Goal: Task Accomplishment & Management: Manage account settings

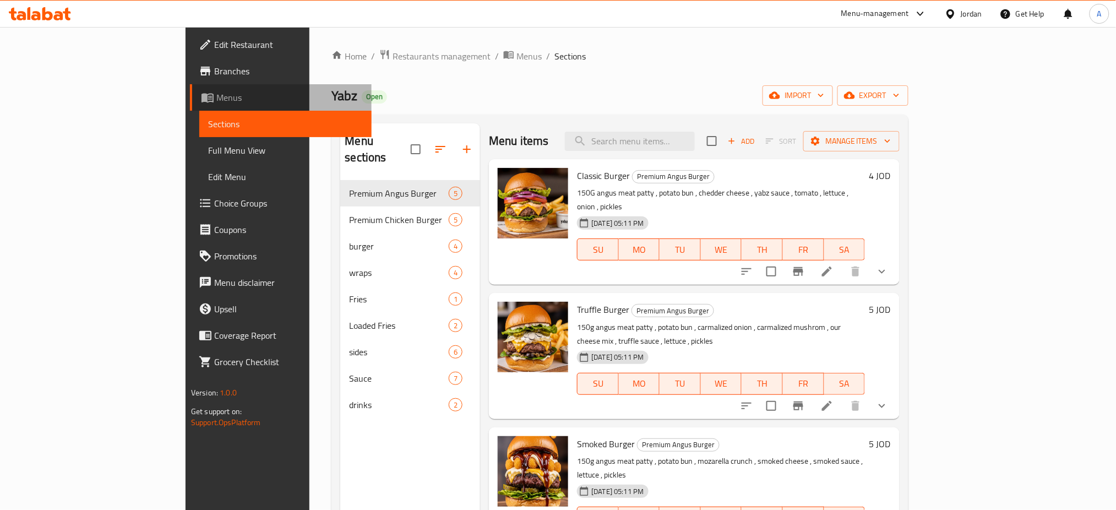
click at [216, 97] on span "Menus" at bounding box center [289, 97] width 147 height 13
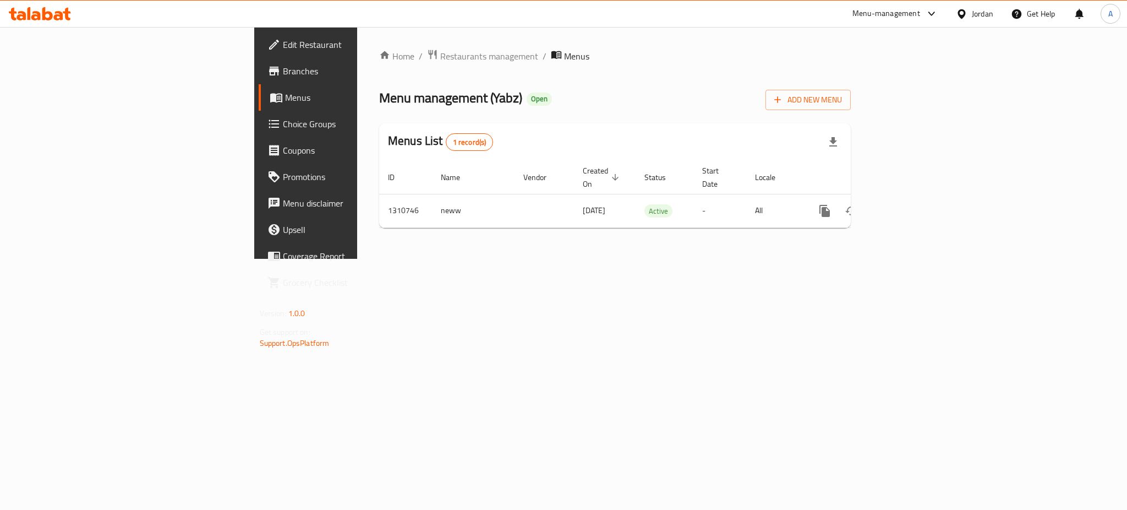
click at [283, 64] on span "Branches" at bounding box center [358, 70] width 151 height 13
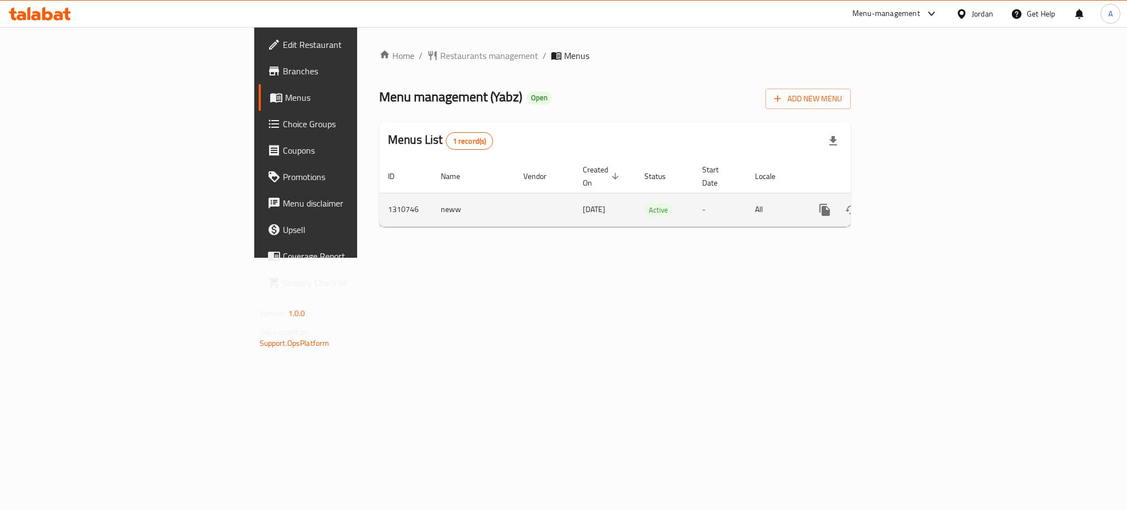
click at [909, 205] on icon "enhanced table" at bounding box center [904, 210] width 10 height 10
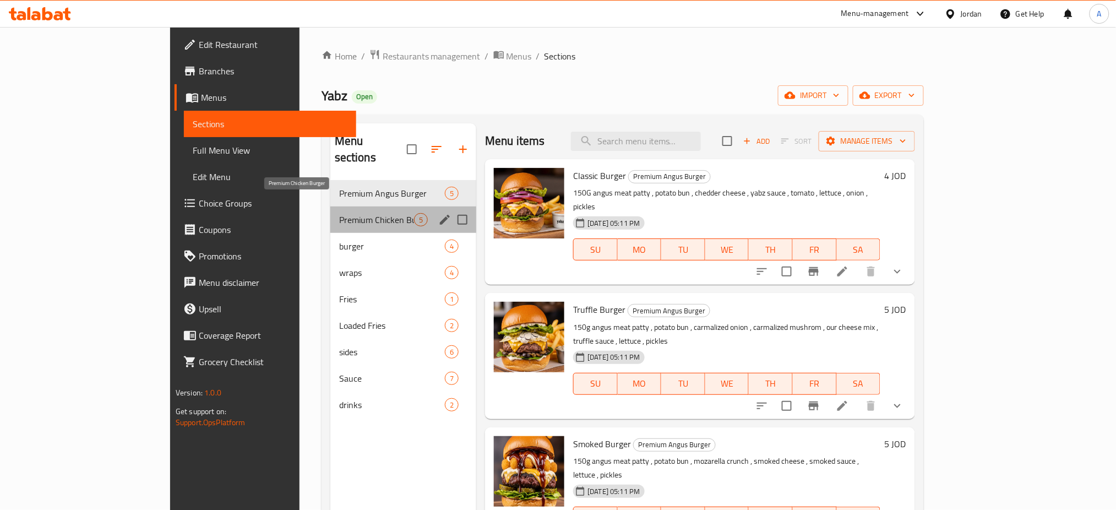
click at [339, 213] on span "Premium Chicken Burger" at bounding box center [376, 219] width 75 height 13
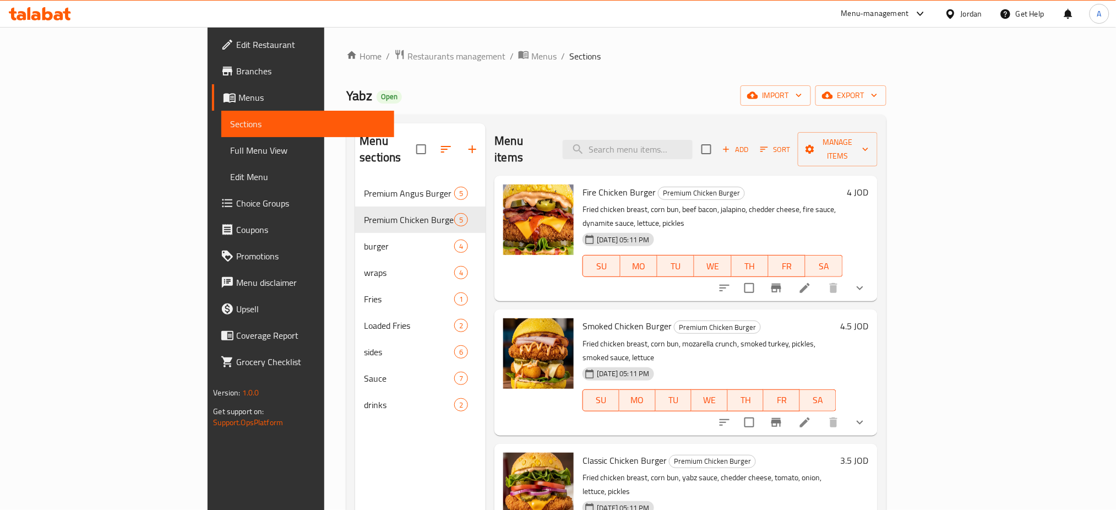
click at [873, 275] on button "show more" at bounding box center [860, 288] width 26 height 26
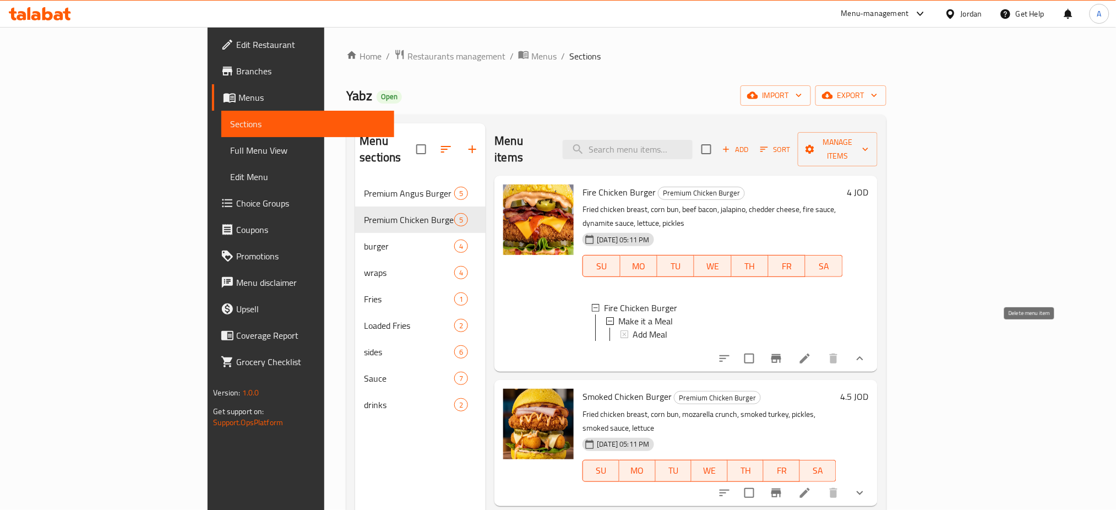
click at [811, 352] on icon at bounding box center [804, 358] width 13 height 13
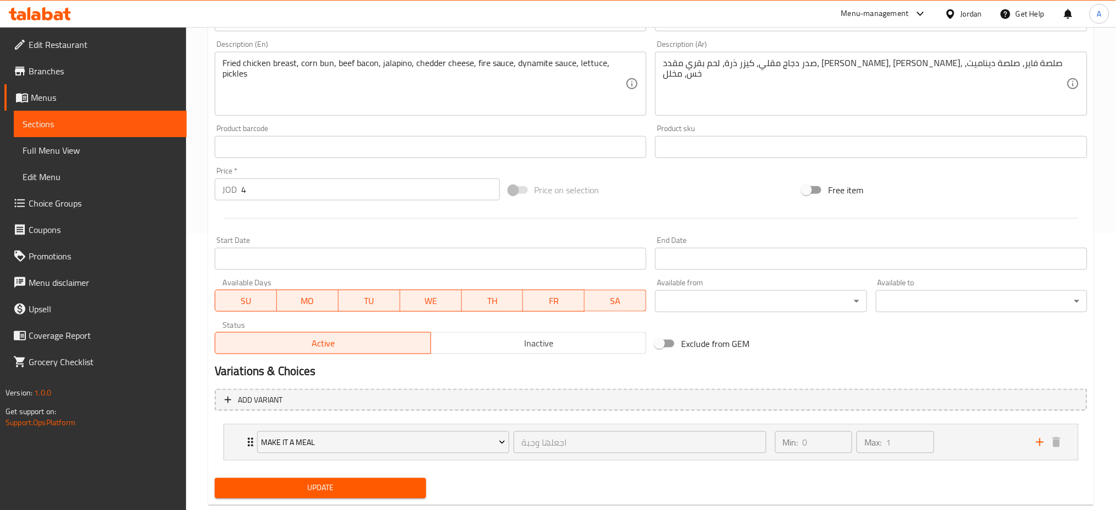
scroll to position [293, 0]
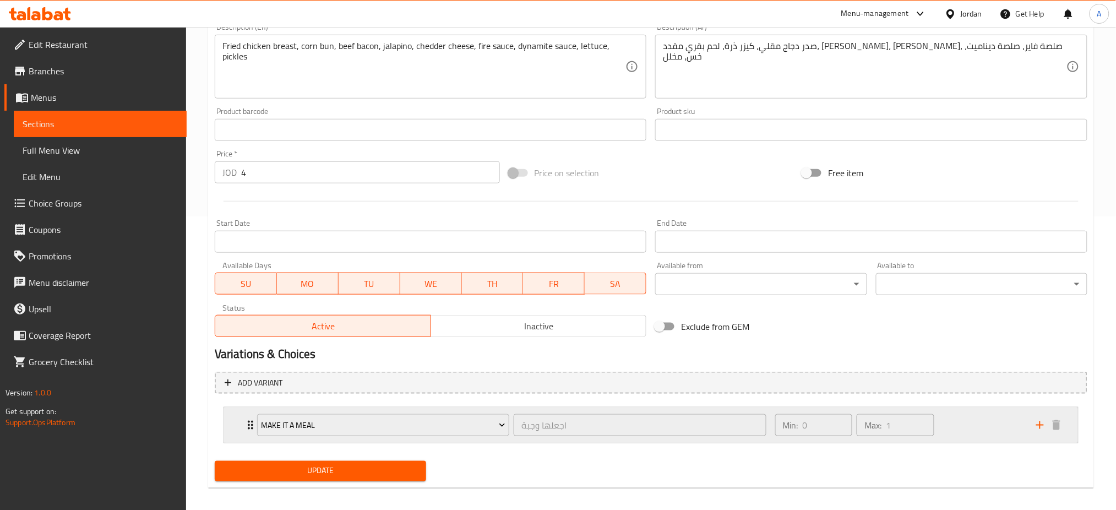
click at [971, 422] on div "Min: 0 ​ Max: 1 ​" at bounding box center [898, 424] width 261 height 35
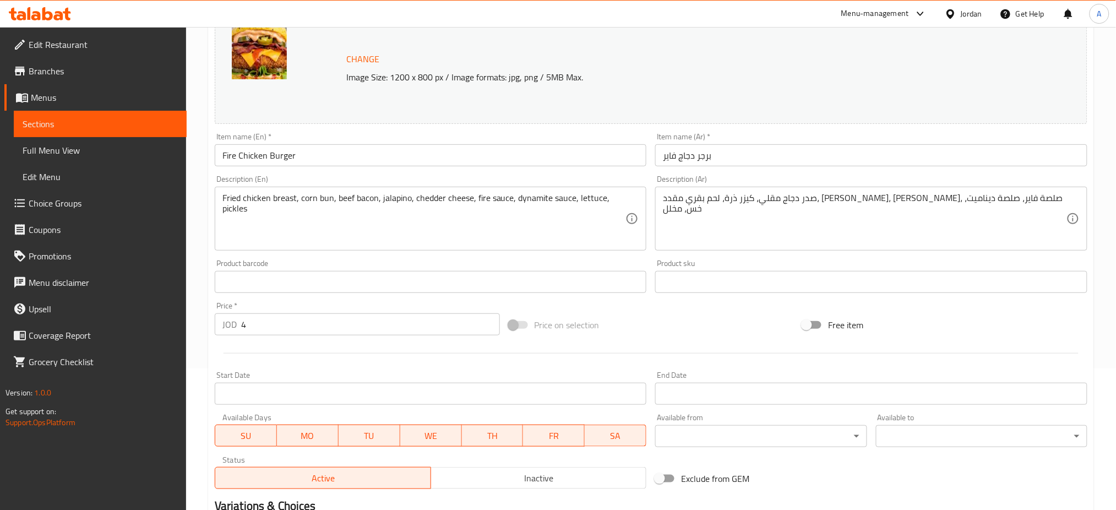
scroll to position [0, 0]
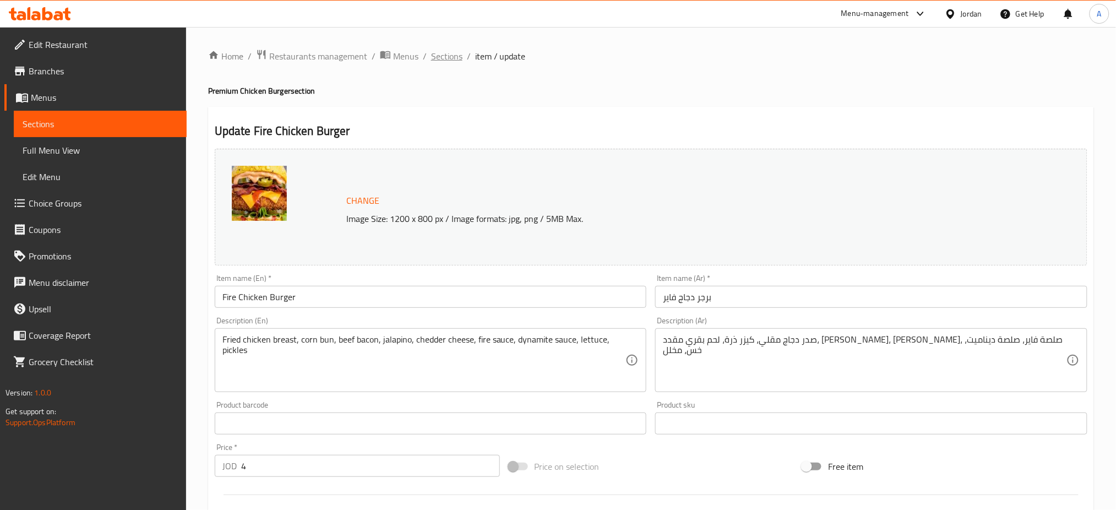
click at [434, 58] on span "Sections" at bounding box center [446, 56] width 31 height 13
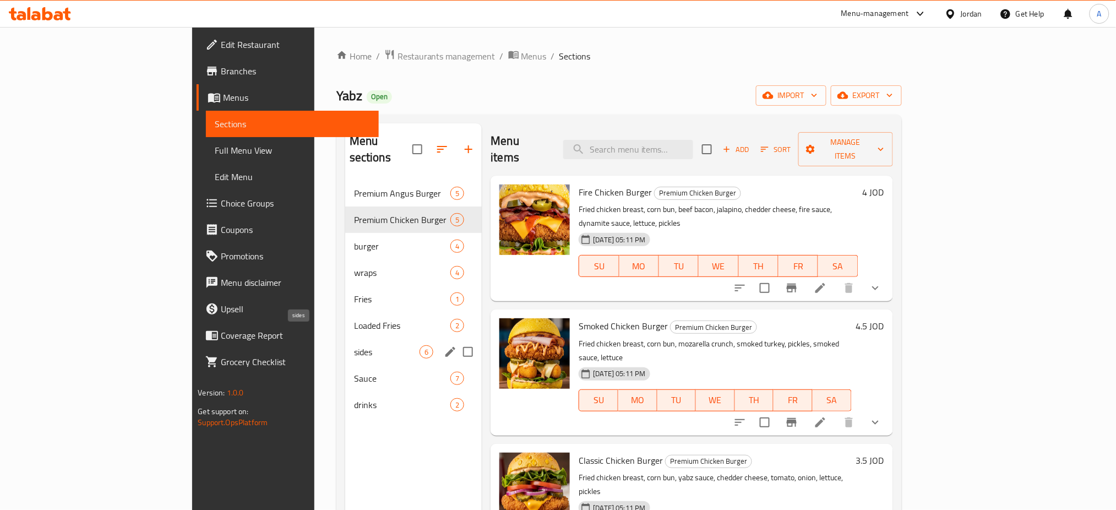
click at [354, 345] on span "sides" at bounding box center [387, 351] width 66 height 13
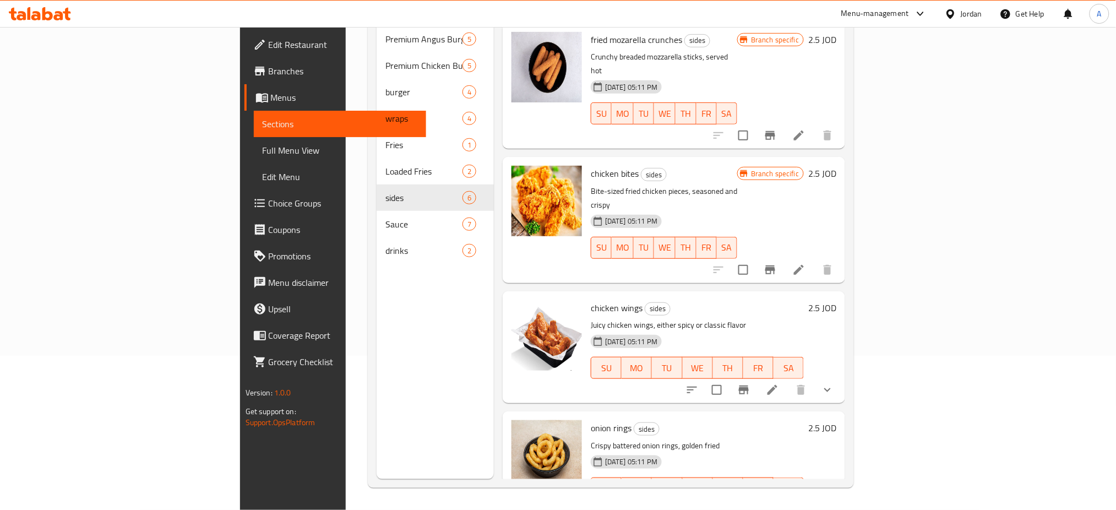
scroll to position [154, 0]
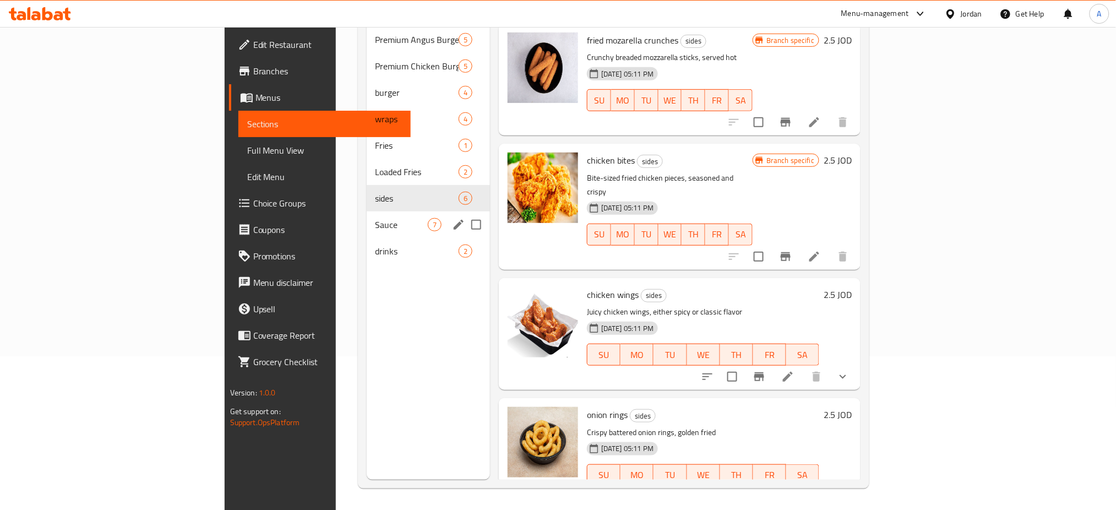
click at [375, 218] on span "Sauce" at bounding box center [401, 224] width 52 height 13
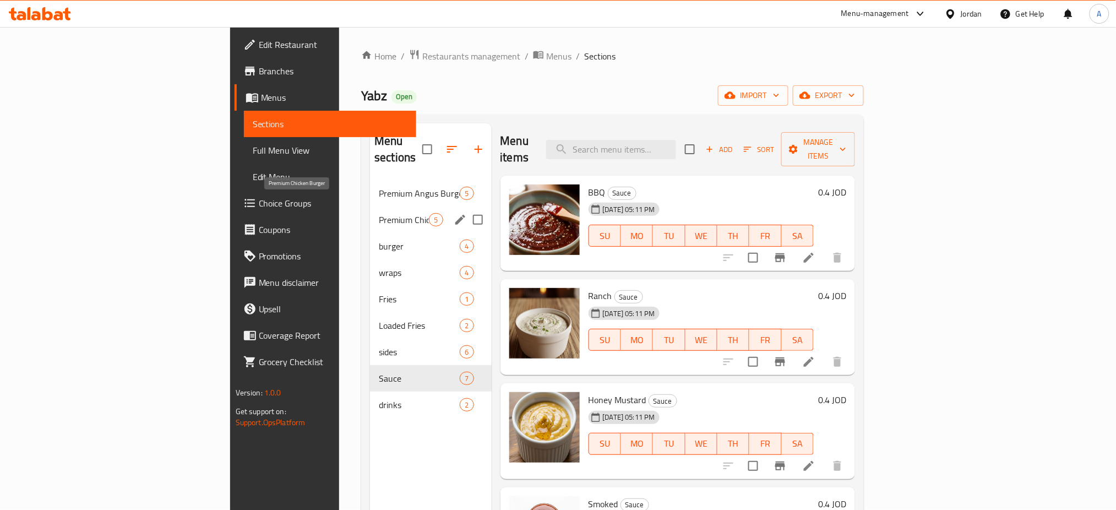
click at [379, 213] on span "Premium Chicken Burger" at bounding box center [404, 219] width 50 height 13
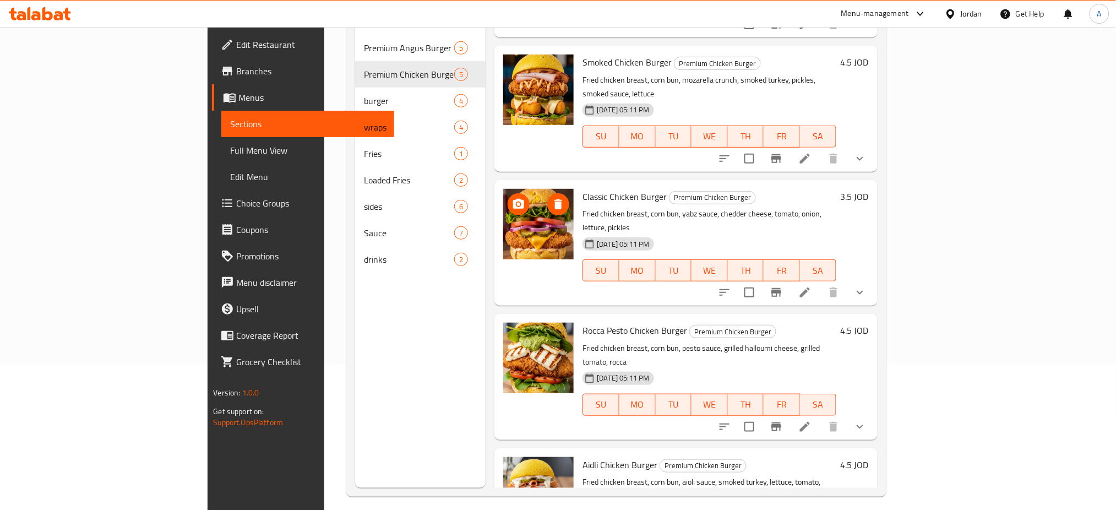
scroll to position [154, 0]
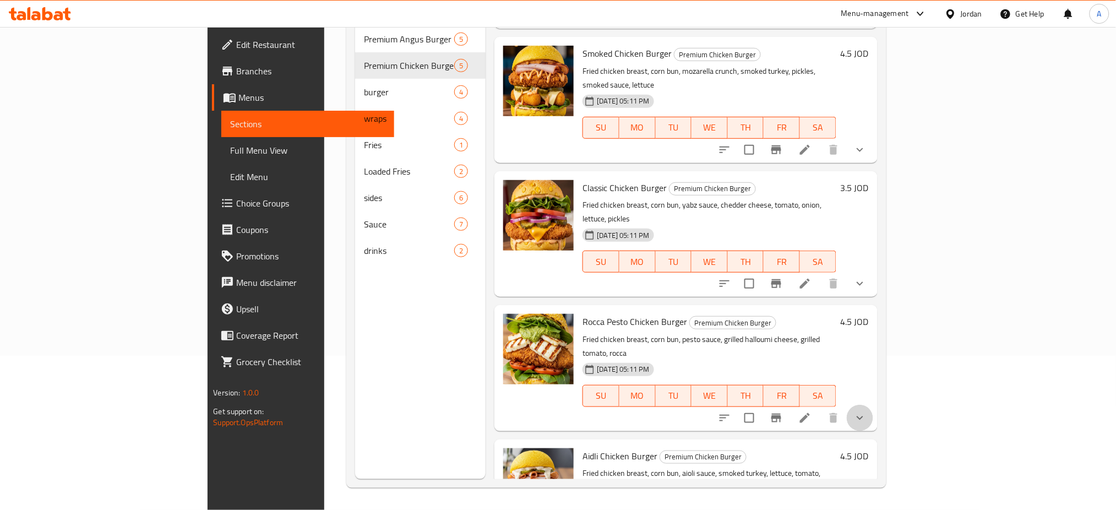
click at [873, 405] on button "show more" at bounding box center [860, 418] width 26 height 26
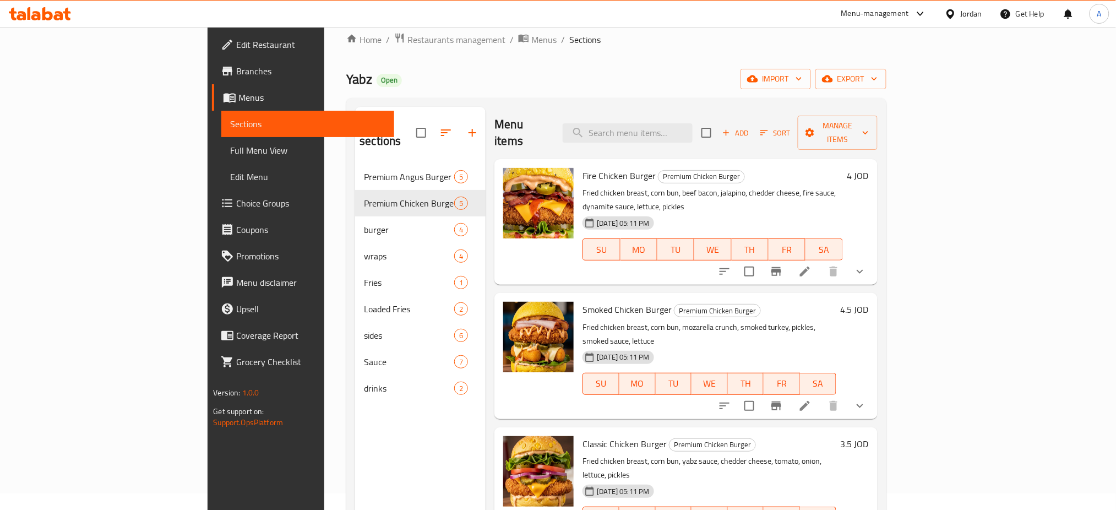
scroll to position [0, 0]
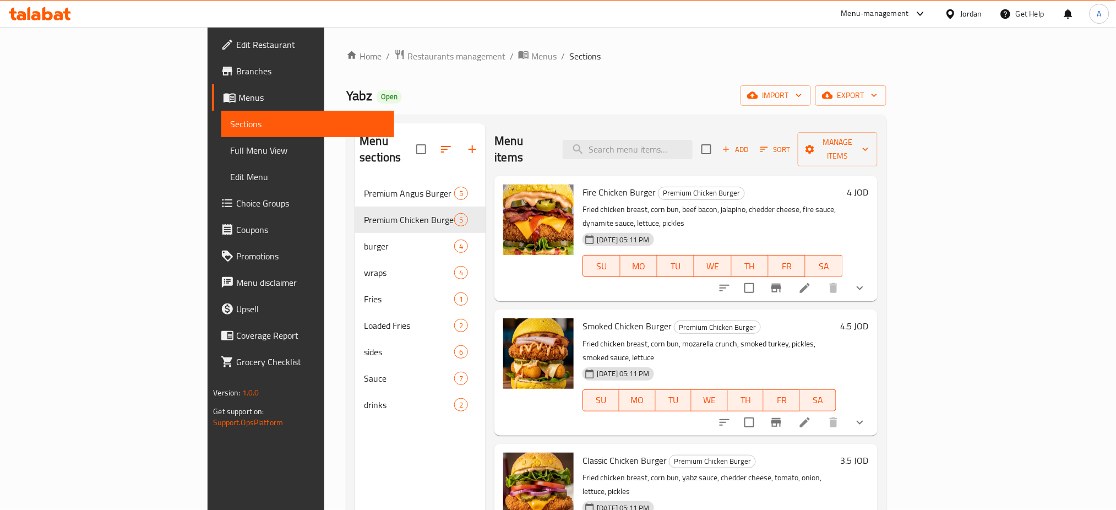
click at [236, 209] on span "Choice Groups" at bounding box center [310, 203] width 149 height 13
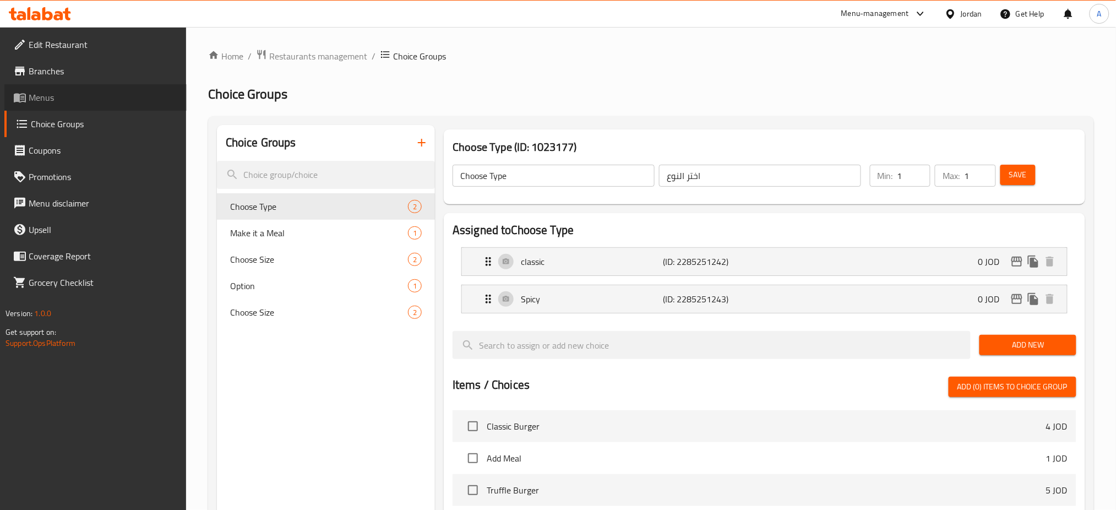
click at [84, 101] on span "Menus" at bounding box center [103, 97] width 149 height 13
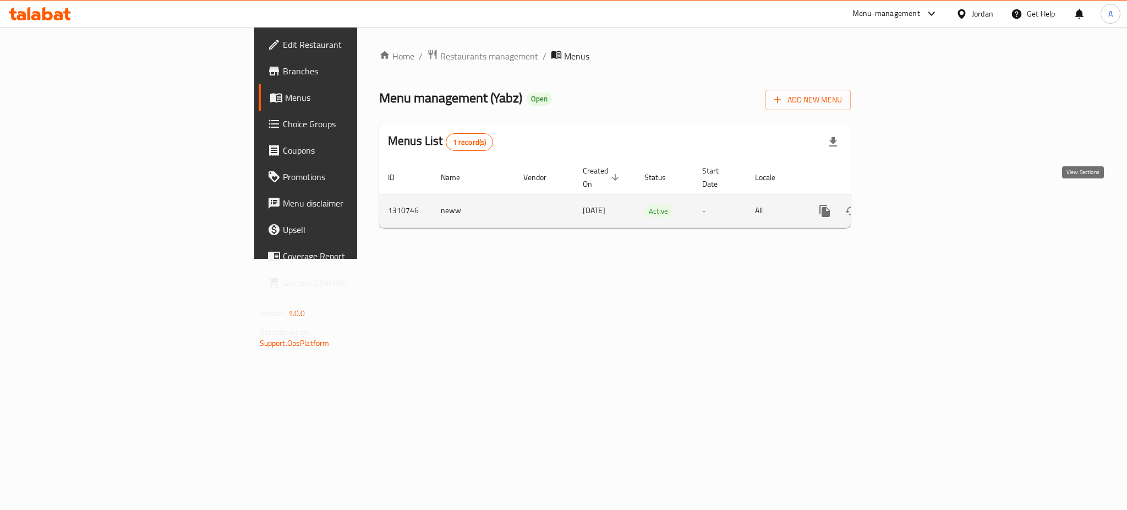
click at [909, 206] on icon "enhanced table" at bounding box center [904, 211] width 10 height 10
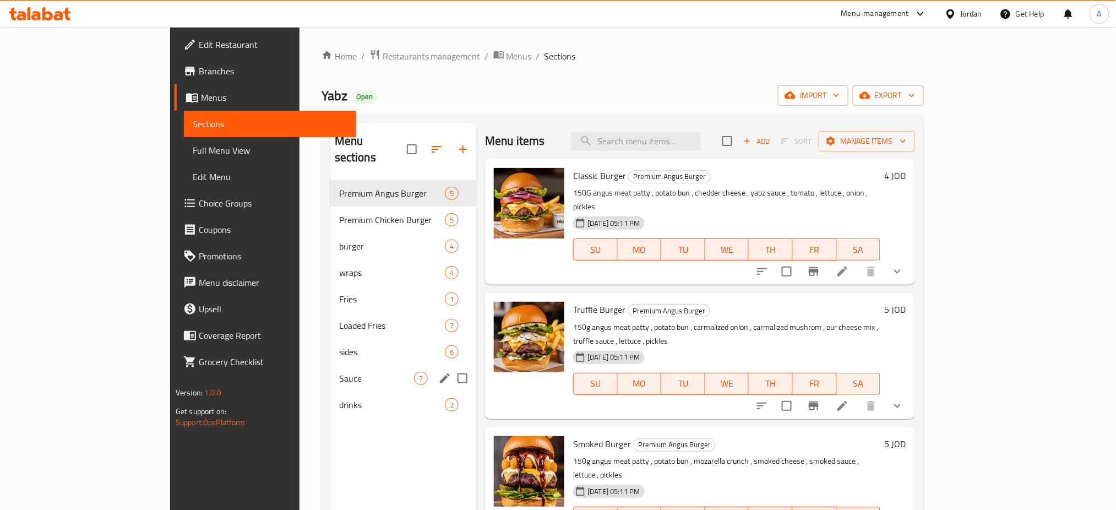
click at [330, 391] on div "drinks 2" at bounding box center [403, 404] width 146 height 26
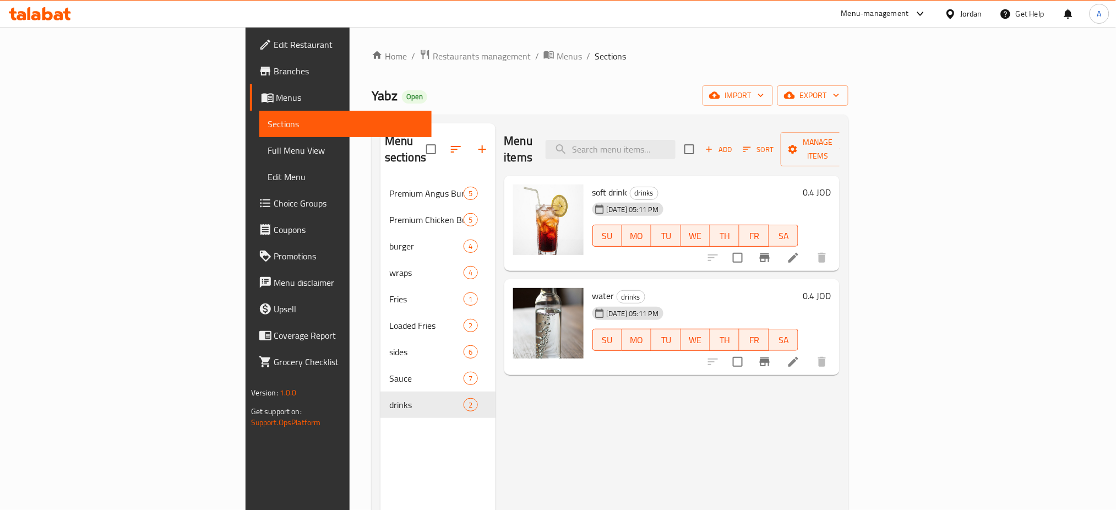
click at [771, 251] on icon "Branch-specific-item" at bounding box center [764, 257] width 13 height 13
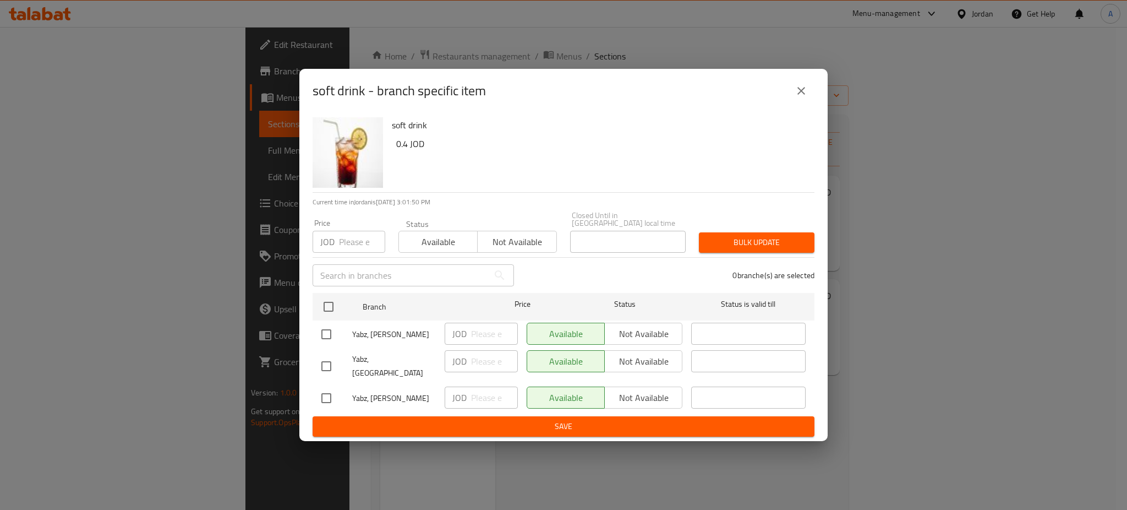
click at [808, 97] on icon "close" at bounding box center [801, 90] width 13 height 13
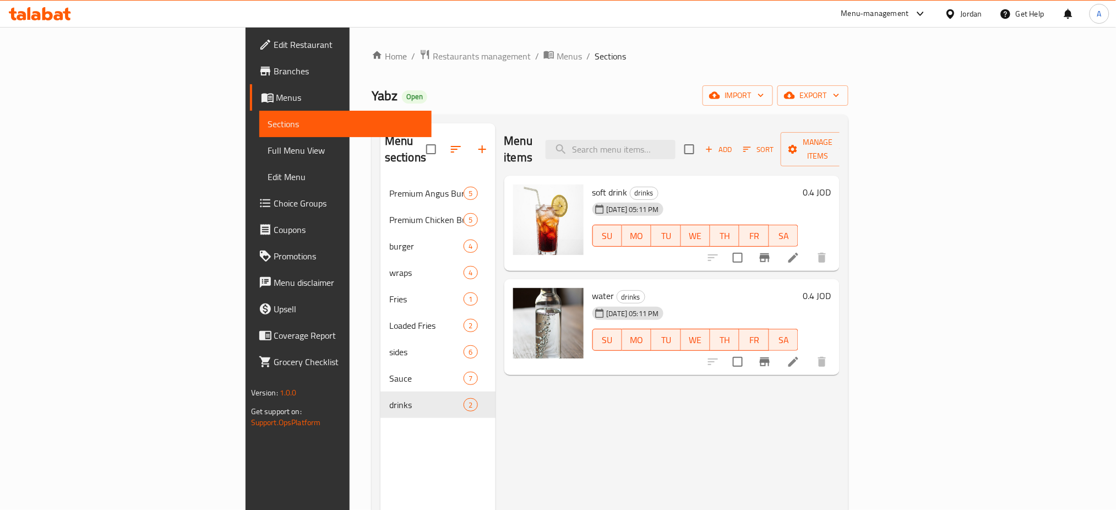
click at [771, 251] on icon "Branch-specific-item" at bounding box center [764, 257] width 13 height 13
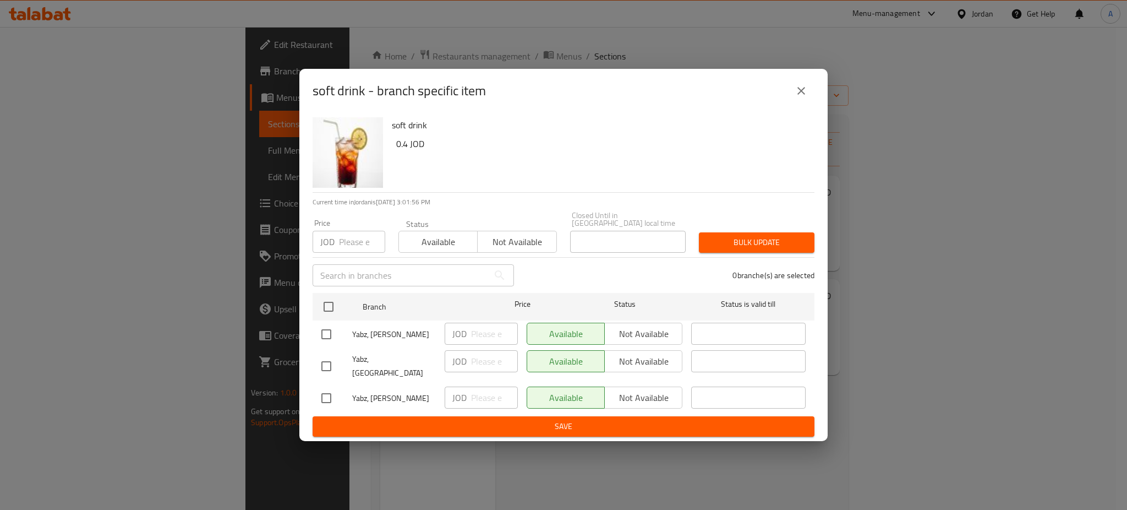
click at [325, 364] on input "checkbox" at bounding box center [326, 365] width 23 height 23
checkbox input "true"
click at [325, 386] on input "checkbox" at bounding box center [326, 397] width 23 height 23
checkbox input "true"
click at [480, 359] on input "number" at bounding box center [494, 361] width 47 height 22
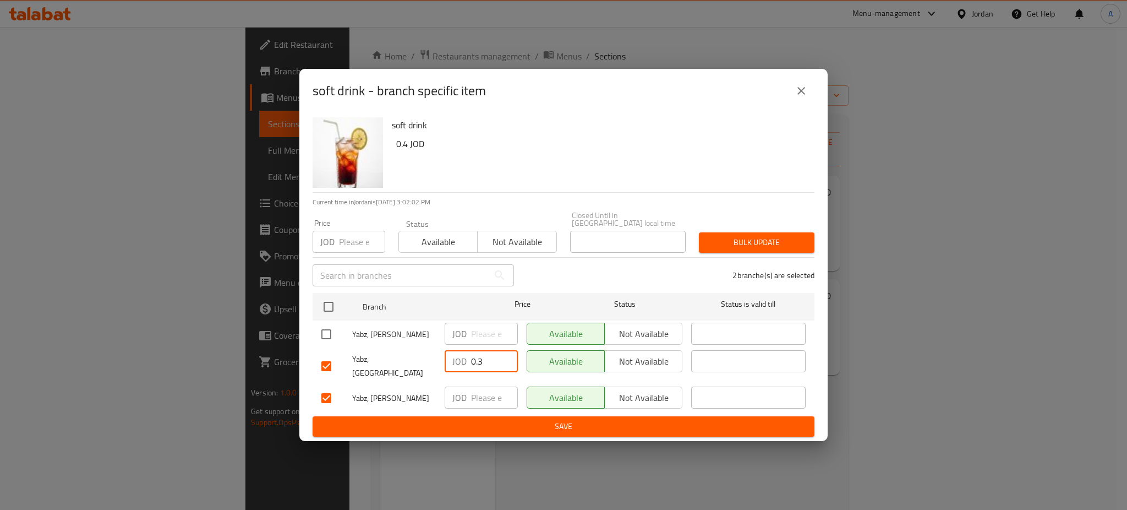
type input "0.3"
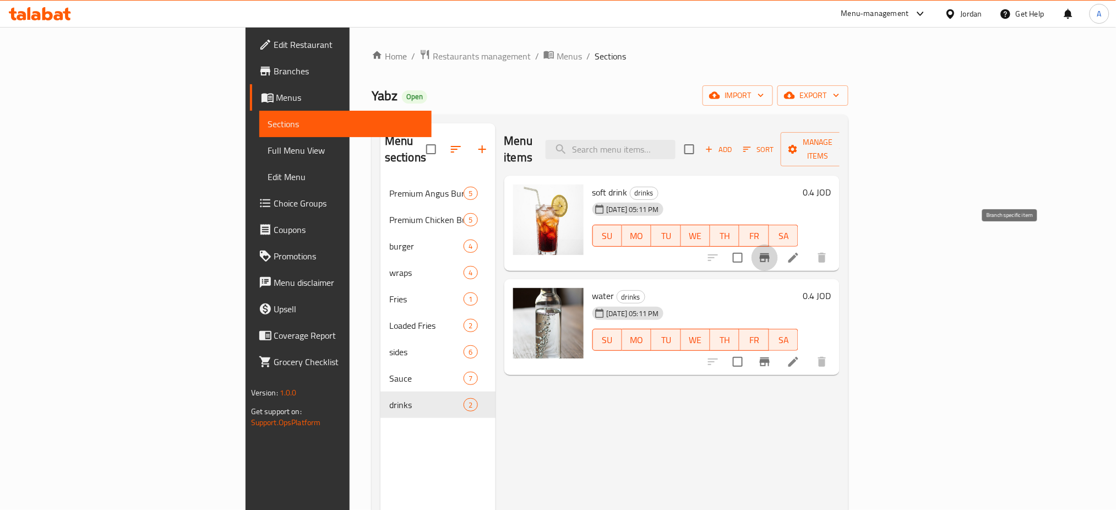
click at [778, 244] on button "Branch-specific-item" at bounding box center [764, 257] width 26 height 26
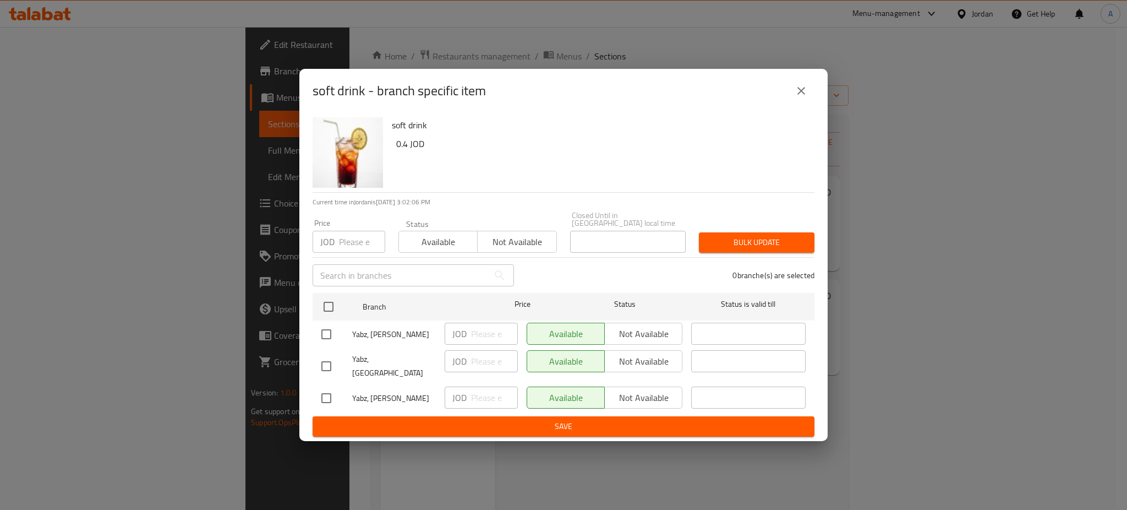
click at [326, 364] on input "checkbox" at bounding box center [326, 365] width 23 height 23
checkbox input "true"
click at [326, 386] on input "checkbox" at bounding box center [326, 397] width 23 height 23
checkbox input "true"
click at [495, 361] on input "number" at bounding box center [494, 361] width 47 height 22
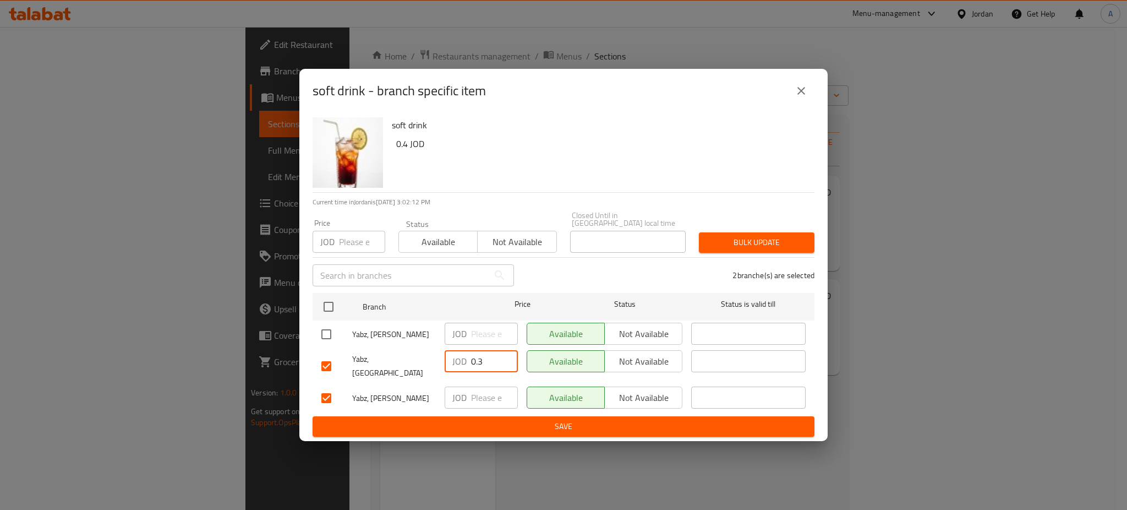
type input "0.3"
click at [472, 386] on input "number" at bounding box center [494, 397] width 47 height 22
type input "0.25"
click at [523, 419] on span "Save" at bounding box center [563, 426] width 484 height 14
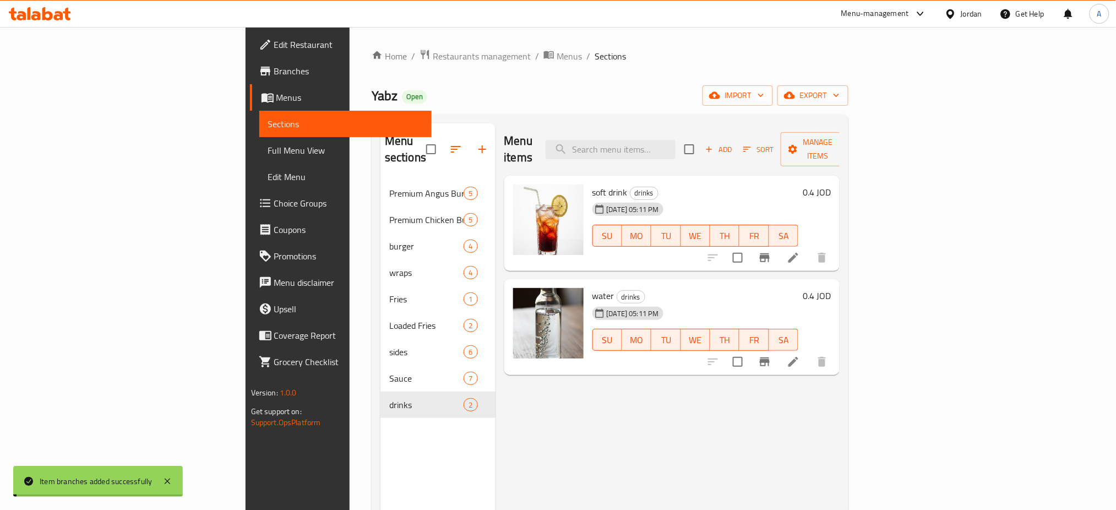
click at [389, 266] on span "wraps" at bounding box center [426, 272] width 74 height 13
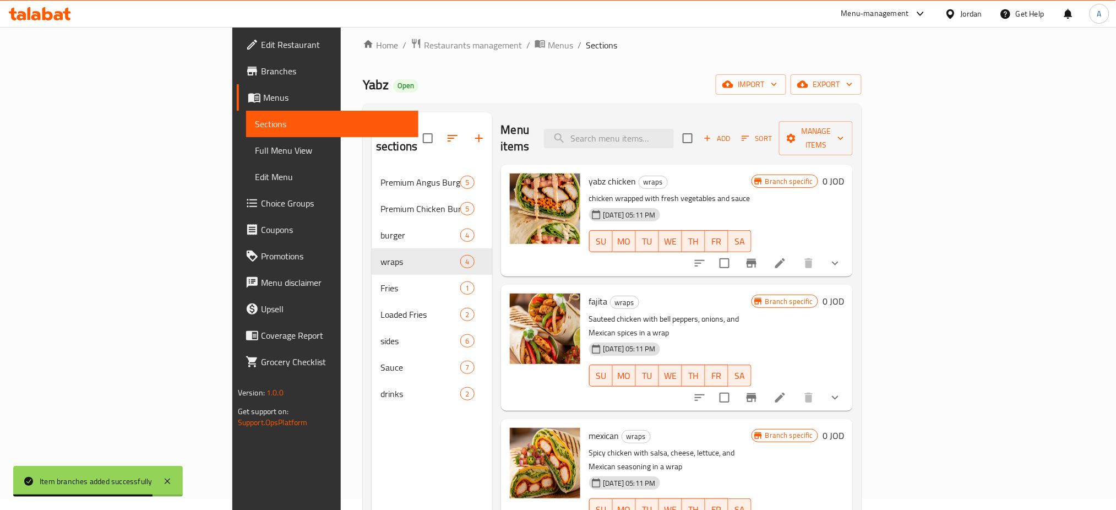
scroll to position [7, 0]
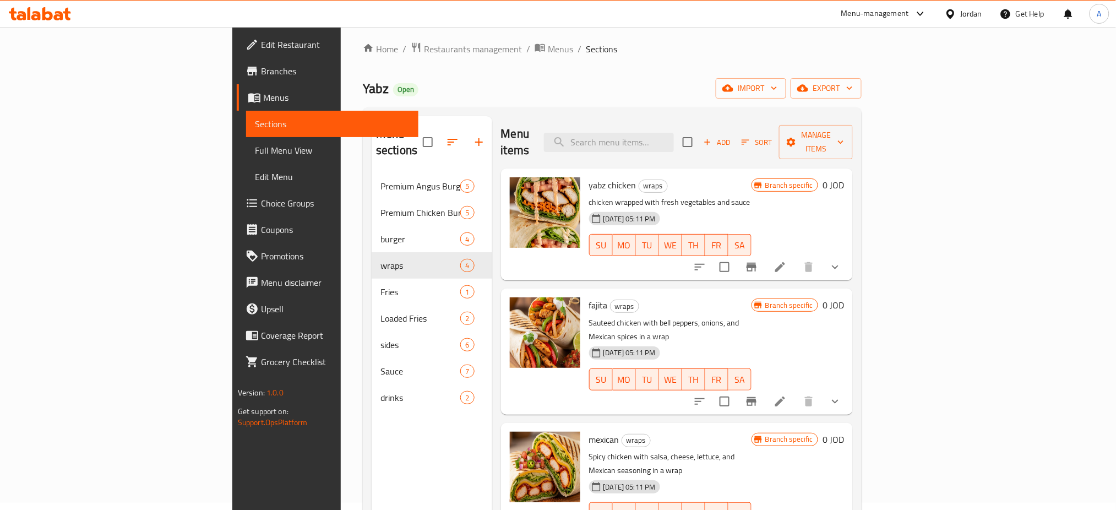
click at [848, 258] on button "show more" at bounding box center [835, 267] width 26 height 26
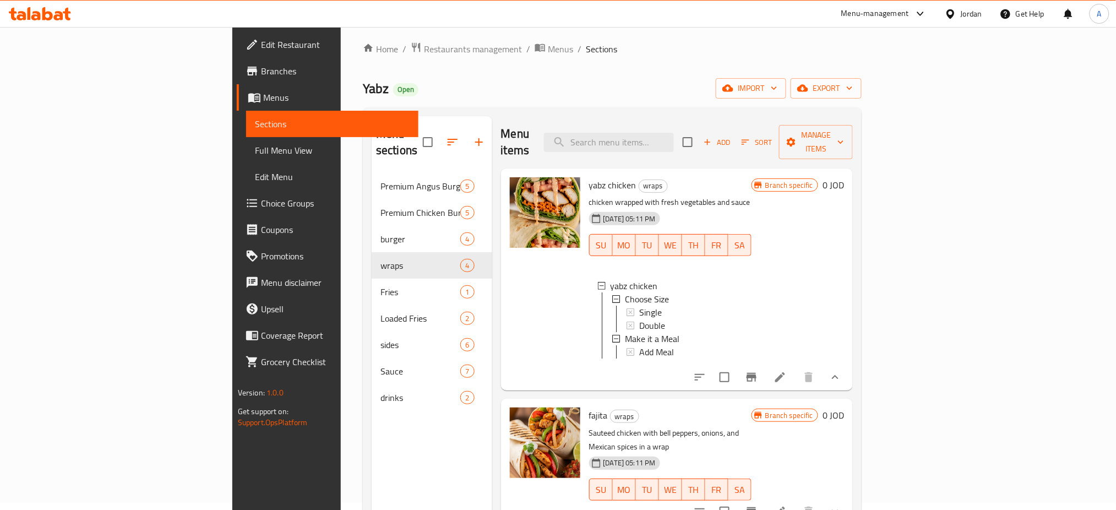
scroll to position [73, 0]
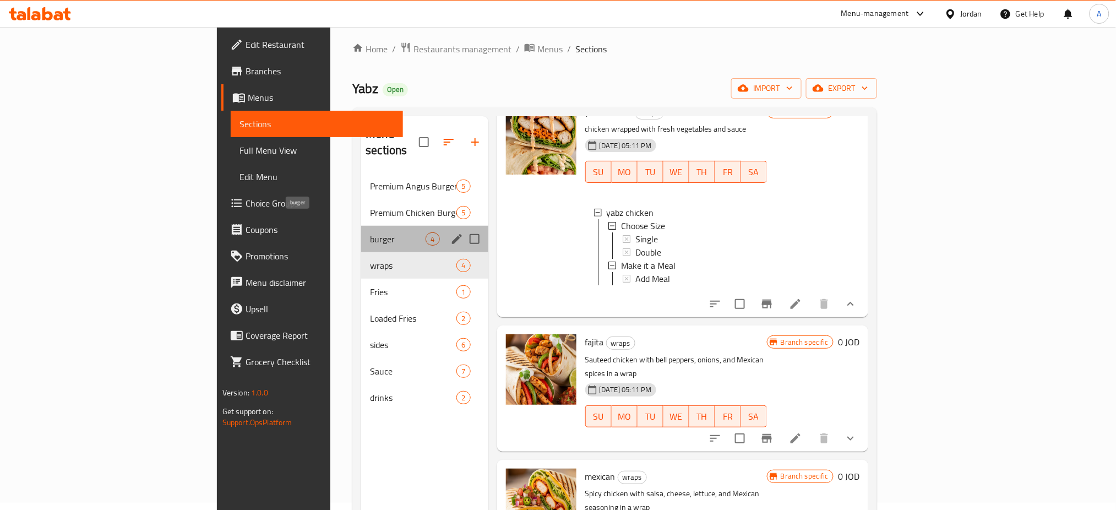
click at [370, 232] on span "burger" at bounding box center [398, 238] width 56 height 13
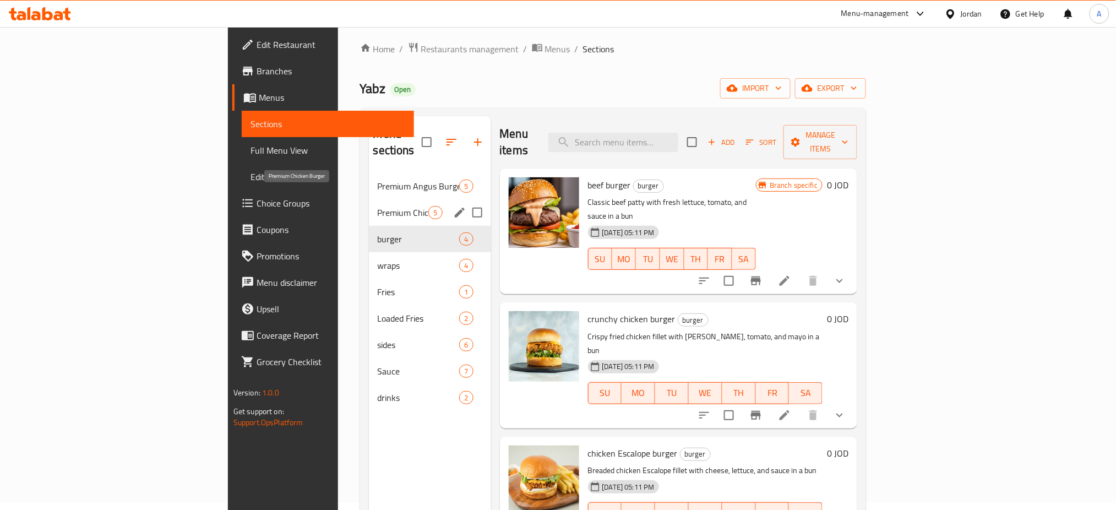
click at [378, 206] on span "Premium Chicken Burger" at bounding box center [403, 212] width 51 height 13
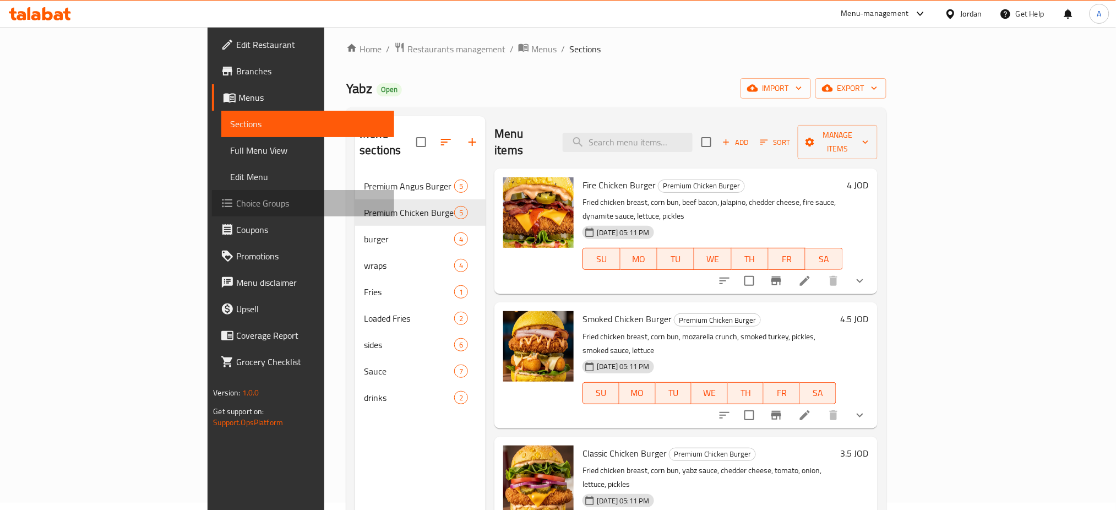
click at [236, 208] on span "Choice Groups" at bounding box center [310, 203] width 149 height 13
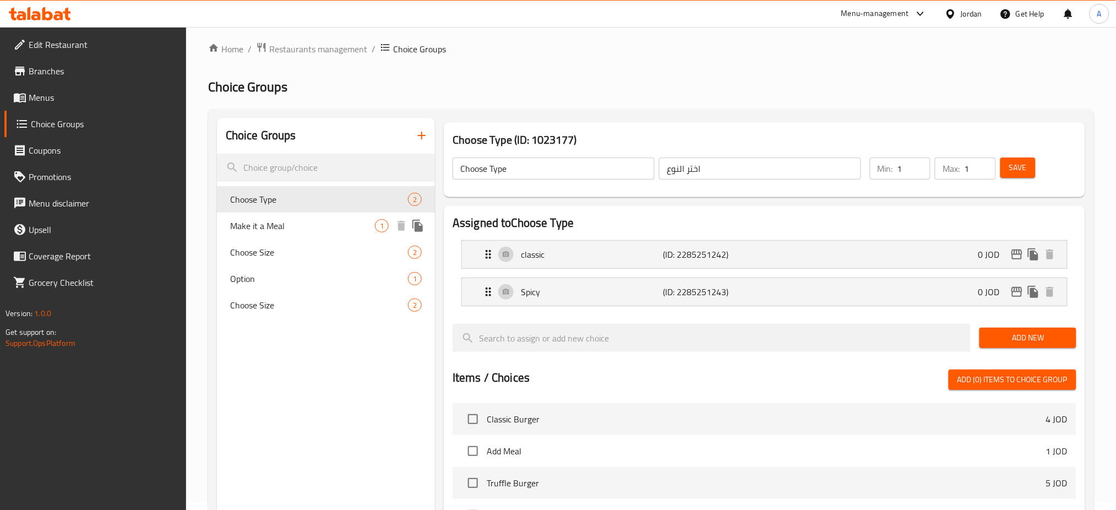
click at [232, 221] on span "Make it a Meal" at bounding box center [302, 225] width 145 height 13
type input "Make it a Meal"
type input "اجعلها وجبة"
type input "0"
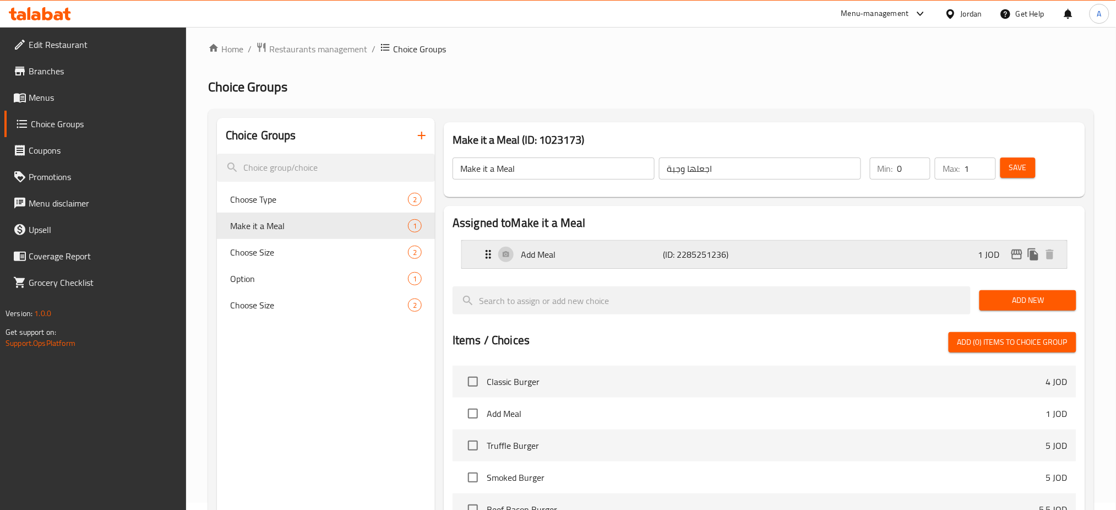
click at [654, 263] on div "Add Meal (ID: 2285251236) 1 JOD" at bounding box center [768, 255] width 572 height 28
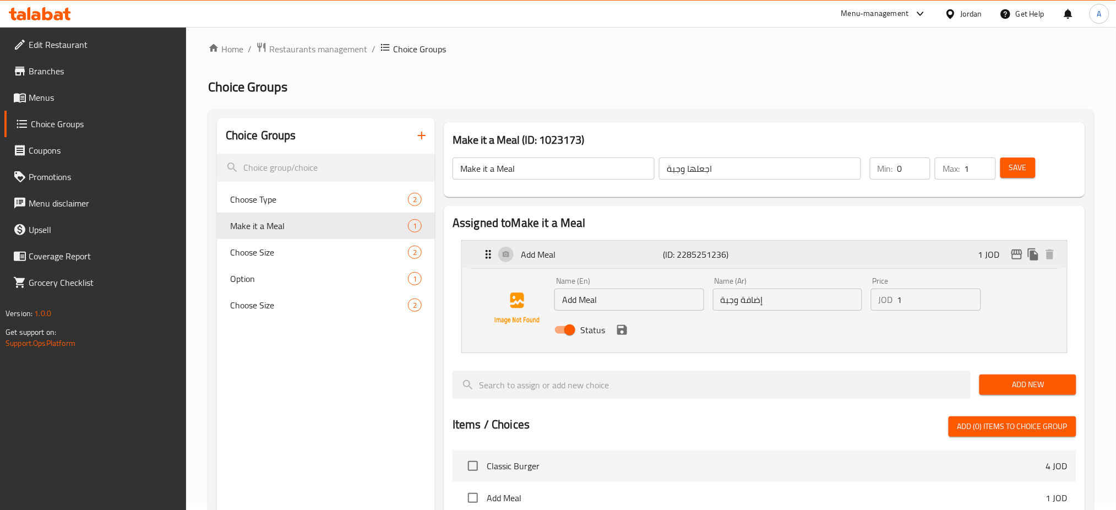
click at [654, 263] on div "Add Meal (ID: 2285251236) 1 JOD" at bounding box center [768, 255] width 572 height 28
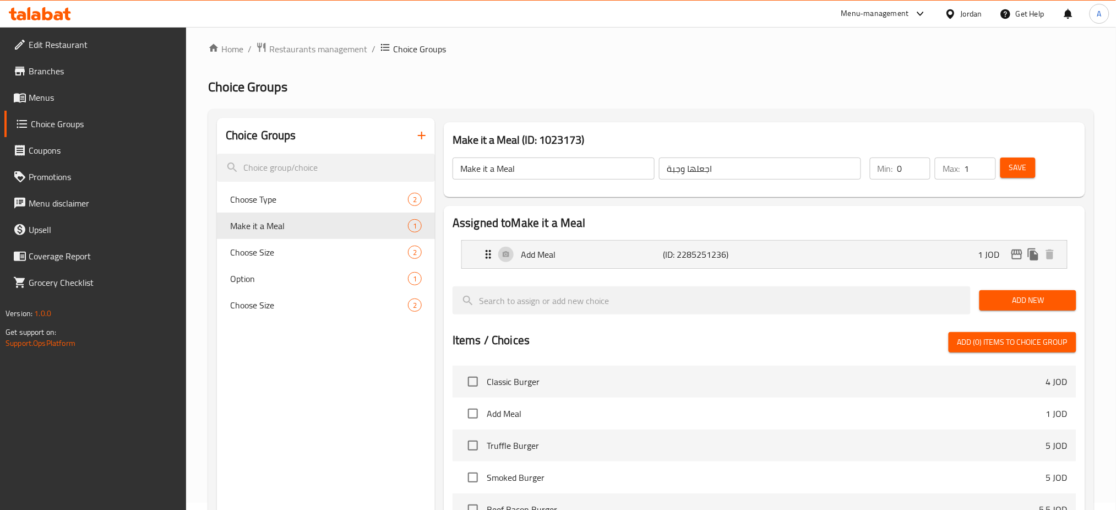
click at [421, 144] on button "button" at bounding box center [421, 135] width 26 height 26
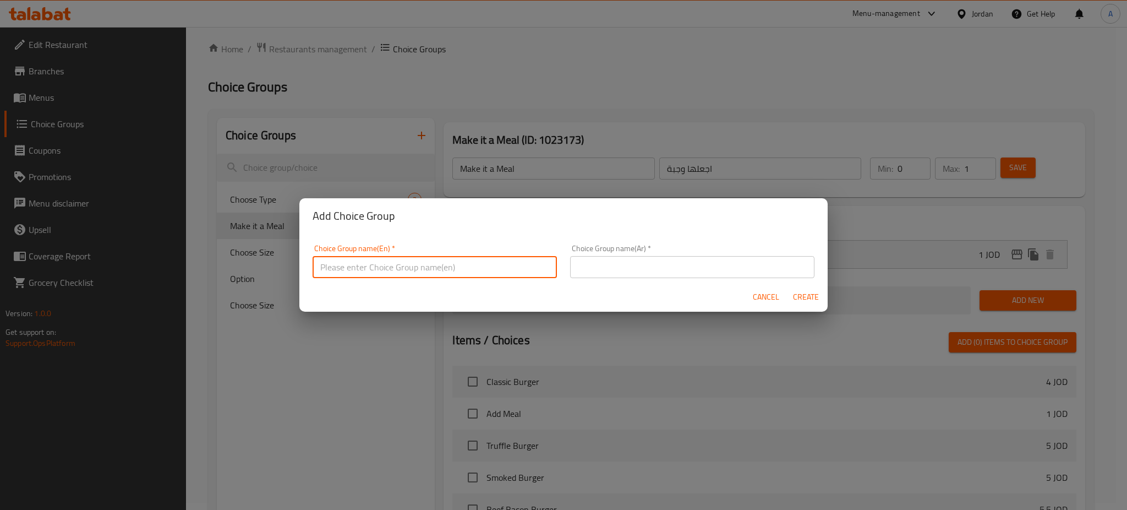
click at [471, 268] on input "text" at bounding box center [435, 267] width 244 height 22
click at [1040, 200] on div "Add Choice Group Choice Group name(En)   * Choice Group name(En) * Choice Group…" at bounding box center [563, 255] width 1127 height 510
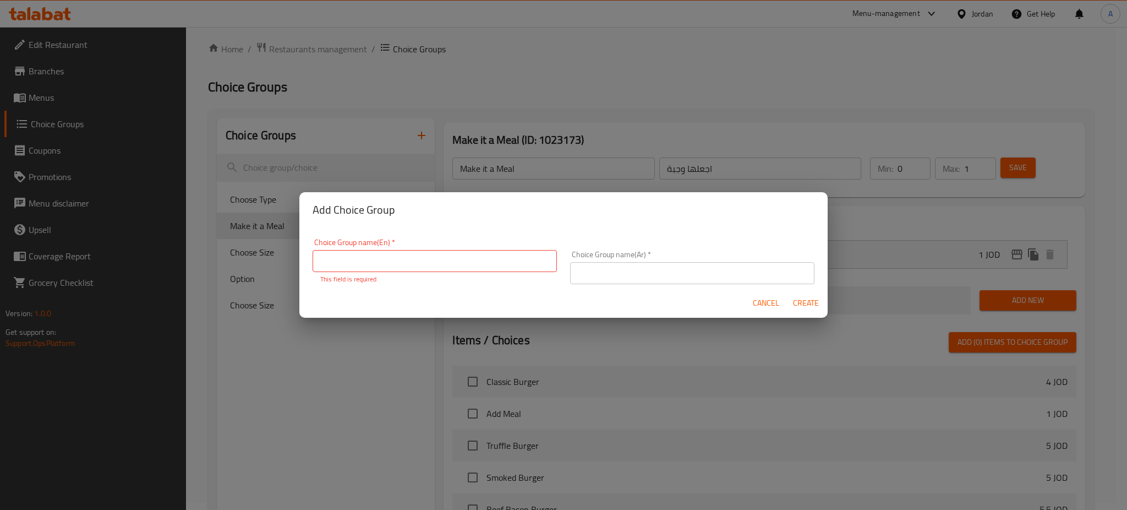
click at [971, 220] on div "Add Choice Group Choice Group name(En)   * Choice Group name(En) * This field i…" at bounding box center [563, 255] width 1127 height 510
click at [753, 296] on button "Cancel" at bounding box center [766, 303] width 35 height 20
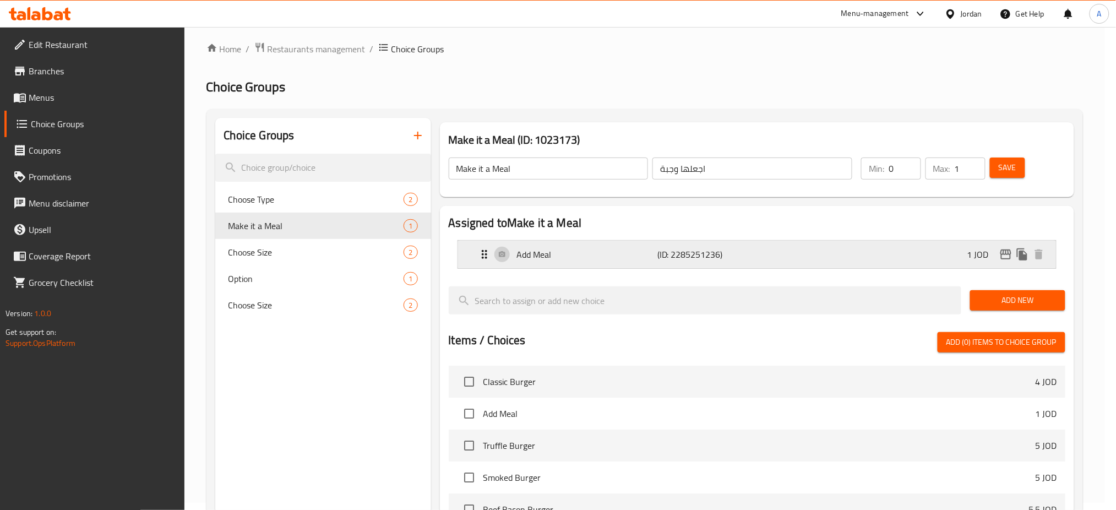
click at [771, 258] on div "Add Meal (ID: 2285251236) 1 JOD" at bounding box center [760, 255] width 565 height 28
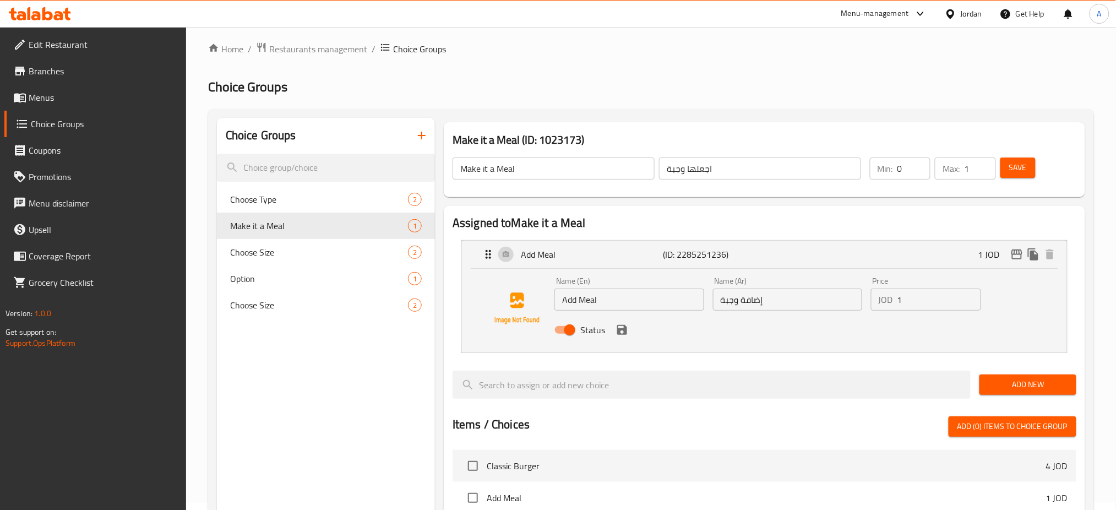
scroll to position [7, 0]
click at [1102, 302] on div "Home / Restaurants management / Choice Groups Choice Groups Choice Groups Choos…" at bounding box center [651, 446] width 930 height 853
click at [608, 252] on p "Add Meal" at bounding box center [592, 254] width 142 height 13
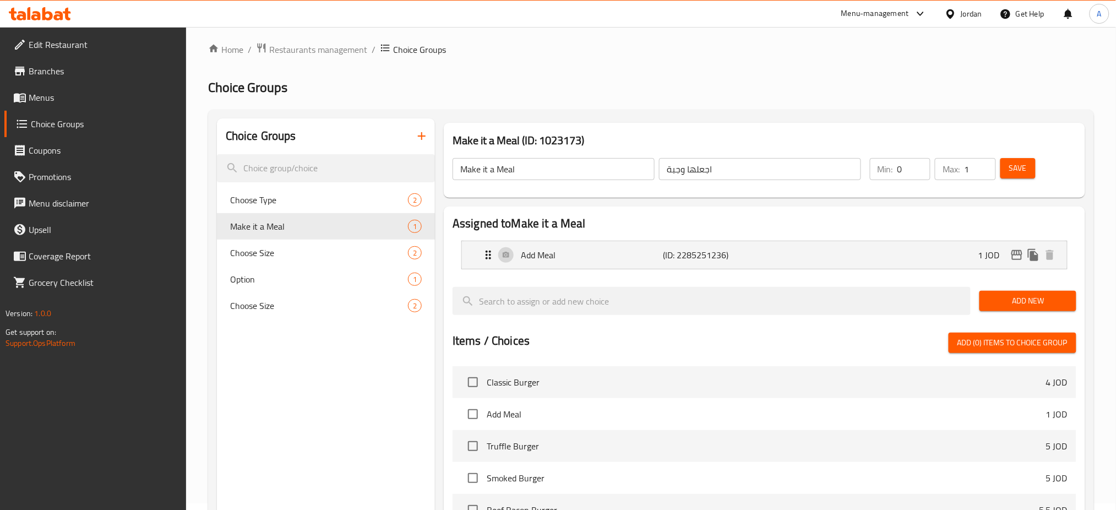
click at [1027, 306] on span "Add New" at bounding box center [1027, 301] width 79 height 14
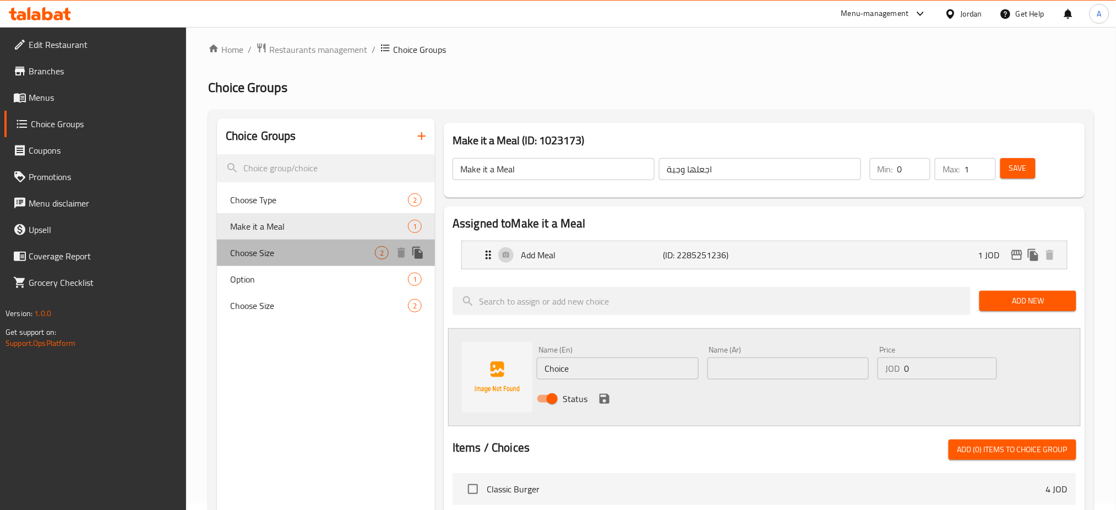
click at [350, 263] on div "Choose Size 2" at bounding box center [326, 252] width 218 height 26
type input "Choose Size"
type input "اختر الحجم"
type input "1"
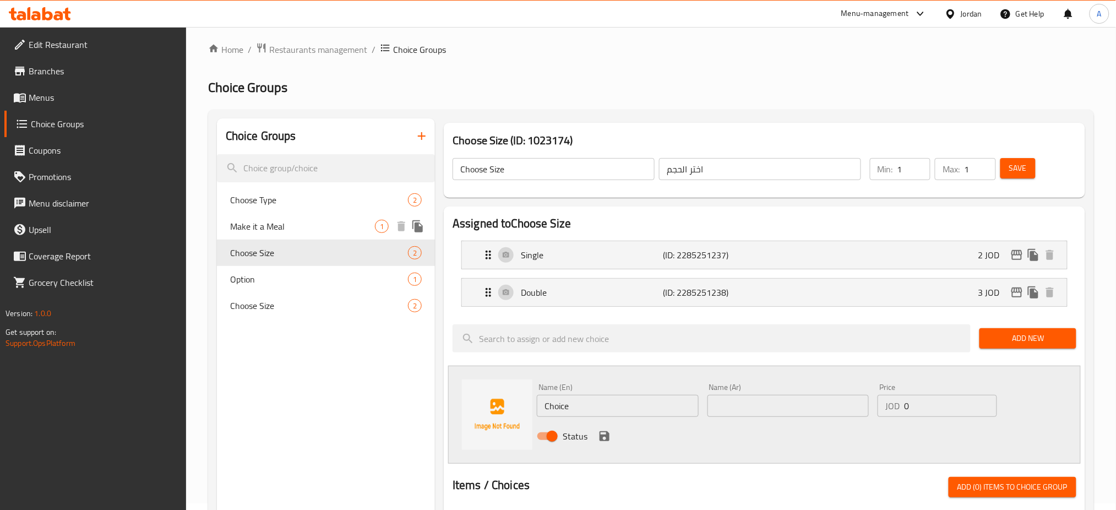
click at [357, 237] on div "Make it a Meal 1" at bounding box center [326, 226] width 218 height 26
type input "Make it a Meal"
type input "اجعلها وجبة"
type input "0"
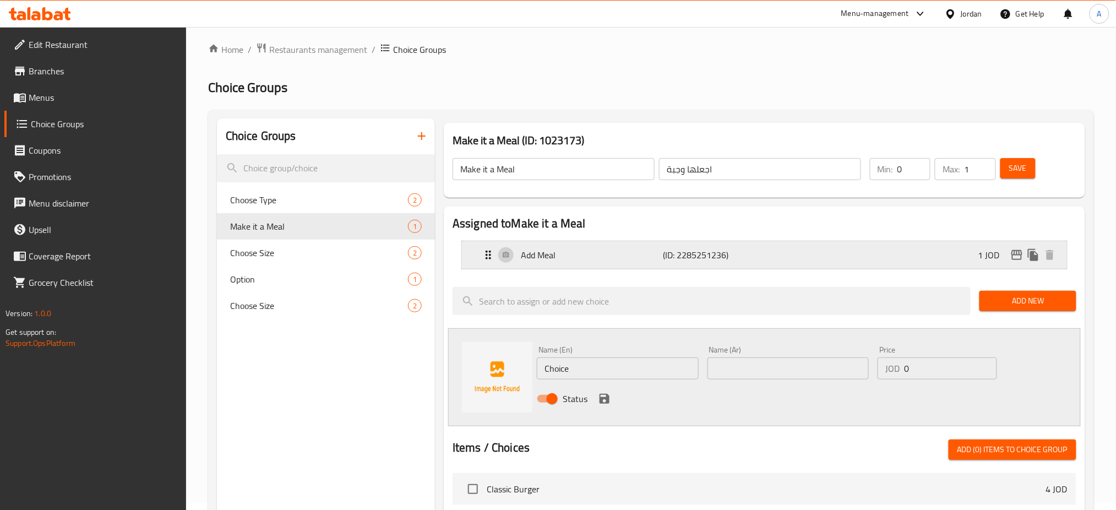
click at [490, 265] on div "Add Meal (ID: 2285251236) 1 JOD" at bounding box center [768, 255] width 572 height 28
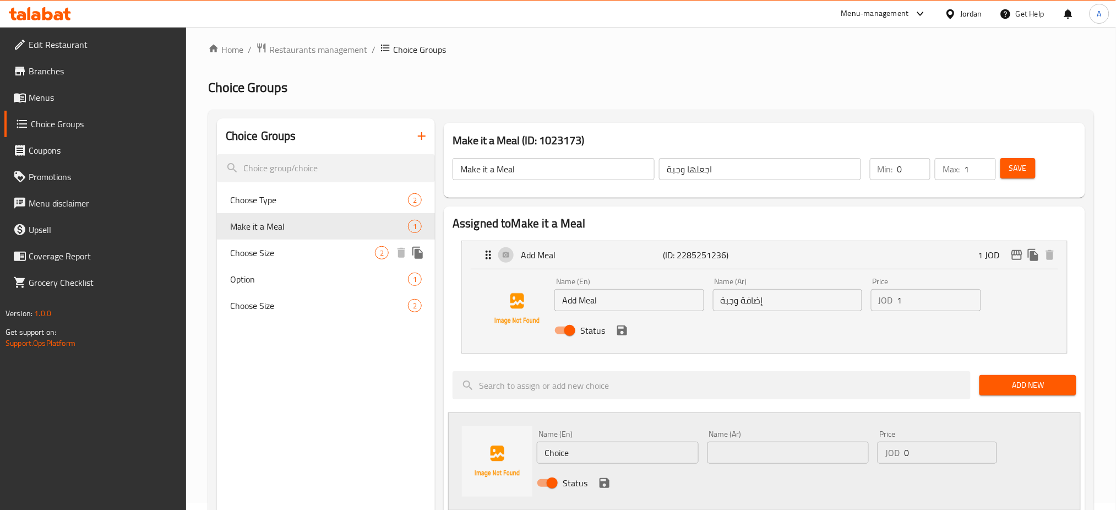
click at [308, 229] on span "Make it a Meal" at bounding box center [319, 226] width 178 height 13
click at [312, 241] on div "Choose Size 2" at bounding box center [326, 252] width 218 height 26
type input "Choose Size"
type input "اختر الحجم"
type input "1"
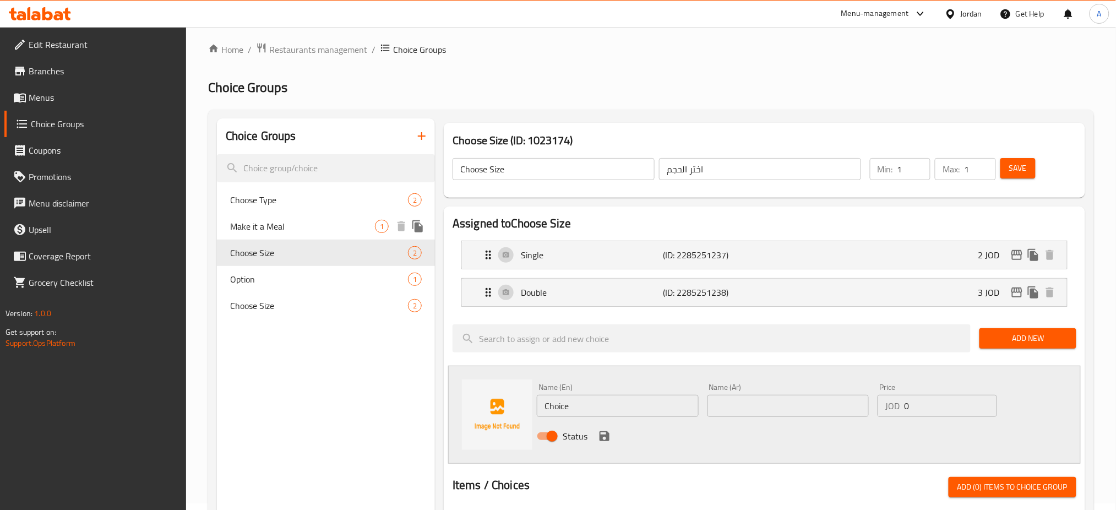
click at [312, 231] on span "Make it a Meal" at bounding box center [302, 226] width 145 height 13
type input "Make it a Meal"
type input "اجعلها وجبة"
type input "0"
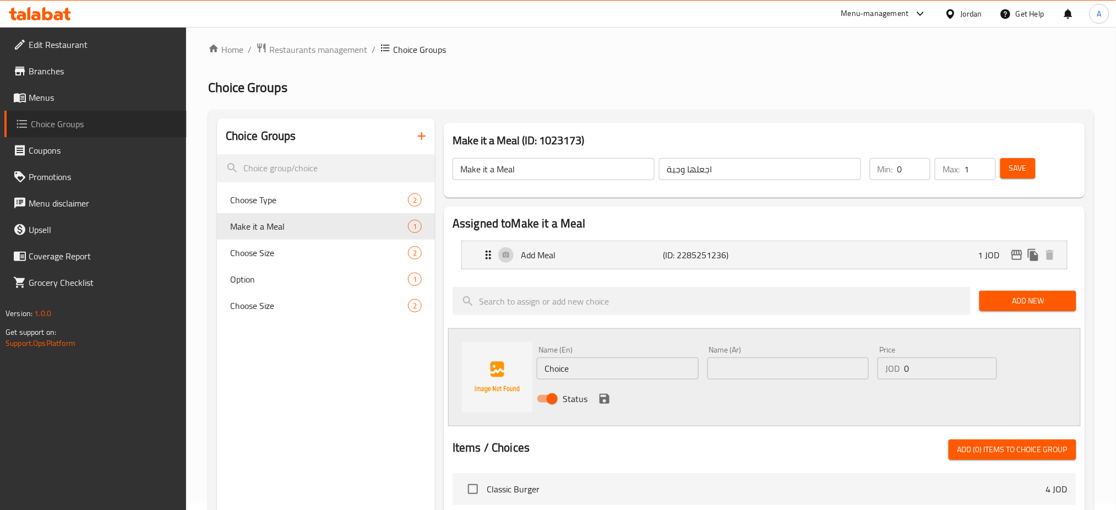
click at [123, 127] on span "Choice Groups" at bounding box center [104, 123] width 147 height 13
click at [109, 92] on span "Menus" at bounding box center [103, 97] width 149 height 13
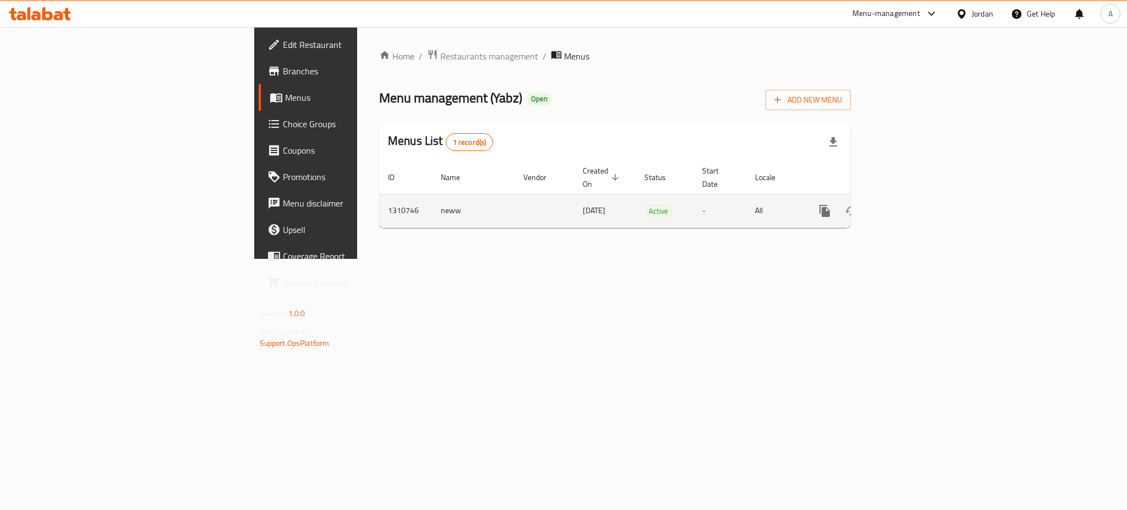
click at [911, 204] on icon "enhanced table" at bounding box center [904, 210] width 13 height 13
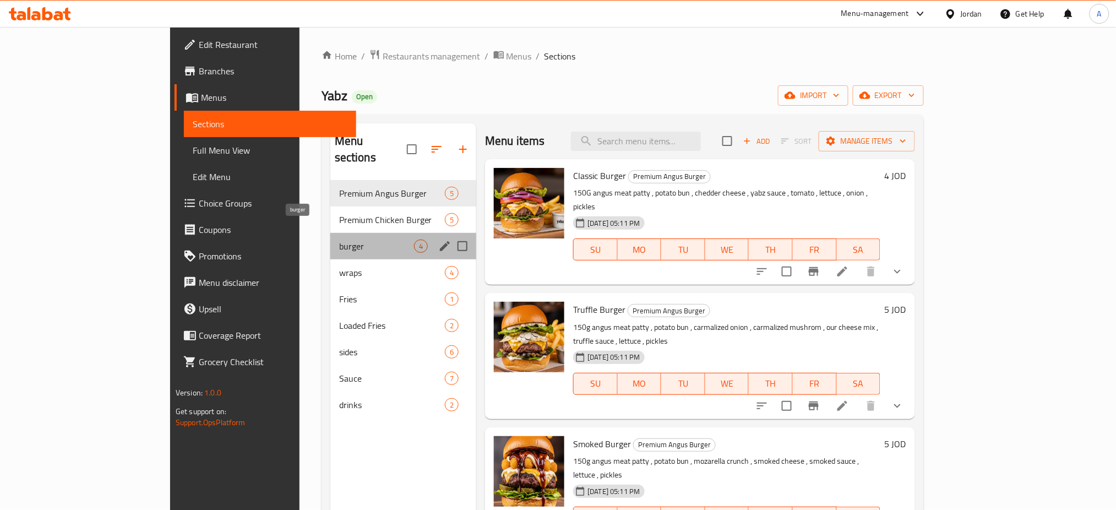
click at [354, 239] on span "burger" at bounding box center [376, 245] width 75 height 13
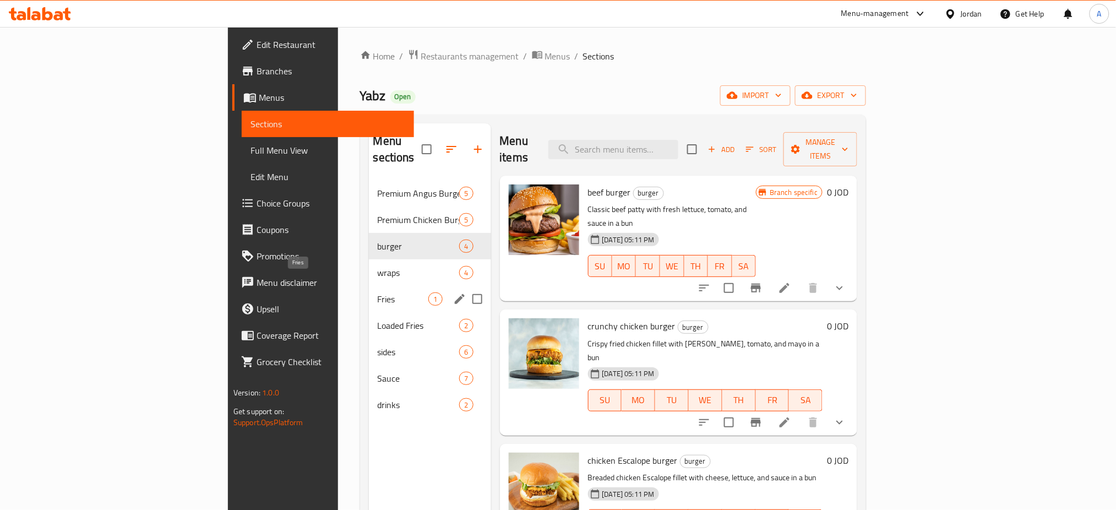
click at [378, 292] on span "Fries" at bounding box center [403, 298] width 51 height 13
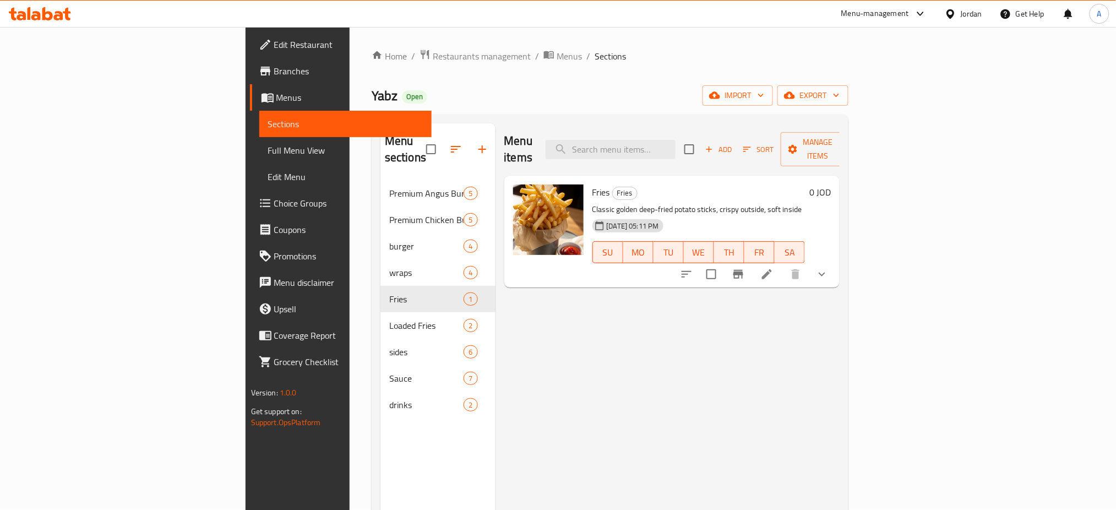
click at [828, 268] on icon "show more" at bounding box center [821, 274] width 13 height 13
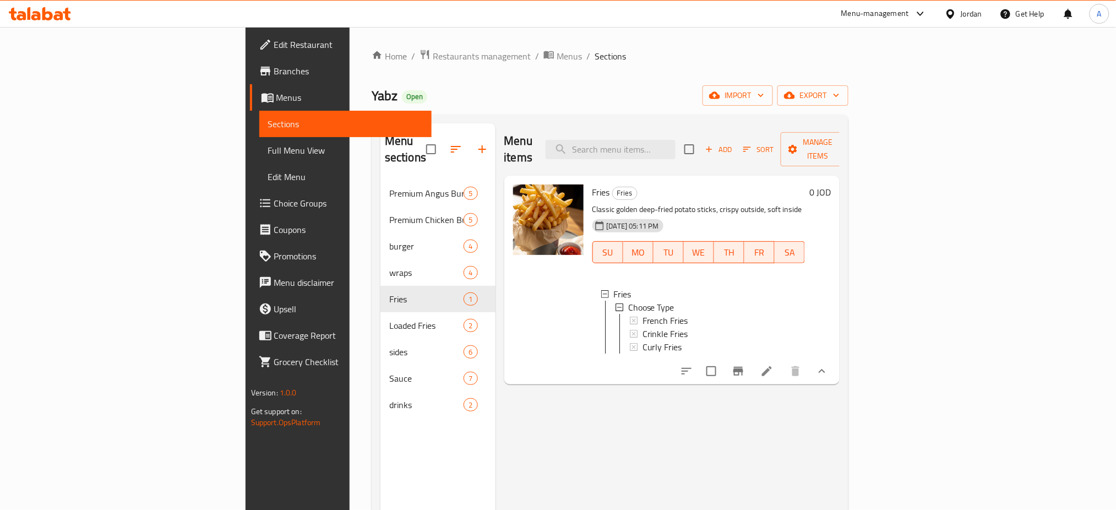
click at [773, 364] on icon at bounding box center [766, 370] width 13 height 13
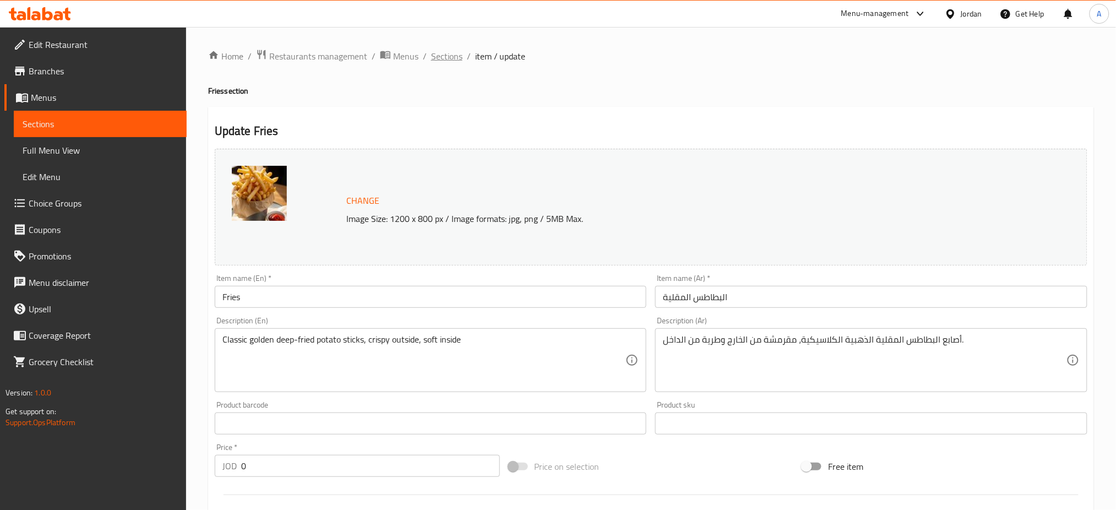
click at [457, 52] on span "Sections" at bounding box center [446, 56] width 31 height 13
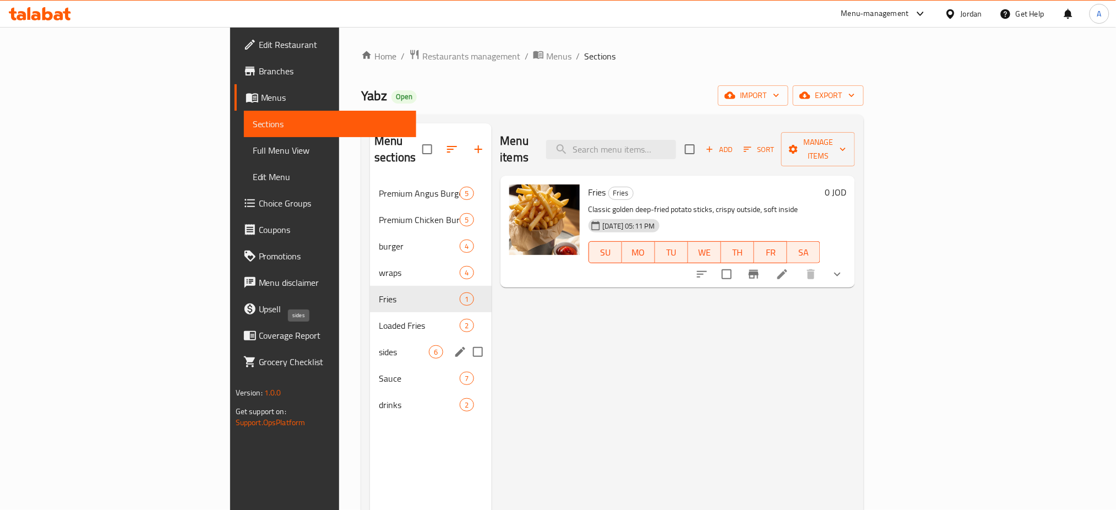
click at [379, 345] on span "sides" at bounding box center [404, 351] width 50 height 13
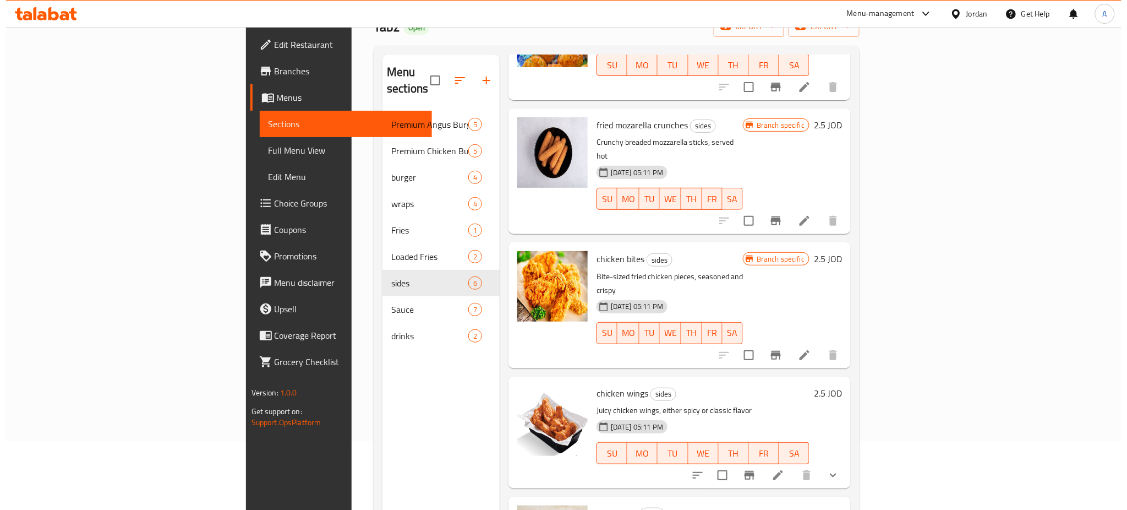
scroll to position [7, 0]
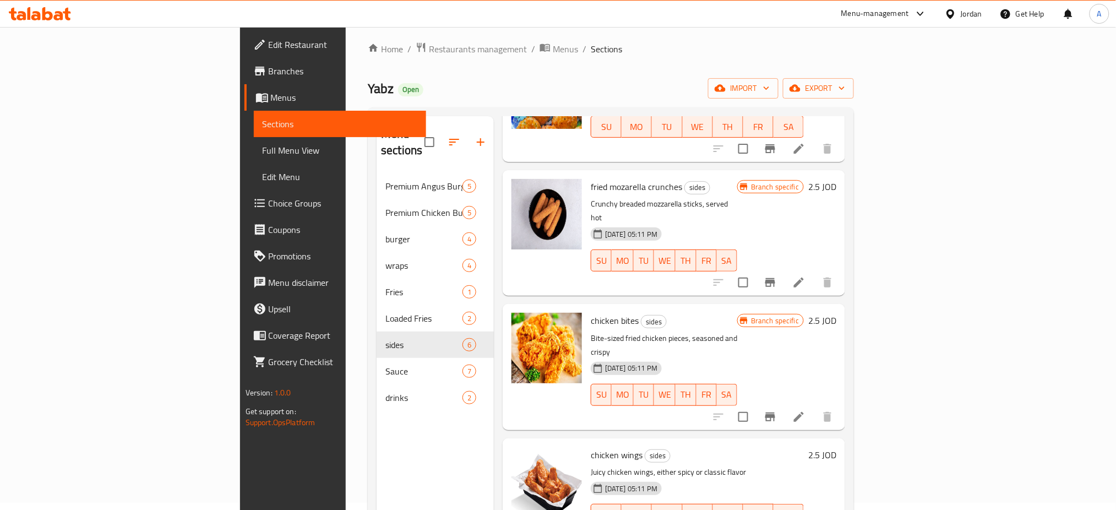
drag, startPoint x: 163, startPoint y: 214, endPoint x: 174, endPoint y: 214, distance: 10.5
click at [244, 214] on link "Choice Groups" at bounding box center [335, 203] width 182 height 26
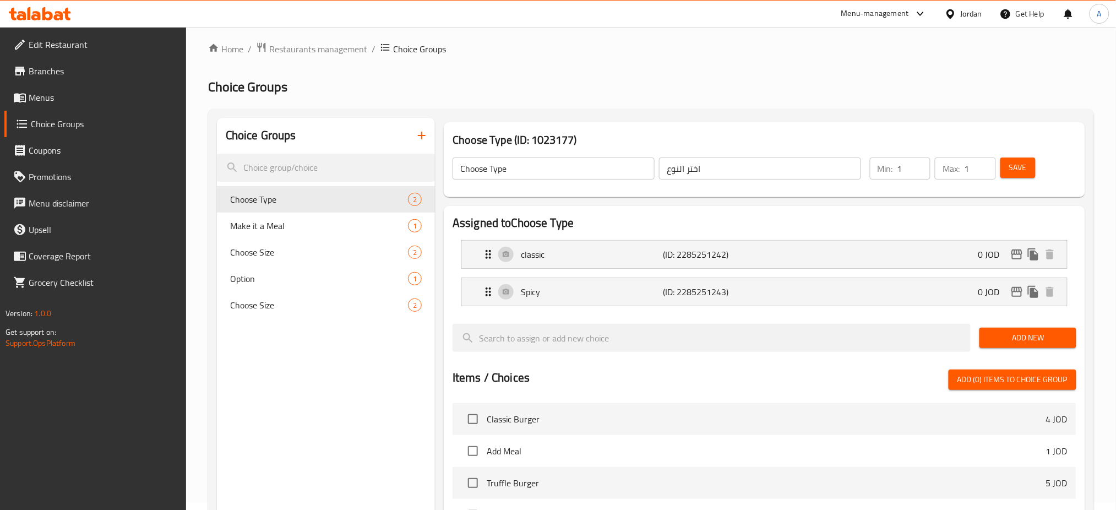
click at [413, 132] on button "button" at bounding box center [421, 135] width 26 height 26
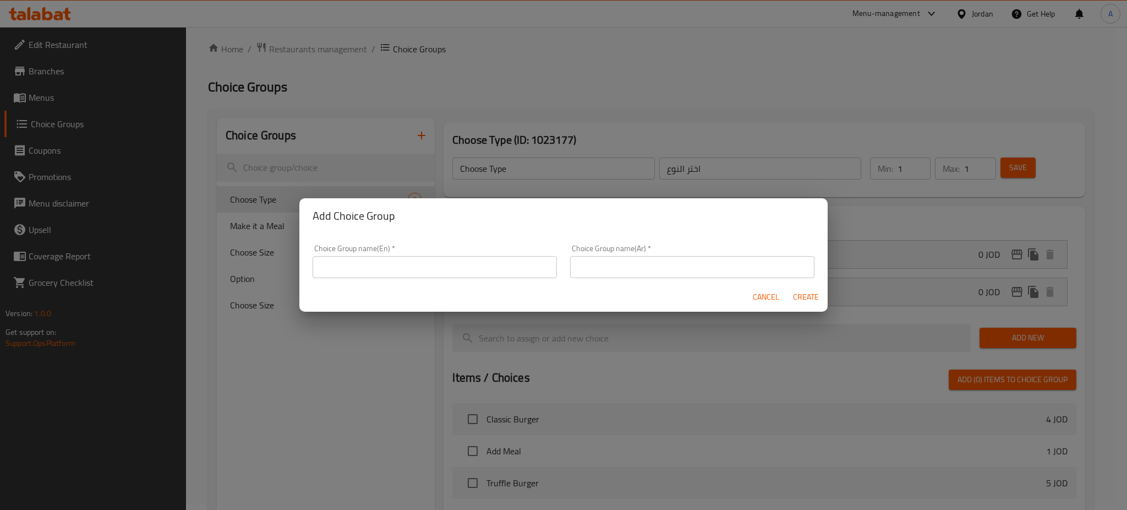
click at [399, 271] on input "text" at bounding box center [435, 267] width 244 height 22
type input "Y"
type input "Your choice of sauce"
click at [662, 277] on div "Choice Group name(Ar)   * Choice Group name(Ar) *" at bounding box center [693, 261] width 258 height 47
click at [679, 256] on input "text" at bounding box center [692, 267] width 244 height 22
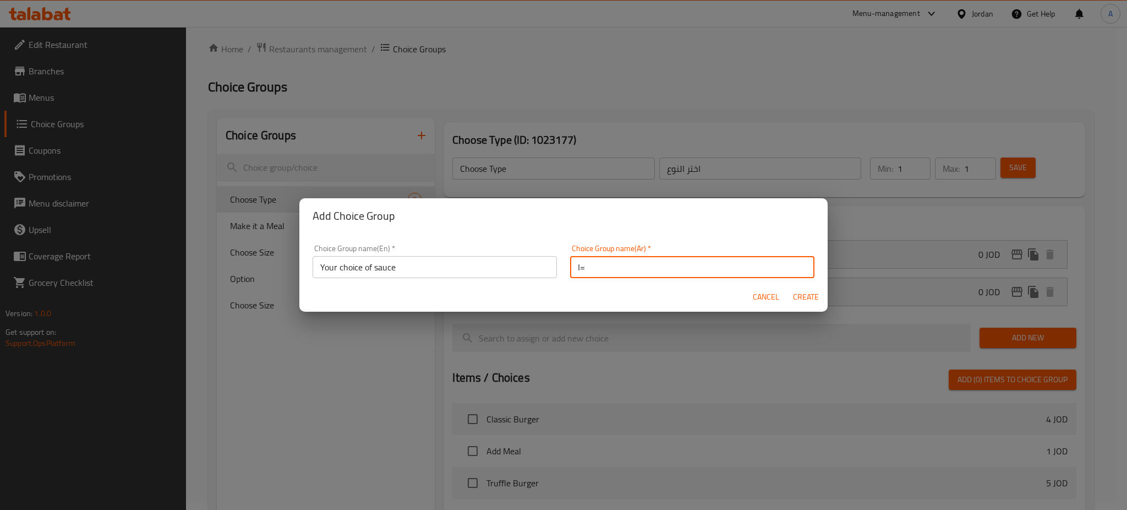
type input "ا"
type input "ت"
click at [472, 252] on div "Choice Group name(En)   * Your choice of sauce Choice Group name(En) *" at bounding box center [435, 261] width 244 height 34
click at [637, 273] on input "اختياك م" at bounding box center [692, 267] width 244 height 22
drag, startPoint x: 470, startPoint y: 268, endPoint x: 413, endPoint y: 259, distance: 57.3
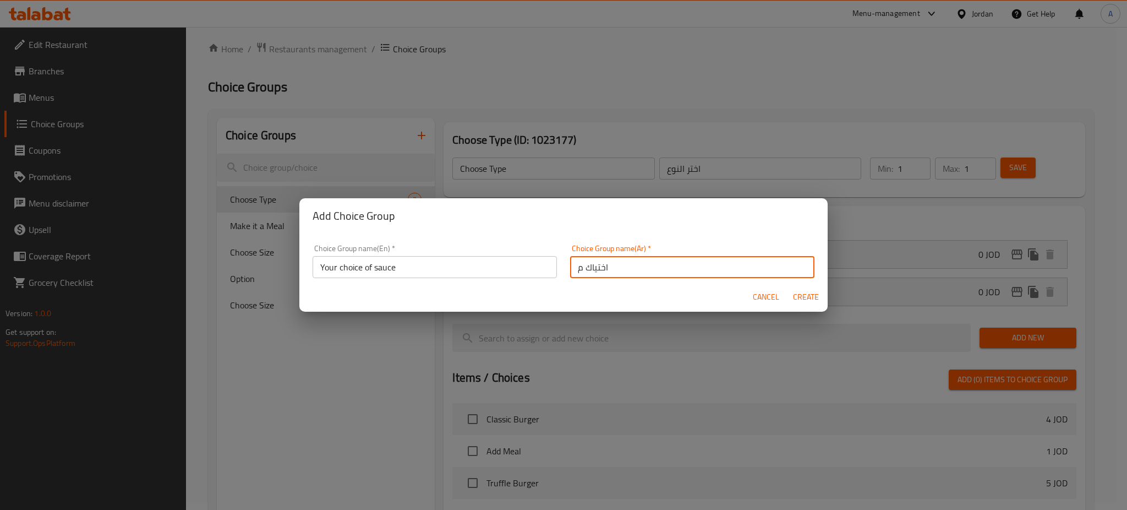
click at [427, 261] on div "Choice Group name(En)   * Your choice of sauce Choice Group name(En) * Choice G…" at bounding box center [563, 261] width 515 height 47
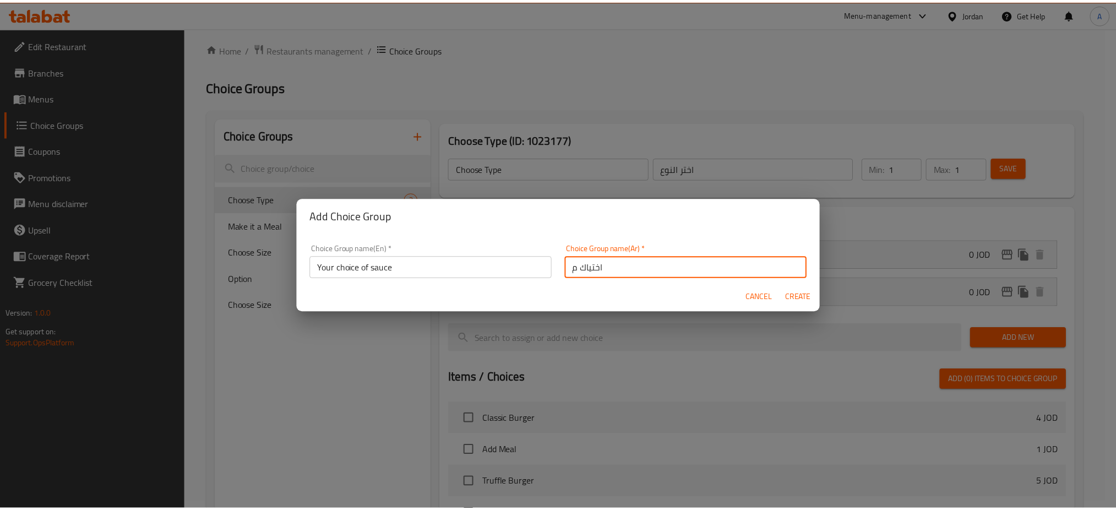
scroll to position [3, 0]
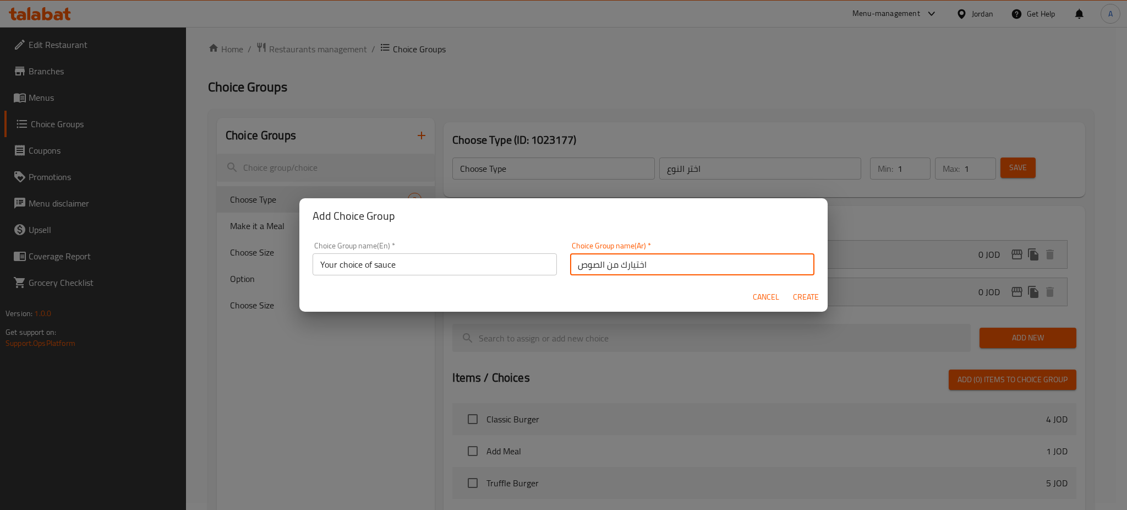
type input "اختيارك من الصوص"
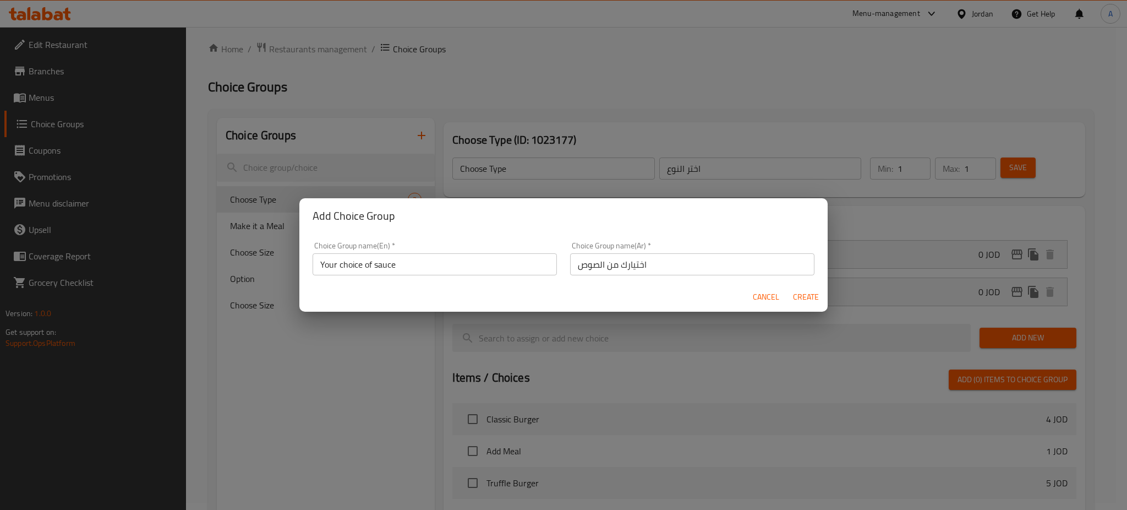
click at [787, 299] on div "Cancel Create" at bounding box center [563, 296] width 528 height 29
click at [797, 295] on span "Create" at bounding box center [806, 297] width 26 height 14
type input "Your choice of sauce"
type input "اختيارك من الصوص"
type input "0"
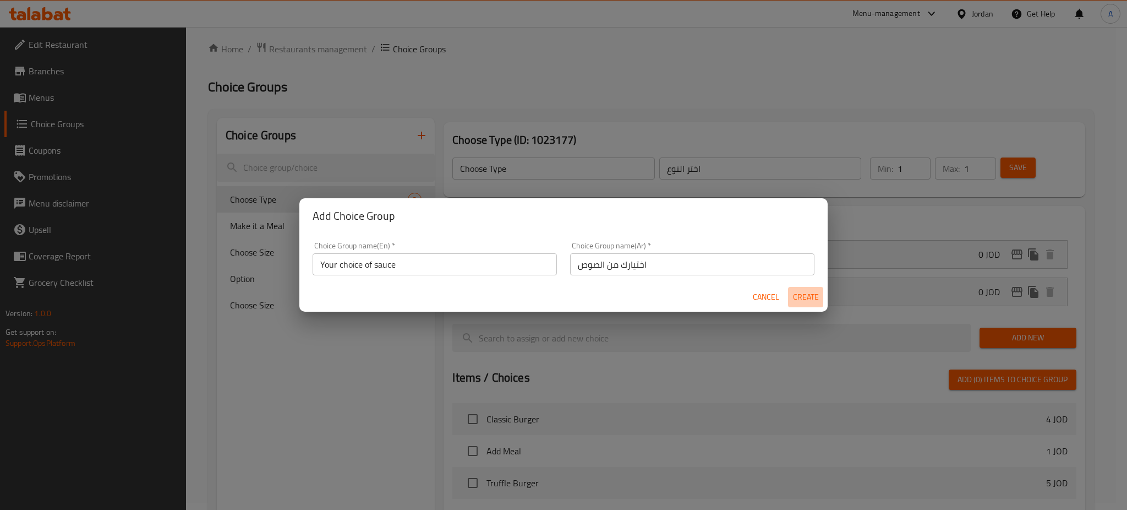
type input "0"
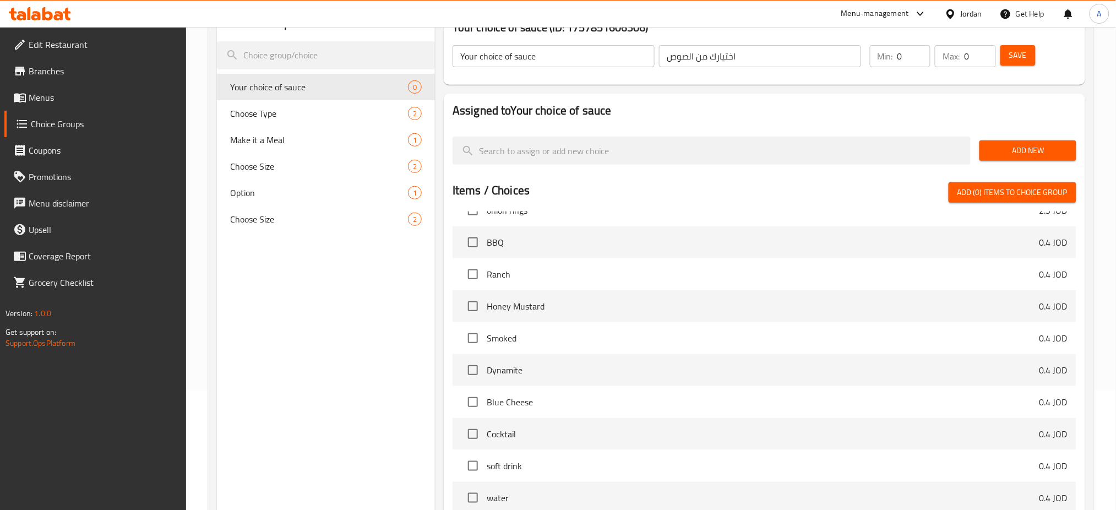
scroll to position [248, 0]
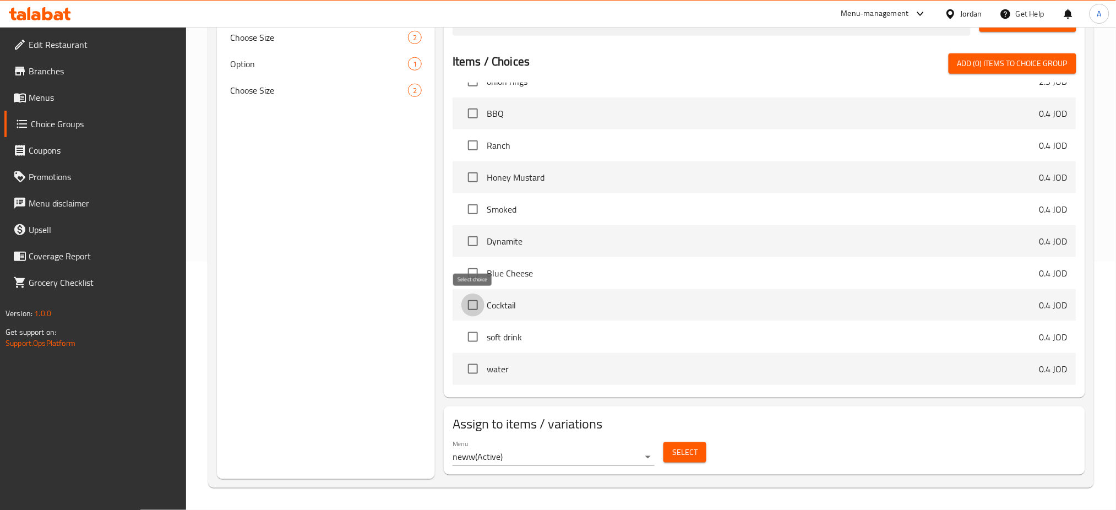
click at [469, 299] on input "checkbox" at bounding box center [472, 304] width 23 height 23
checkbox input "true"
click at [474, 272] on input "checkbox" at bounding box center [472, 272] width 23 height 23
checkbox input "true"
click at [477, 246] on input "checkbox" at bounding box center [472, 241] width 23 height 23
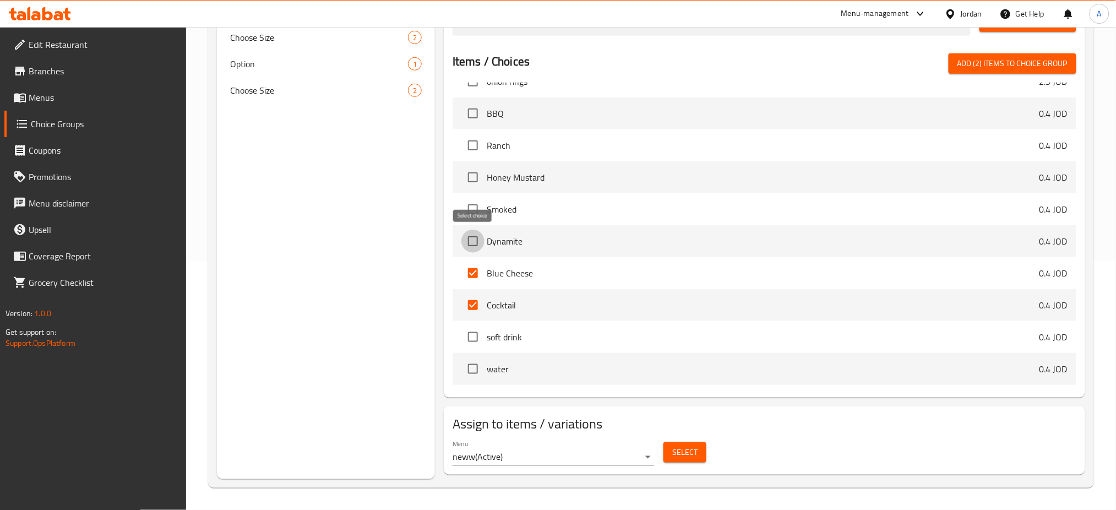
checkbox input "true"
click at [472, 210] on input "checkbox" at bounding box center [472, 209] width 23 height 23
checkbox input "true"
click at [476, 183] on input "checkbox" at bounding box center [472, 177] width 23 height 23
checkbox input "true"
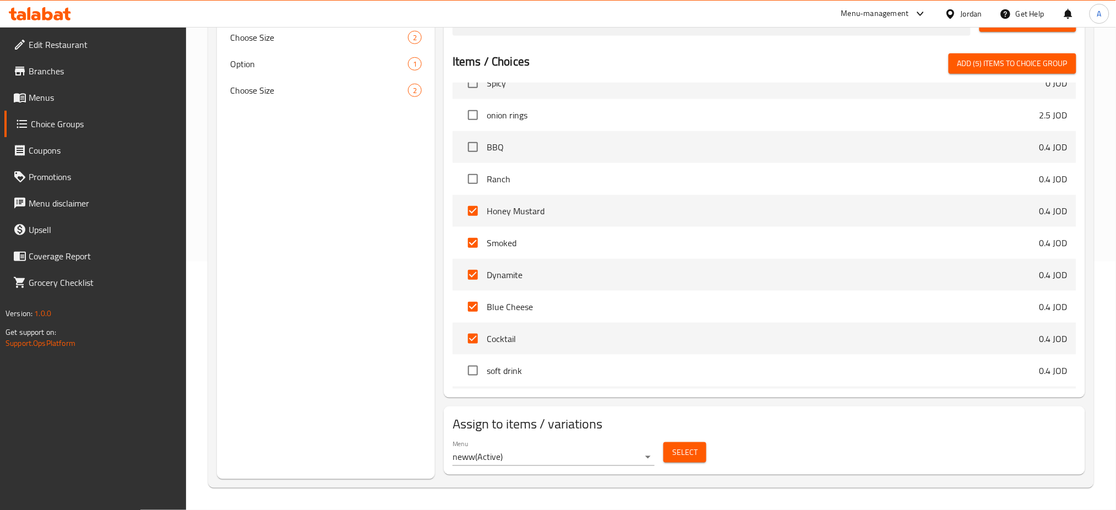
scroll to position [1130, 0]
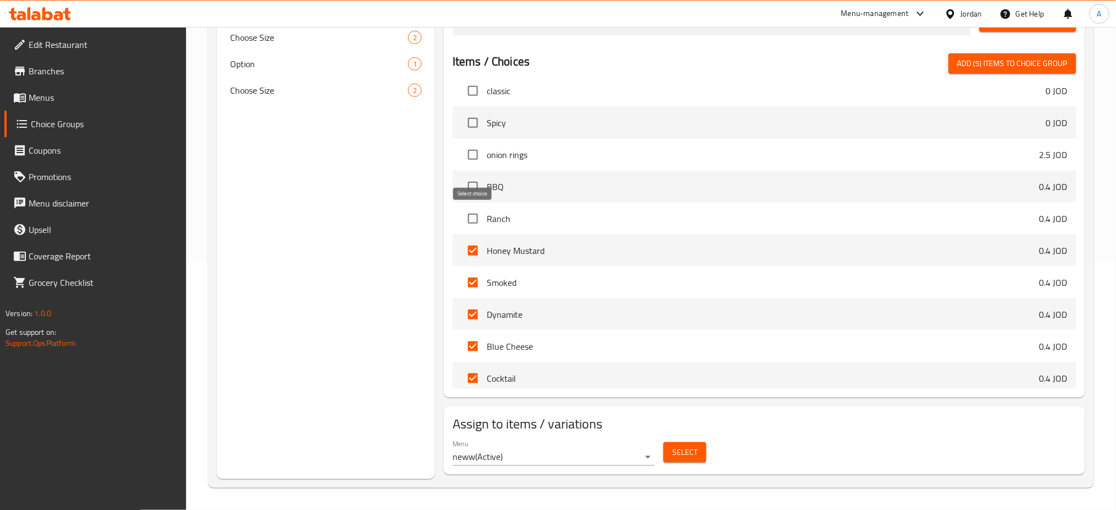
click at [467, 215] on input "checkbox" at bounding box center [472, 218] width 23 height 23
checkbox input "true"
click at [479, 184] on input "checkbox" at bounding box center [472, 186] width 23 height 23
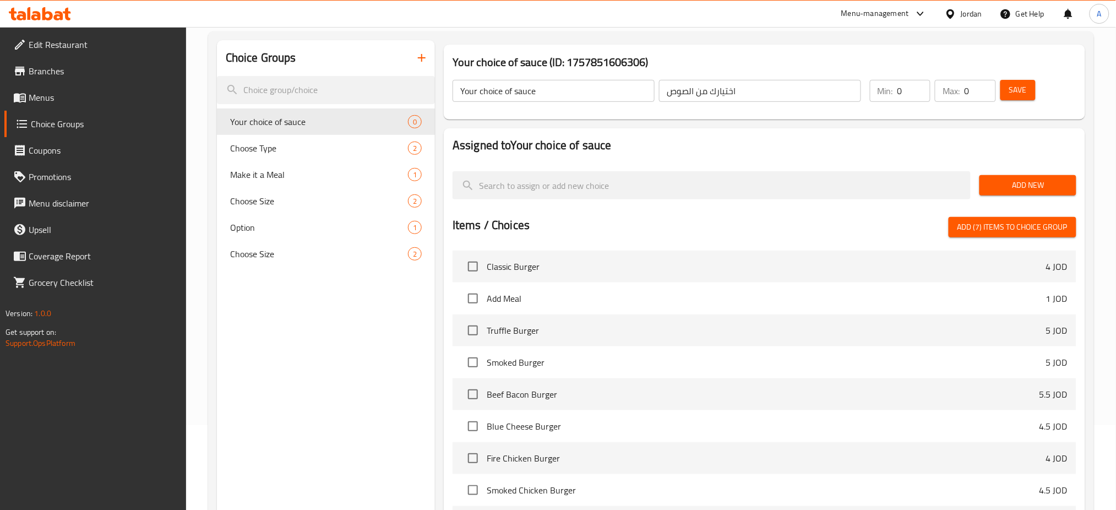
scroll to position [0, 0]
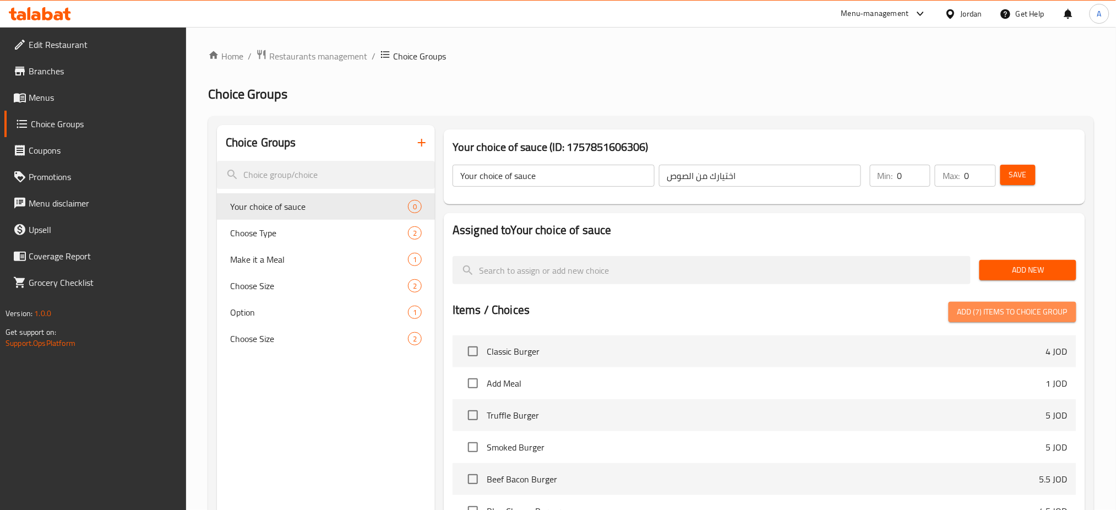
click at [1033, 302] on button "Add (7) items to choice group" at bounding box center [1012, 312] width 128 height 20
checkbox input "false"
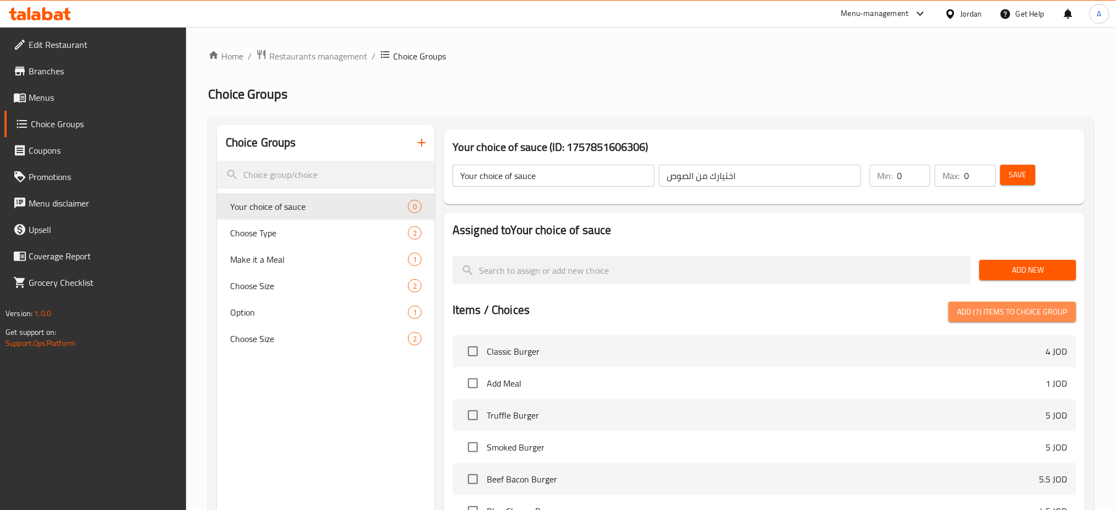
checkbox input "false"
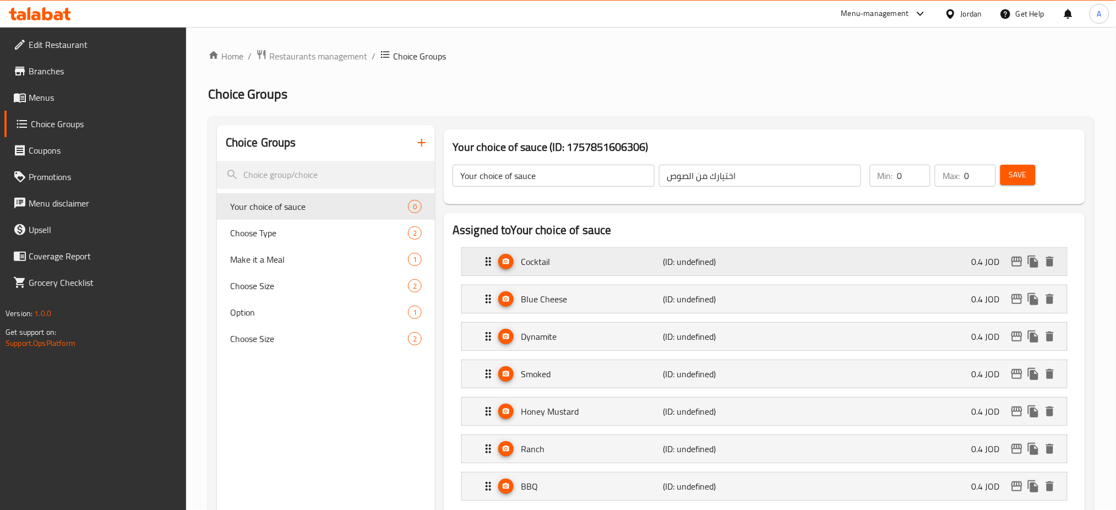
click at [934, 261] on div "Cocktail (ID: undefined) 0.4 JOD" at bounding box center [768, 262] width 572 height 28
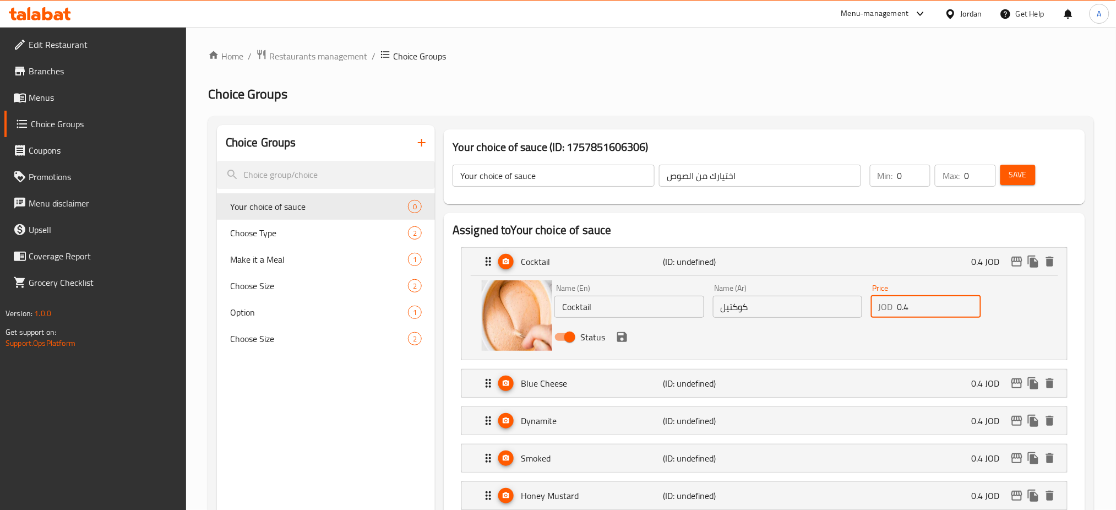
click at [878, 311] on div "JOD 0.4 Price" at bounding box center [926, 307] width 110 height 22
drag, startPoint x: 914, startPoint y: 308, endPoint x: 832, endPoint y: 308, distance: 82.0
click at [832, 308] on div "Name (En) Cocktail Name (En) Name (Ar) كوكتيل Name (Ar) Price JOD 0.4 Price Sta…" at bounding box center [787, 316] width 474 height 72
click at [618, 336] on icon "save" at bounding box center [622, 337] width 10 height 10
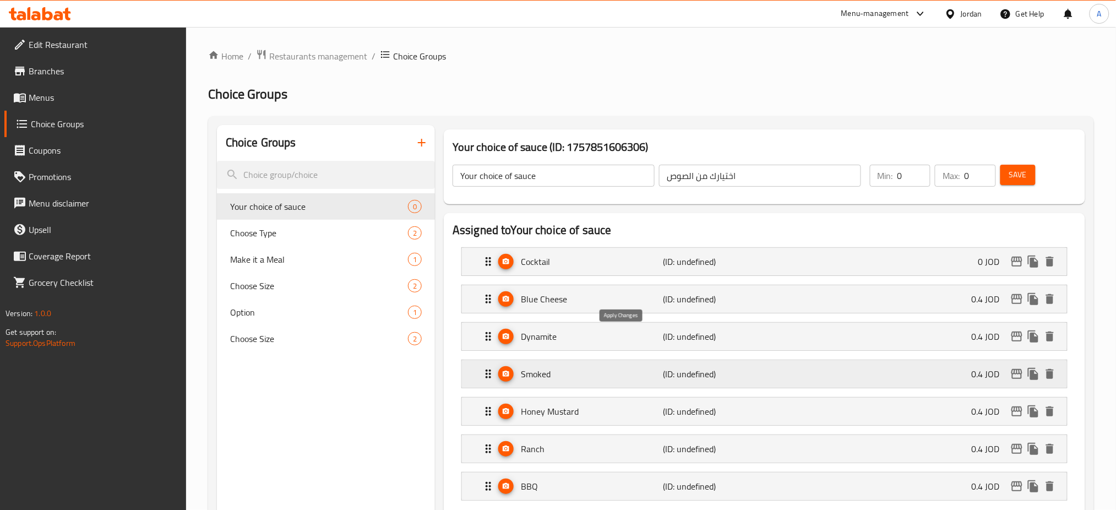
type input "0"
click at [965, 303] on div "Blue Cheese (ID: undefined) 0.4 JOD" at bounding box center [768, 299] width 572 height 28
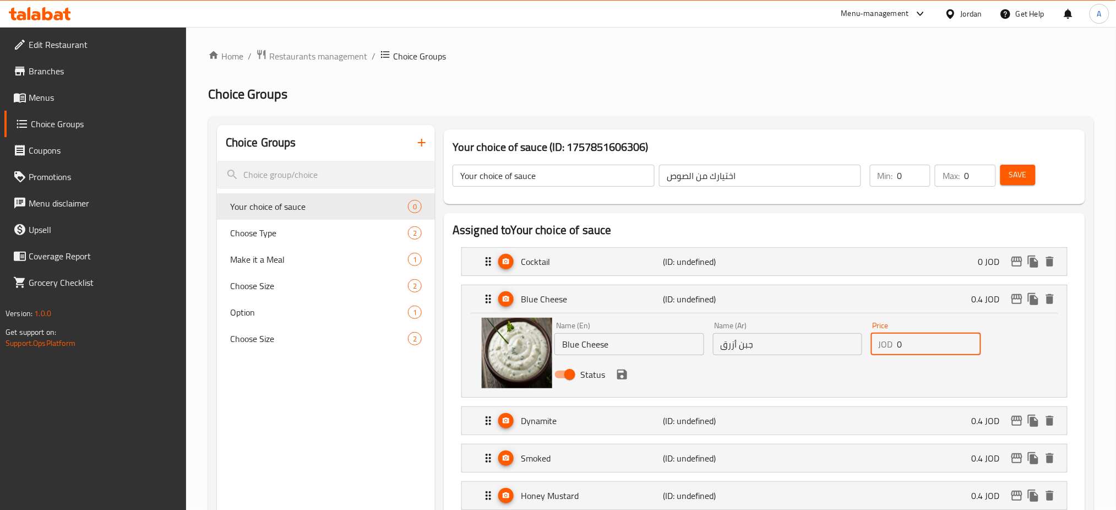
drag, startPoint x: 925, startPoint y: 342, endPoint x: 800, endPoint y: 368, distance: 127.1
click at [808, 345] on div "Name (En) Blue Cheese Name (En) Name (Ar) جبن أزرق Name (Ar) Price JOD 0 Price …" at bounding box center [787, 353] width 474 height 72
click at [625, 373] on icon "save" at bounding box center [622, 374] width 10 height 10
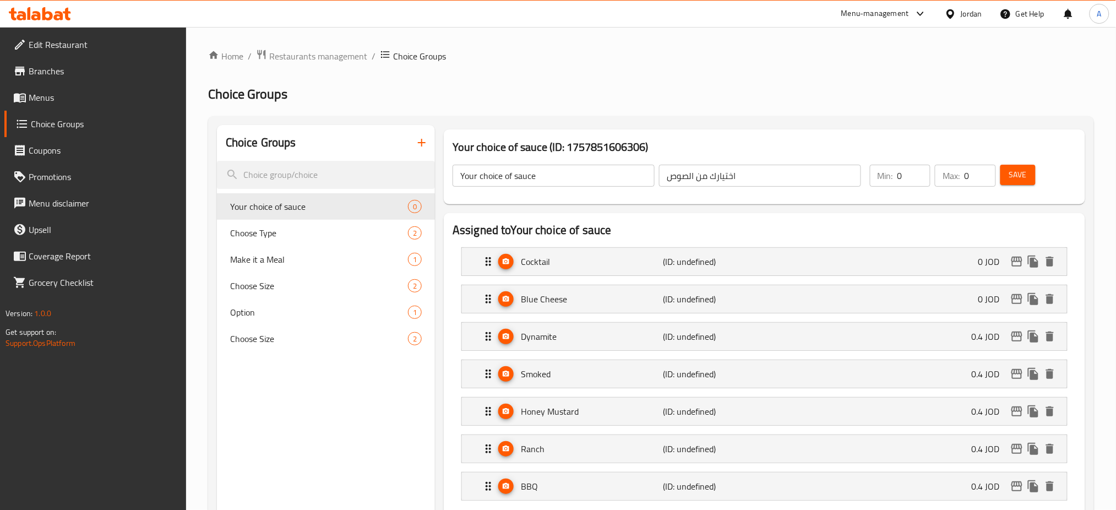
type input "0"
click at [931, 341] on div "Dynamite (ID: undefined) 0.4 JOD" at bounding box center [768, 337] width 572 height 28
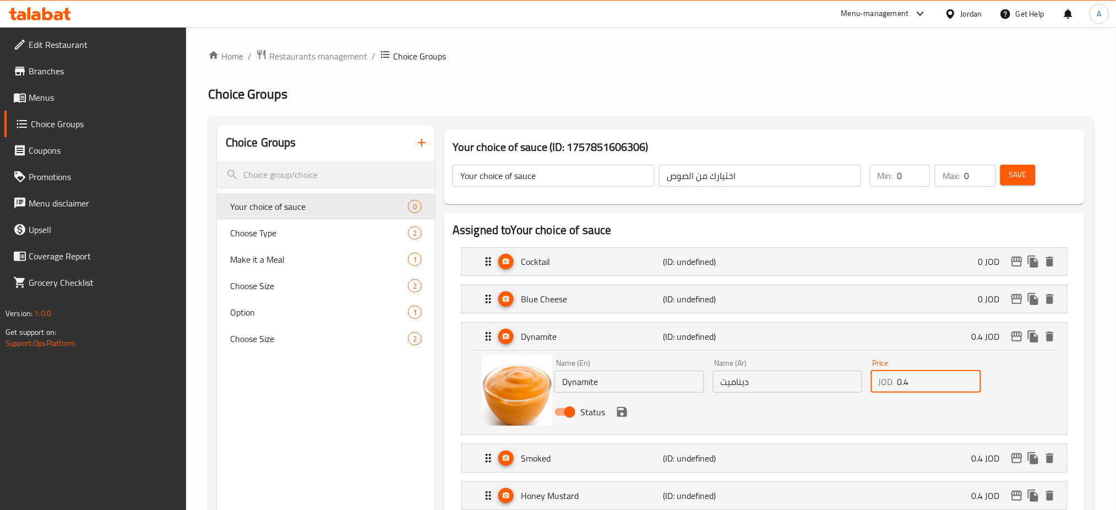
drag, startPoint x: 913, startPoint y: 378, endPoint x: 839, endPoint y: 384, distance: 74.0
click at [846, 379] on div "Name (En) Dynamite Name (En) Name (Ar) ديناميت Name (Ar) Price JOD 0.4 Price St…" at bounding box center [787, 390] width 474 height 72
click at [630, 413] on div "Status" at bounding box center [787, 412] width 474 height 30
click at [628, 414] on icon "save" at bounding box center [621, 411] width 13 height 13
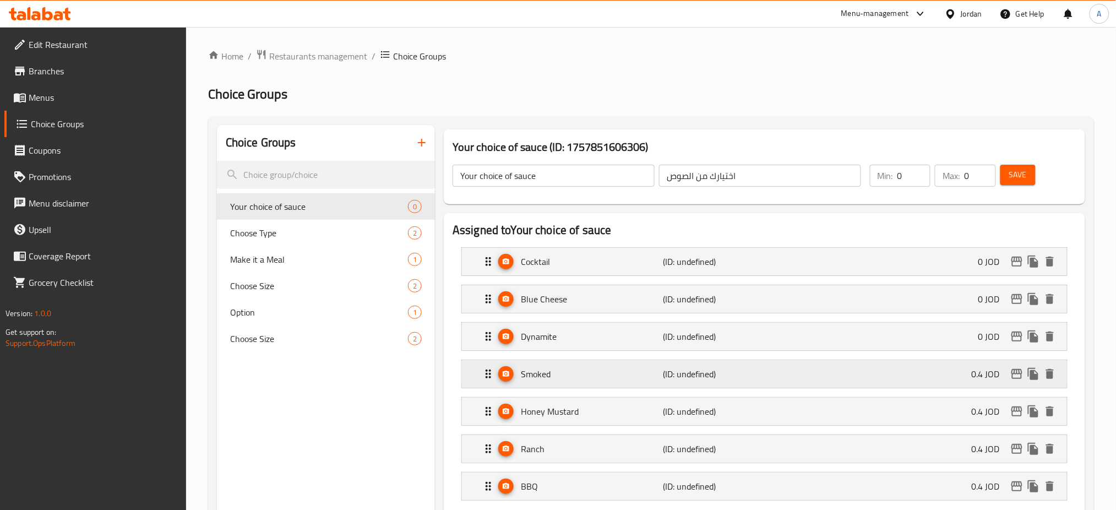
type input "0"
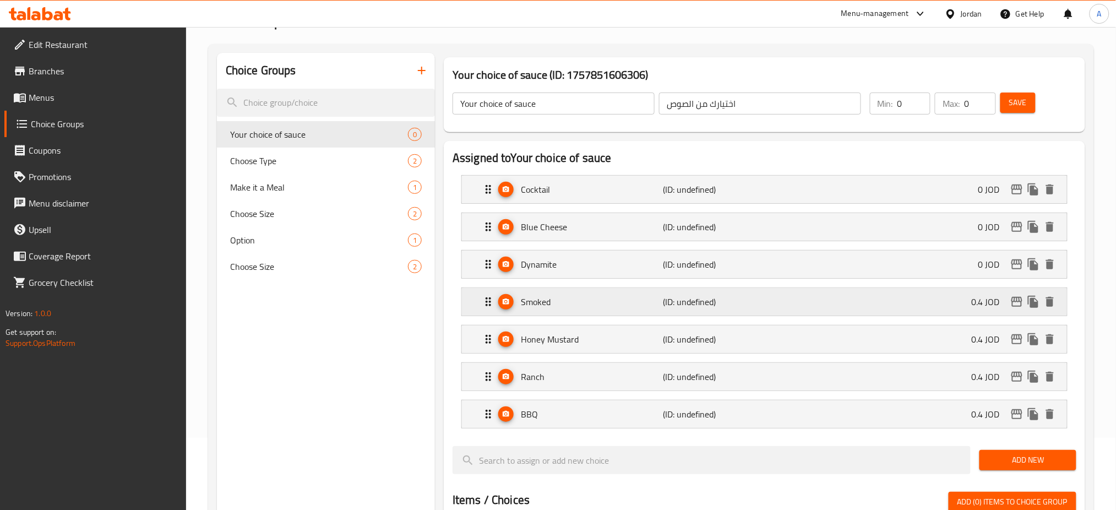
scroll to position [73, 0]
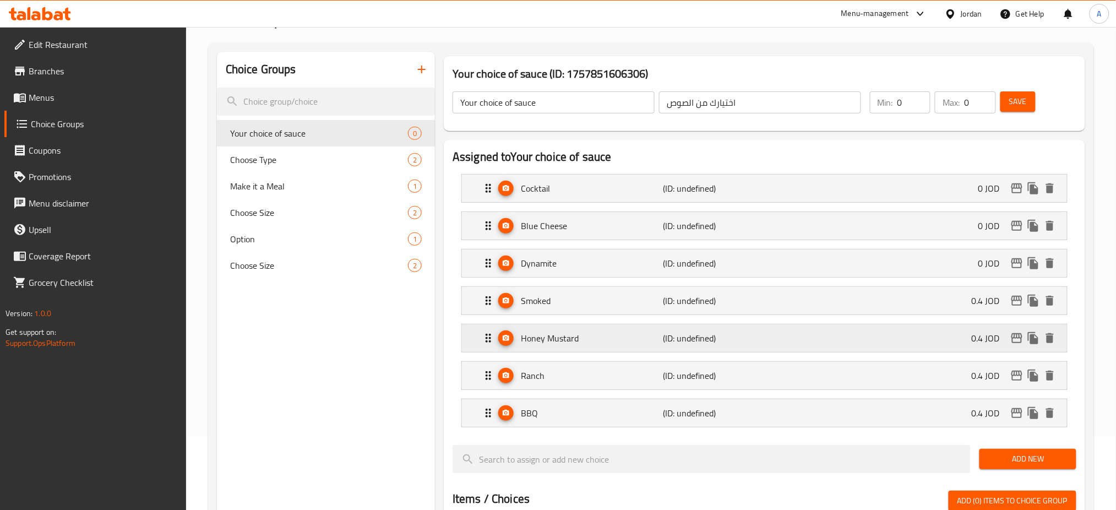
click at [908, 331] on div "Honey Mustard (ID: undefined) 0.4 JOD" at bounding box center [768, 338] width 572 height 28
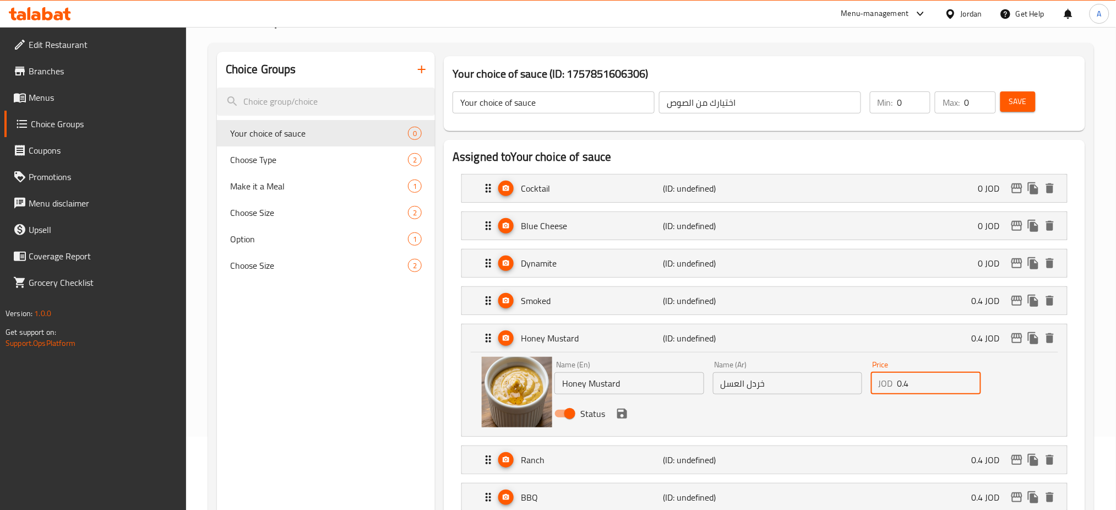
drag, startPoint x: 914, startPoint y: 382, endPoint x: 852, endPoint y: 382, distance: 62.2
click at [852, 382] on div "Name (En) Honey Mustard Name (En) Name (Ar) خردل العسل Name (Ar) Price JOD 0.4 …" at bounding box center [787, 392] width 474 height 72
click at [620, 411] on icon "save" at bounding box center [621, 413] width 13 height 13
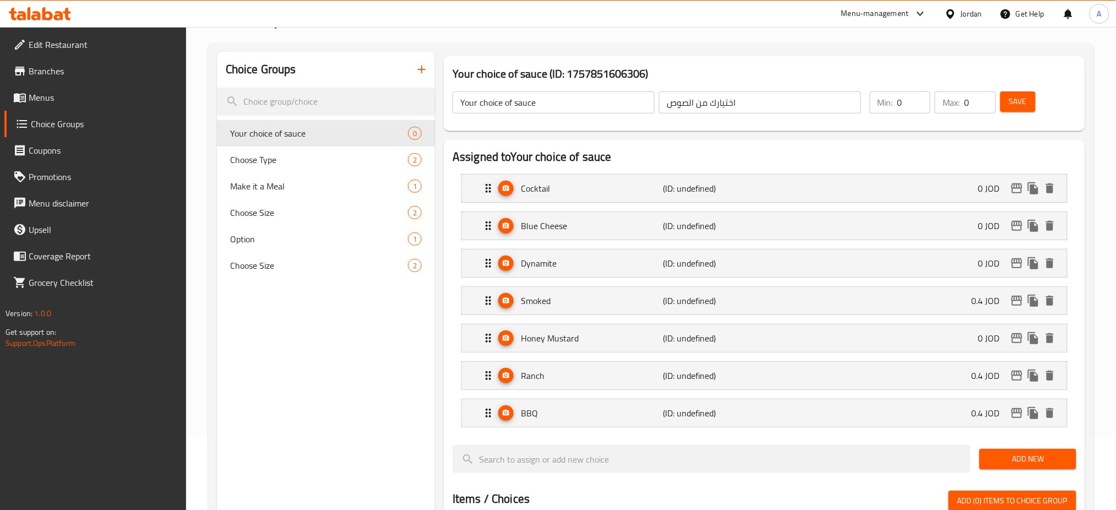
type input "0"
click at [954, 313] on div "Smoked (ID: undefined) 0.4 JOD" at bounding box center [768, 301] width 572 height 28
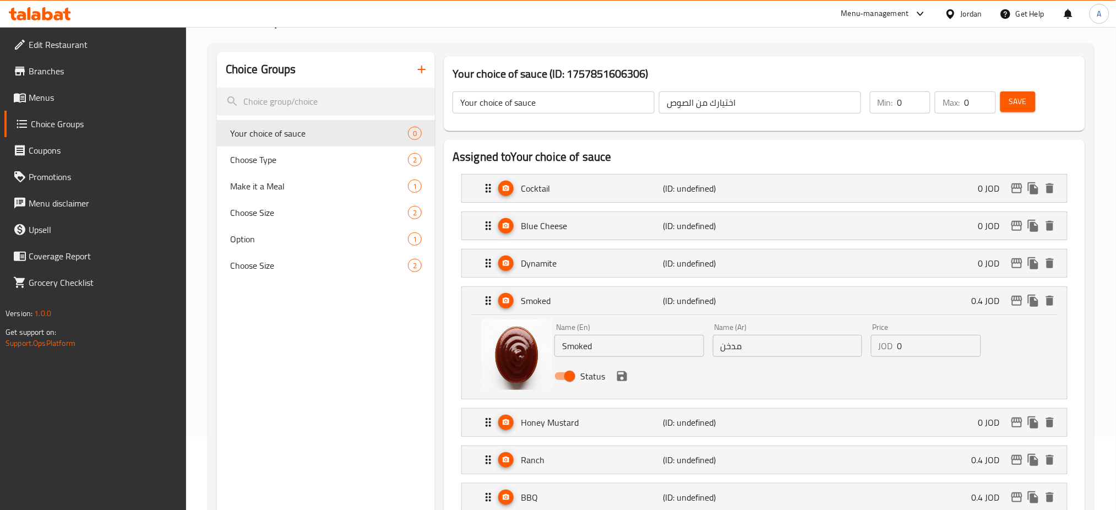
drag, startPoint x: 911, startPoint y: 351, endPoint x: 842, endPoint y: 362, distance: 70.2
click at [848, 359] on div "Name (En) Smoked Name (En) Name (Ar) مدخن Name (Ar) Price JOD 0 Price Status" at bounding box center [787, 355] width 474 height 72
type input "0"
click at [624, 383] on button "save" at bounding box center [622, 376] width 17 height 17
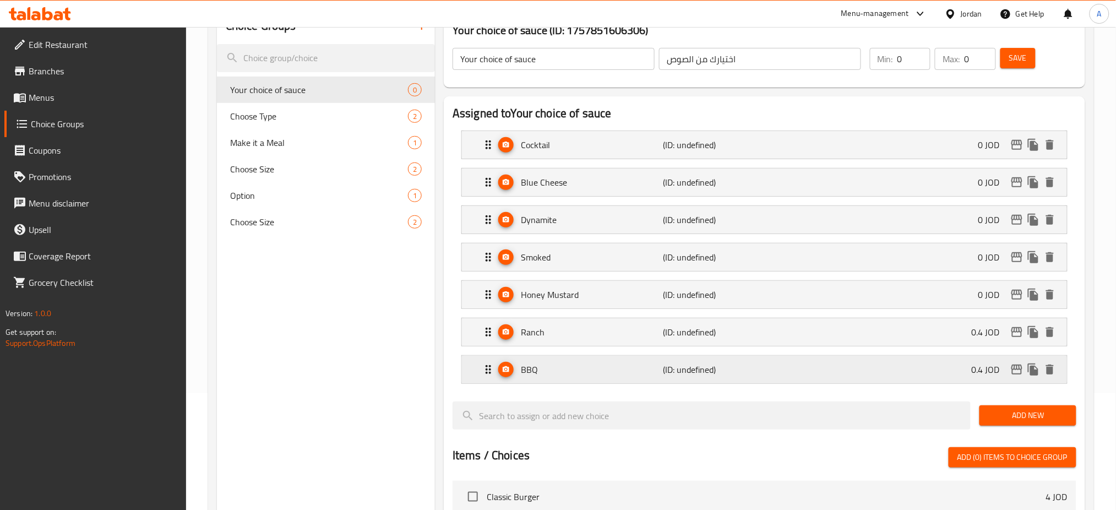
scroll to position [146, 0]
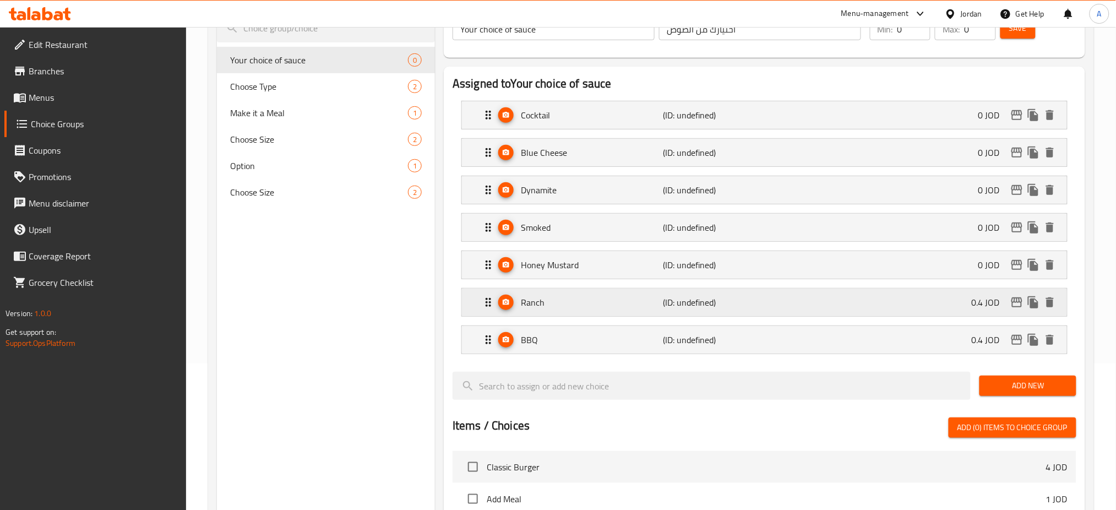
click at [832, 303] on div "Ranch (ID: undefined) 0.4 JOD" at bounding box center [768, 302] width 572 height 28
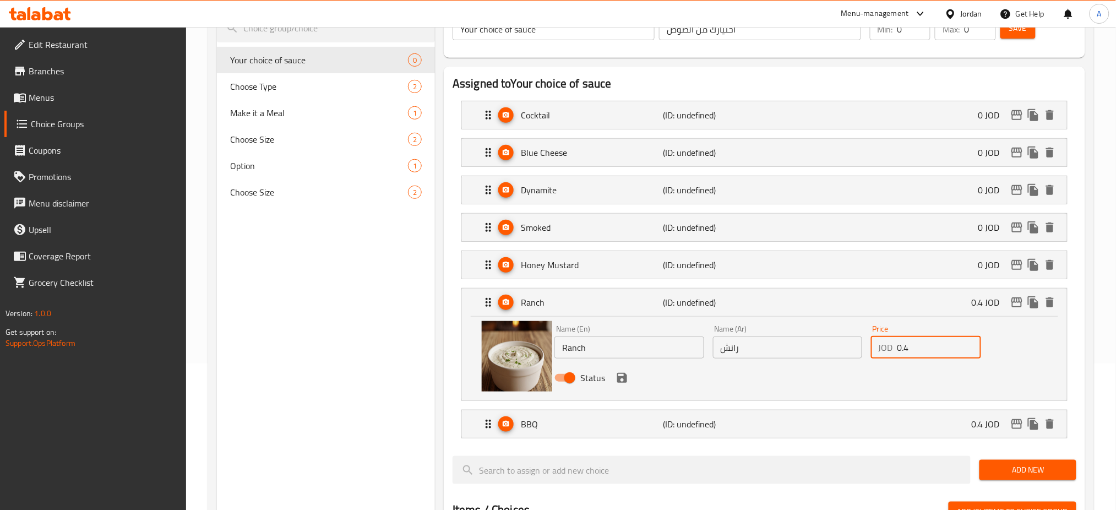
drag, startPoint x: 914, startPoint y: 348, endPoint x: 789, endPoint y: 348, distance: 125.5
click at [795, 348] on div "Name (En) Ranch Name (En) Name (Ar) رانش Name (Ar) Price JOD 0.4 Price Status" at bounding box center [787, 356] width 474 height 72
click at [624, 377] on icon "save" at bounding box center [622, 378] width 10 height 10
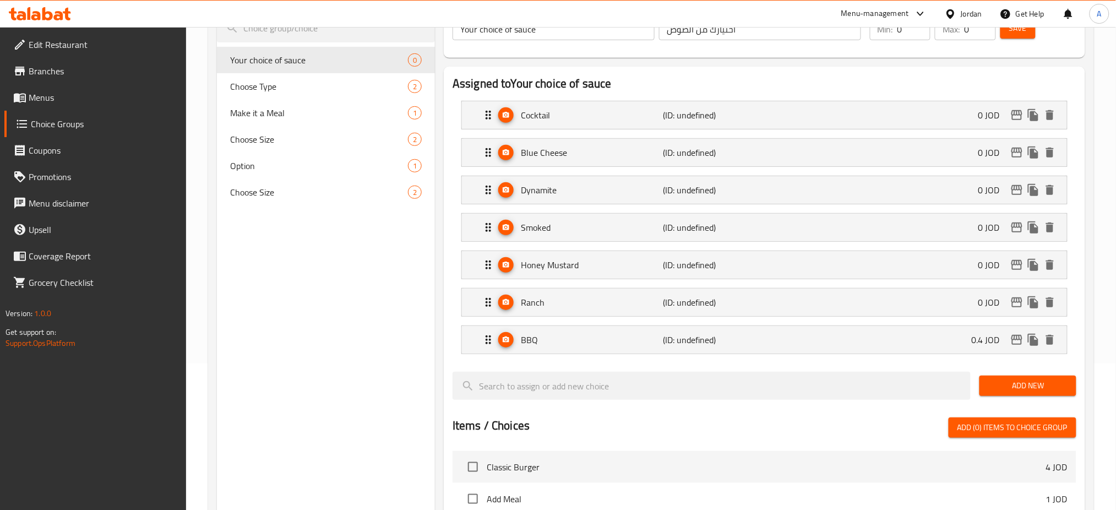
type input "0"
click at [839, 348] on div "BBQ (ID: undefined) 0.4 JOD" at bounding box center [768, 340] width 572 height 28
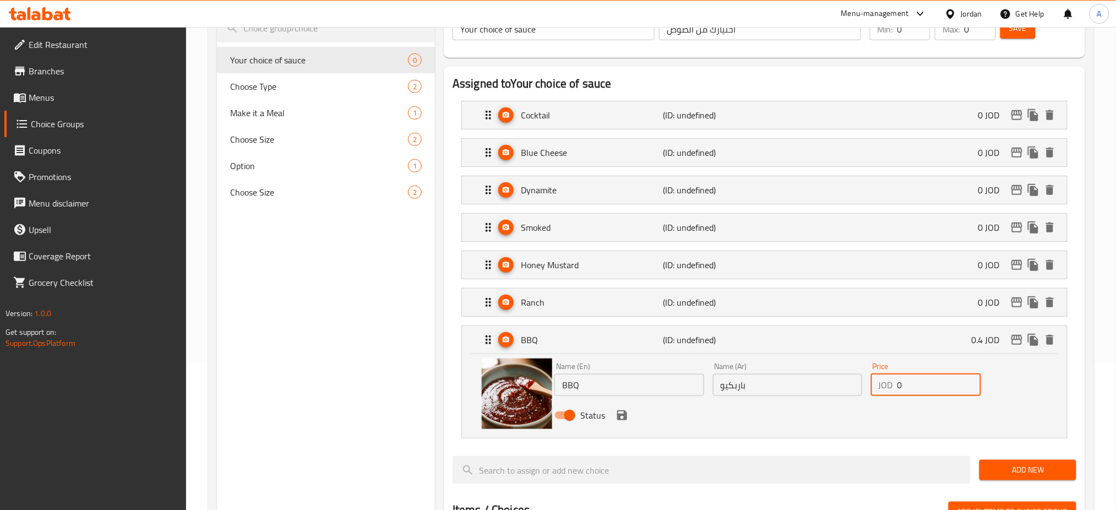
drag, startPoint x: 913, startPoint y: 383, endPoint x: 808, endPoint y: 384, distance: 105.1
click at [808, 383] on div "Name (En) BBQ Name (En) Name (Ar) باربكيو Name (Ar) Price JOD 0 Price Status" at bounding box center [787, 394] width 474 height 72
click at [622, 416] on icon "save" at bounding box center [622, 415] width 10 height 10
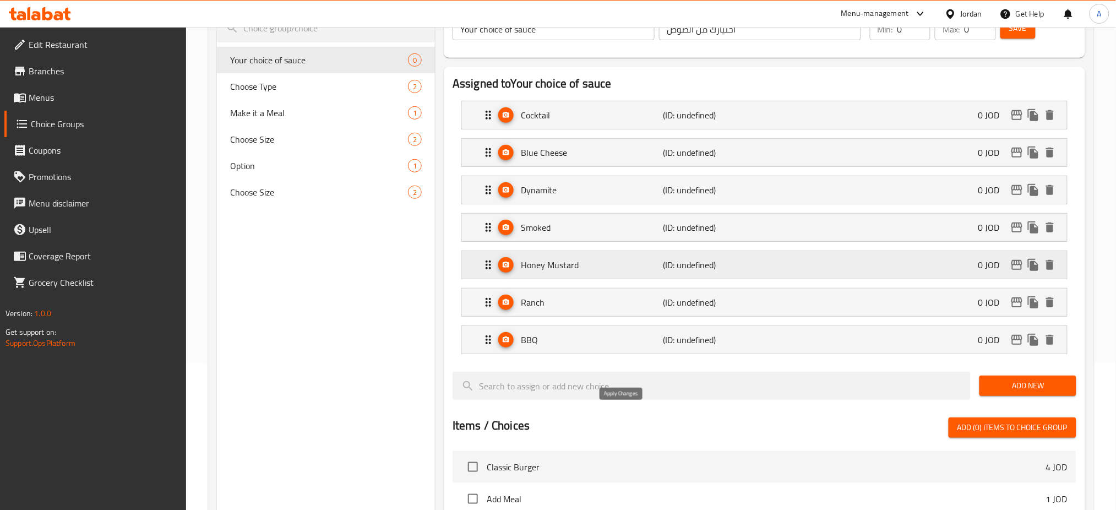
type input "0"
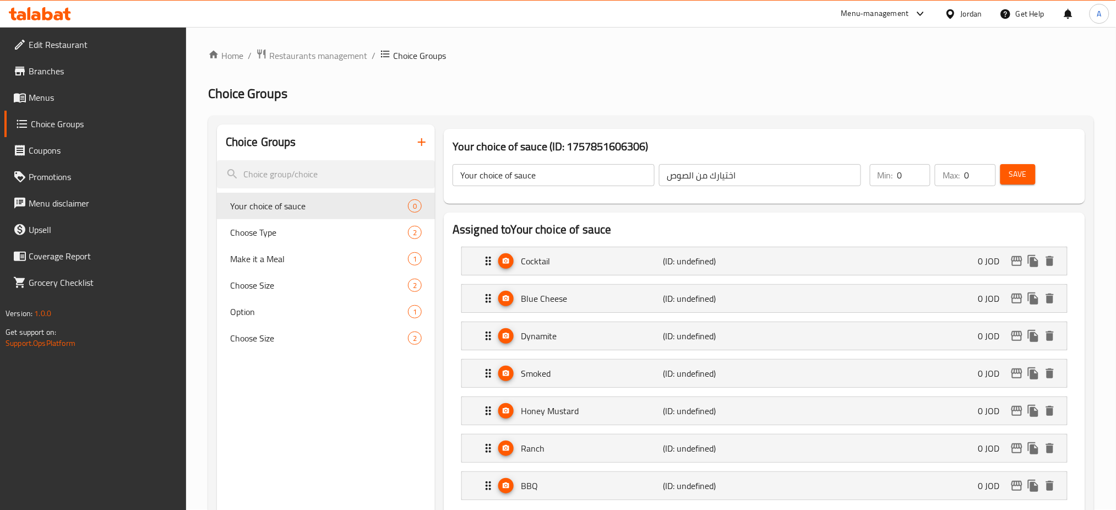
scroll to position [0, 0]
click at [1013, 179] on span "Save" at bounding box center [1018, 175] width 18 height 14
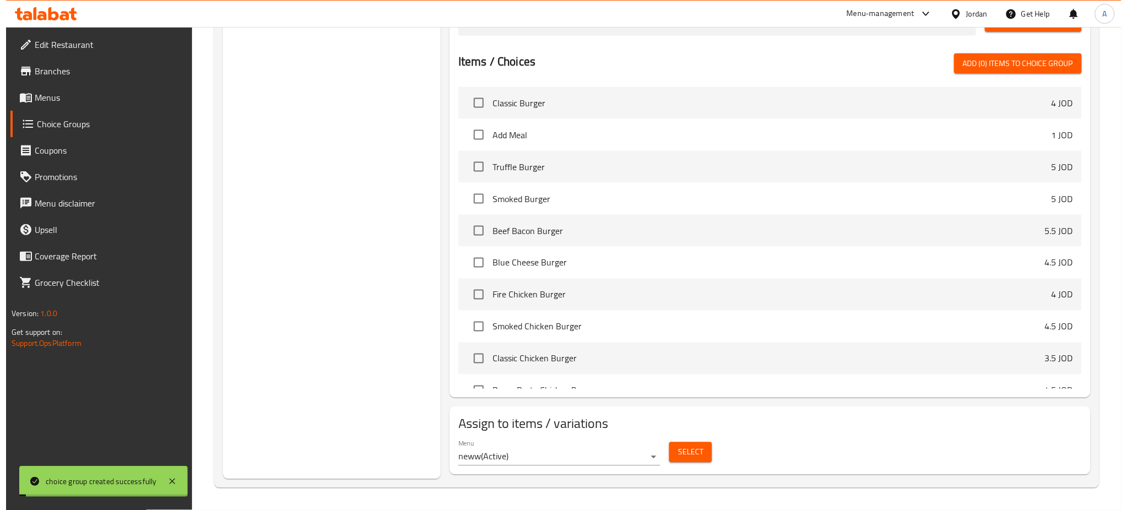
scroll to position [367, 0]
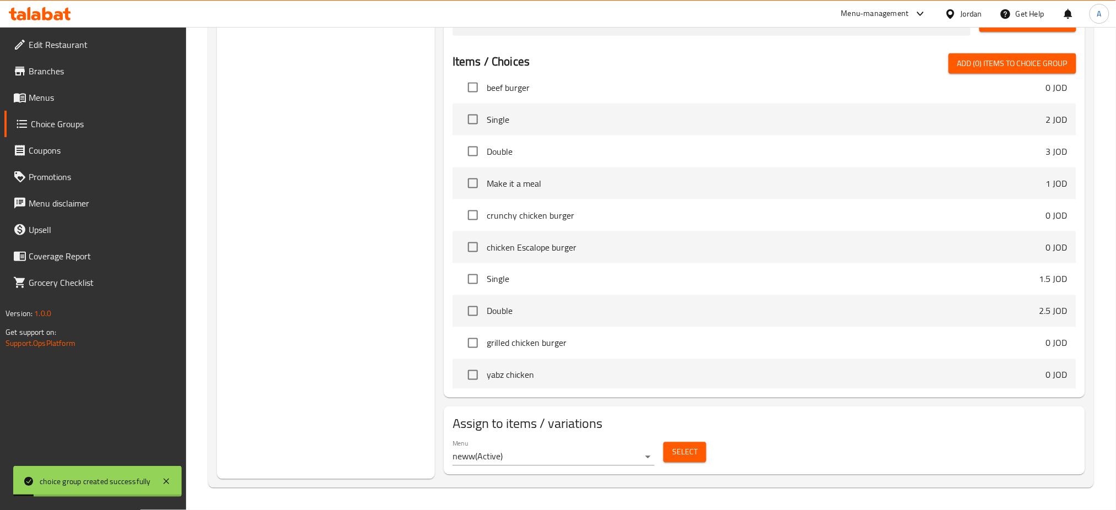
click at [657, 448] on div "Menu neww ( Active )" at bounding box center [553, 452] width 211 height 35
click at [678, 449] on span "Select" at bounding box center [684, 452] width 25 height 14
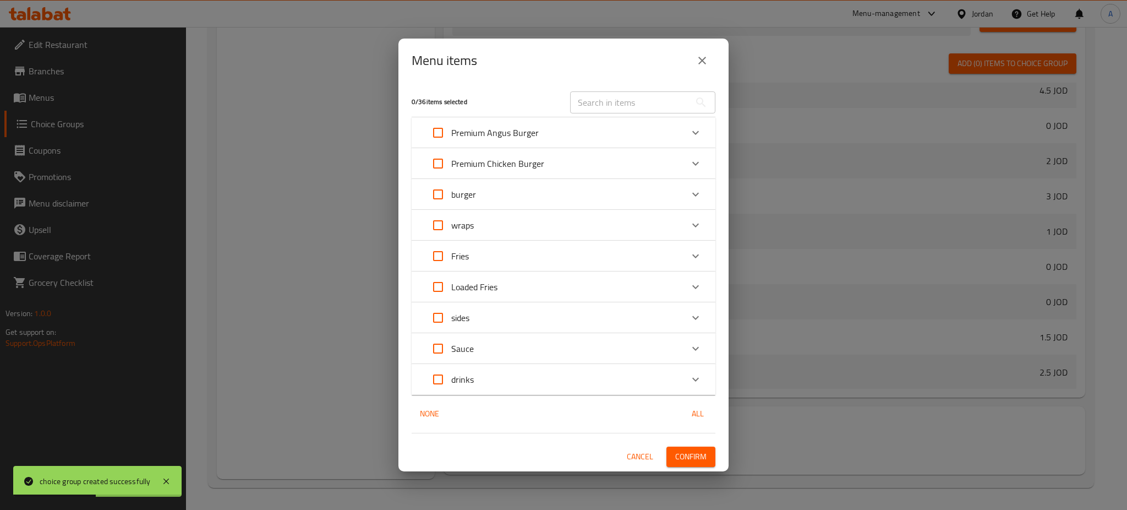
click at [498, 319] on div "sides" at bounding box center [554, 317] width 258 height 26
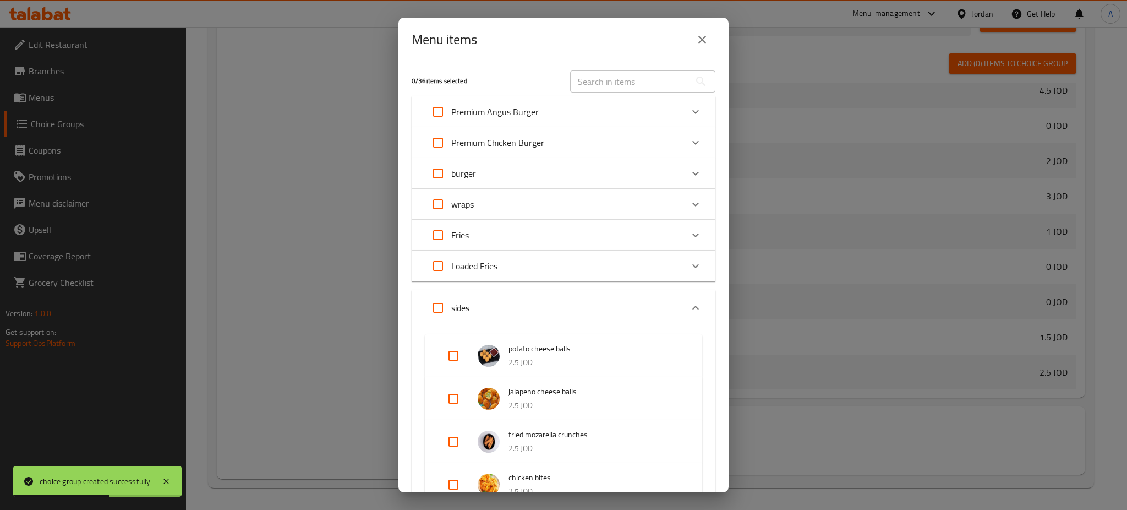
click at [455, 355] on input "Expand" at bounding box center [453, 355] width 26 height 26
checkbox input "true"
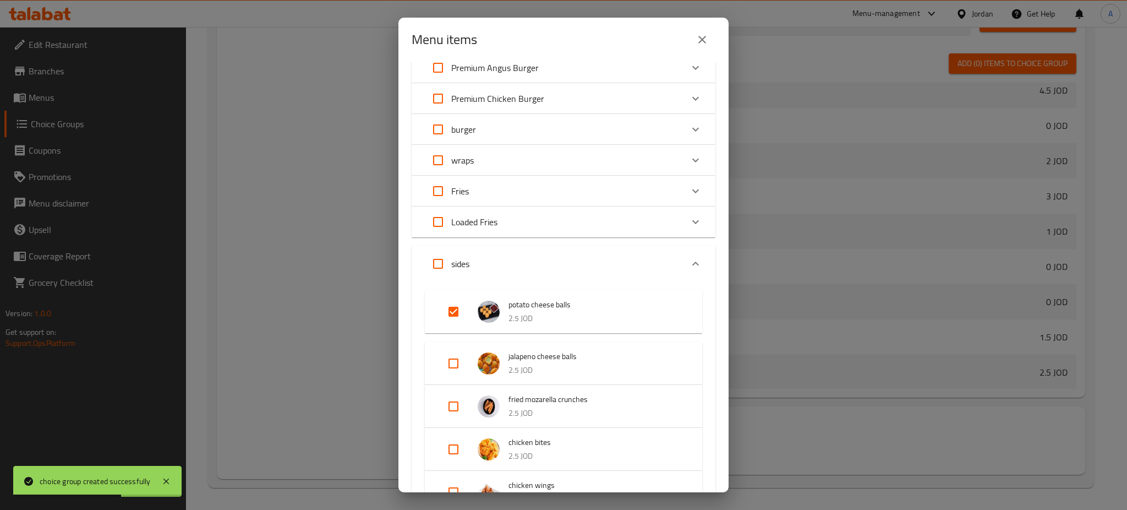
scroll to position [73, 0]
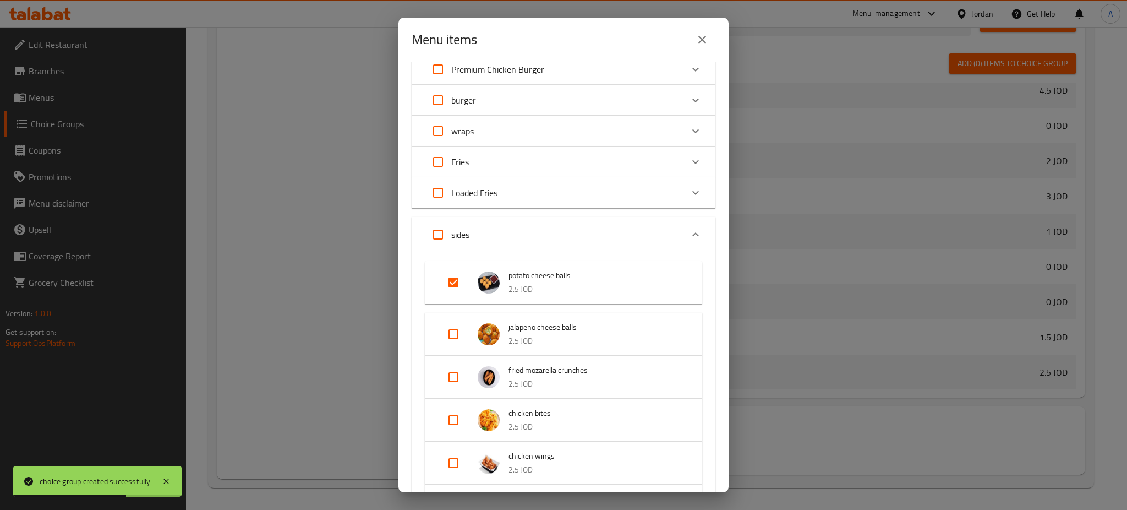
click at [454, 353] on div "jalapeno cheese balls 2.5 JOD" at bounding box center [563, 334] width 277 height 43
click at [454, 335] on input "Expand" at bounding box center [453, 334] width 26 height 26
checkbox input "true"
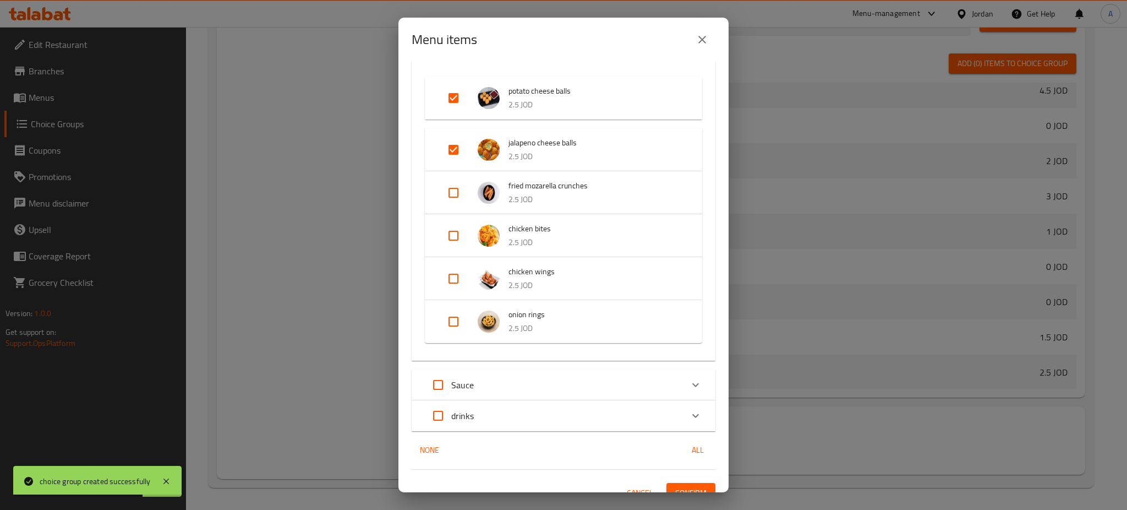
scroll to position [272, 0]
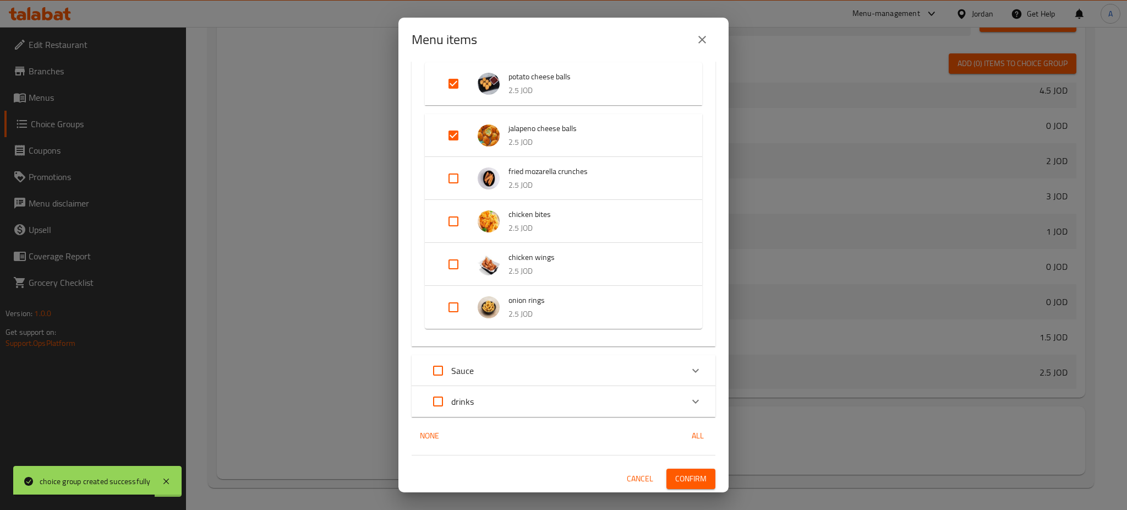
click at [453, 185] on input "Expand" at bounding box center [453, 178] width 26 height 26
checkbox input "true"
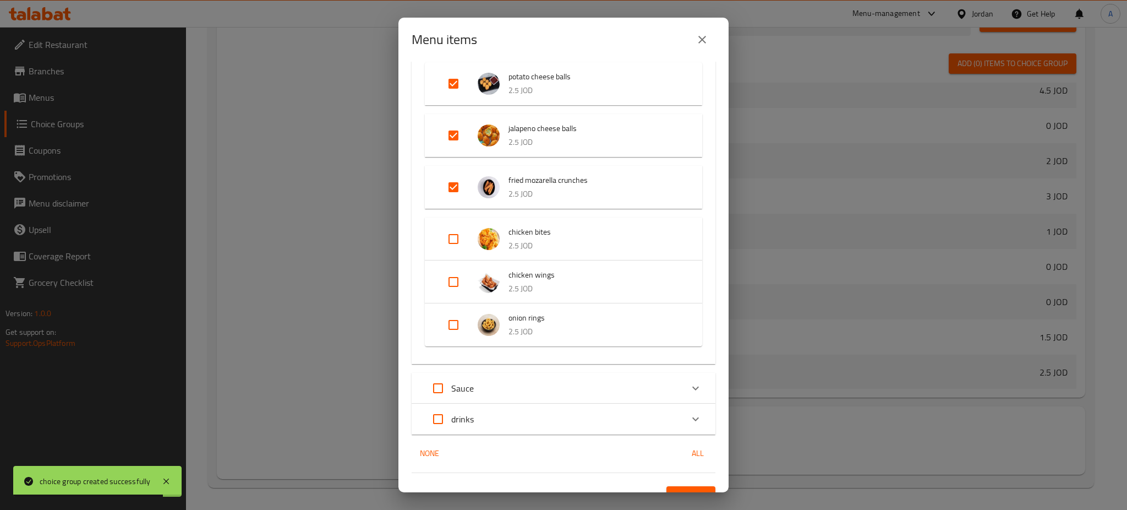
click at [449, 243] on input "Expand" at bounding box center [453, 239] width 26 height 26
checkbox input "true"
click at [452, 295] on input "Expand" at bounding box center [453, 290] width 26 height 26
checkbox input "true"
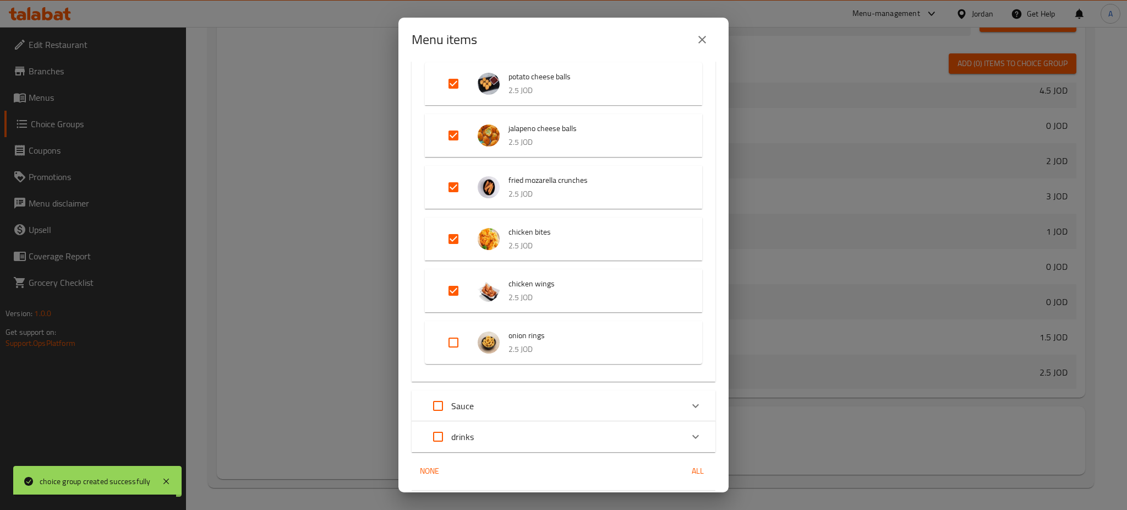
click at [457, 329] on input "Expand" at bounding box center [453, 342] width 26 height 26
checkbox input "true"
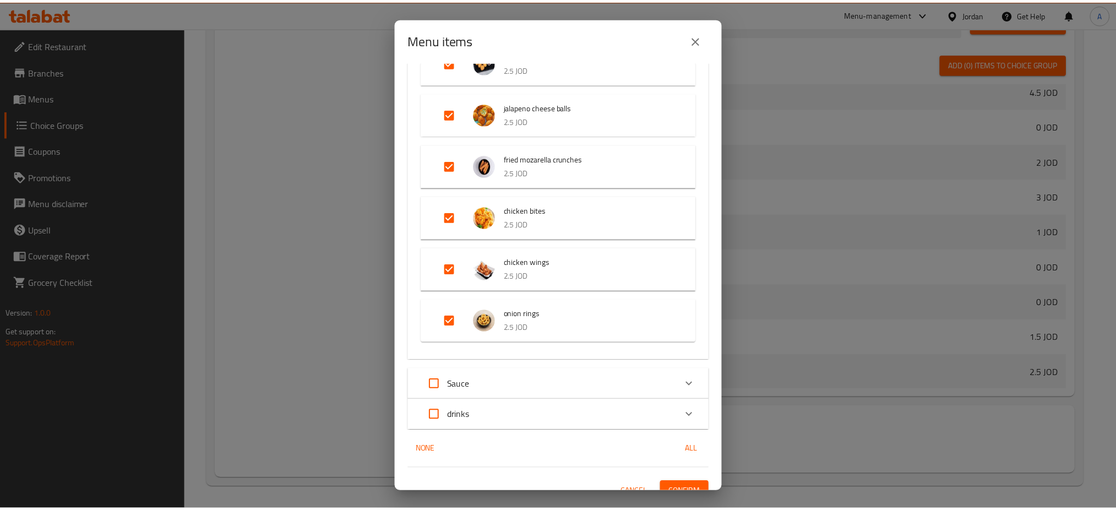
scroll to position [307, 0]
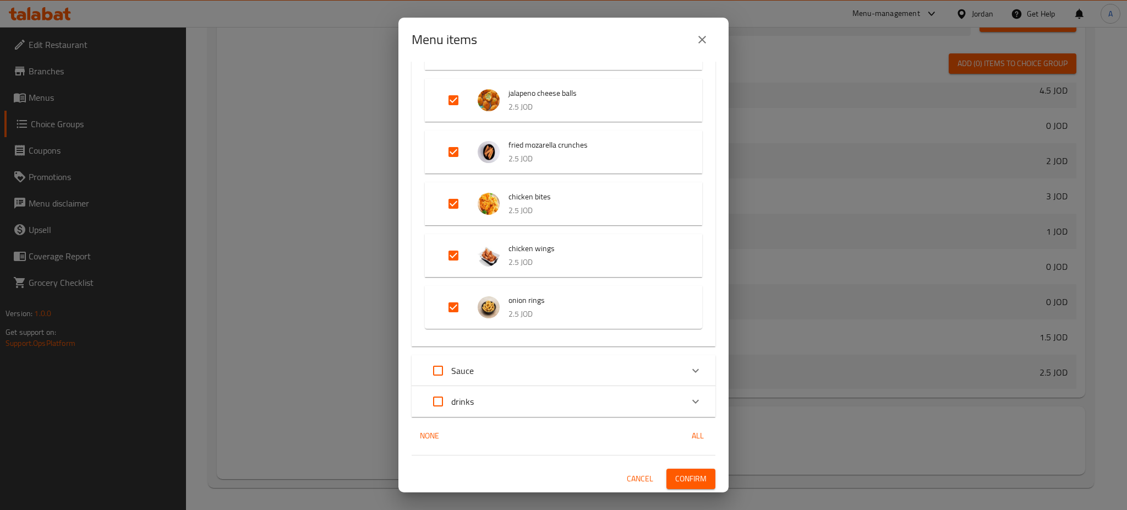
click at [675, 474] on span "Confirm" at bounding box center [690, 479] width 31 height 14
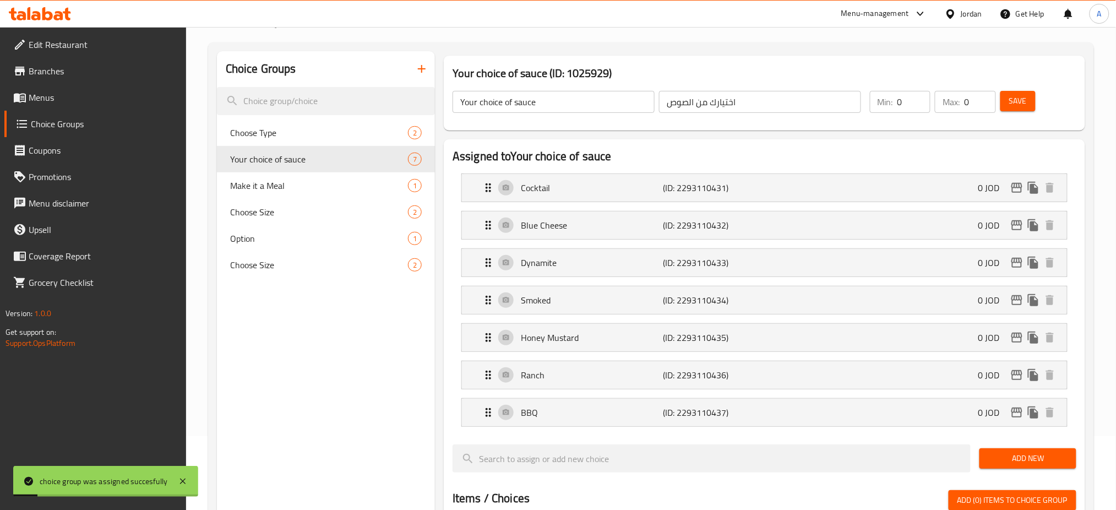
scroll to position [0, 0]
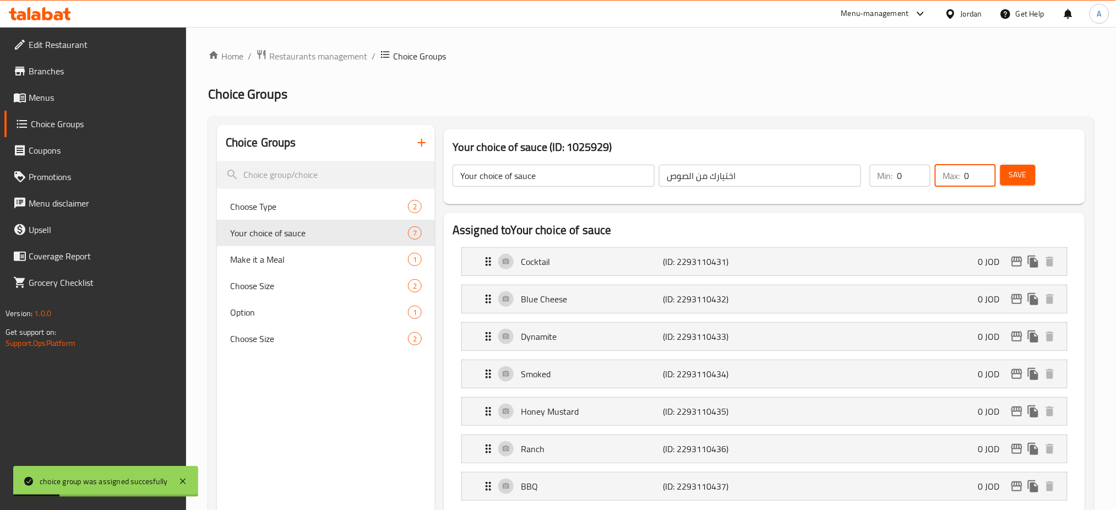
drag, startPoint x: 965, startPoint y: 176, endPoint x: 975, endPoint y: 177, distance: 9.4
click at [975, 177] on input "0" at bounding box center [979, 176] width 31 height 22
type input "1"
click at [1004, 174] on button "Save" at bounding box center [1017, 175] width 35 height 20
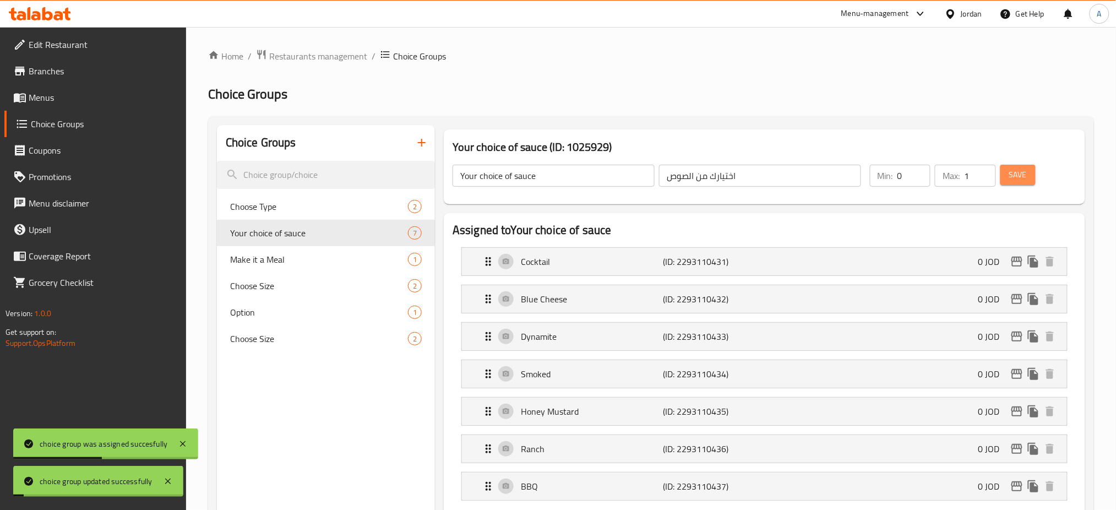
click at [1000, 170] on button "Save" at bounding box center [1017, 175] width 35 height 20
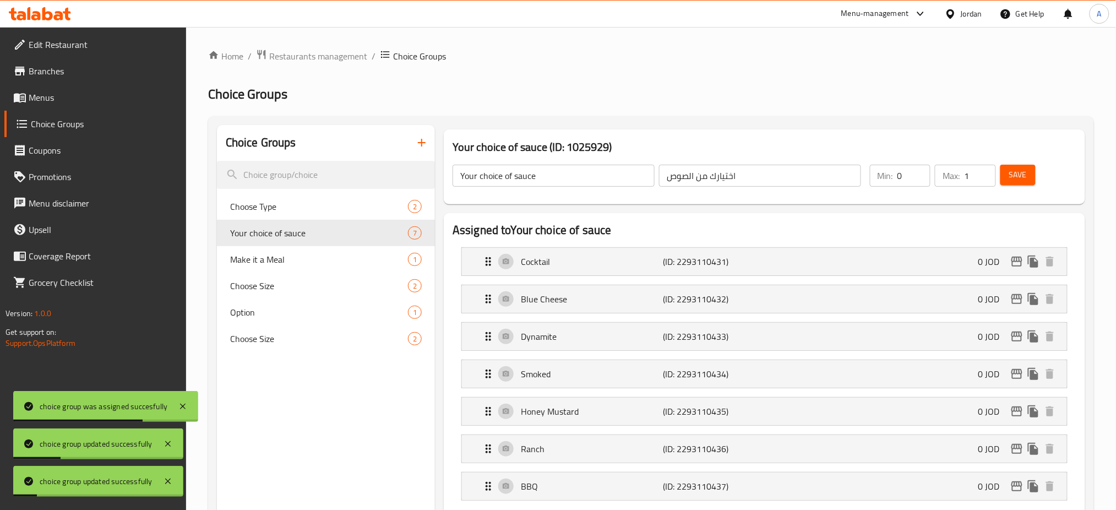
click at [113, 133] on link "Choice Groups" at bounding box center [95, 124] width 182 height 26
click at [108, 106] on link "Menus" at bounding box center [95, 97] width 182 height 26
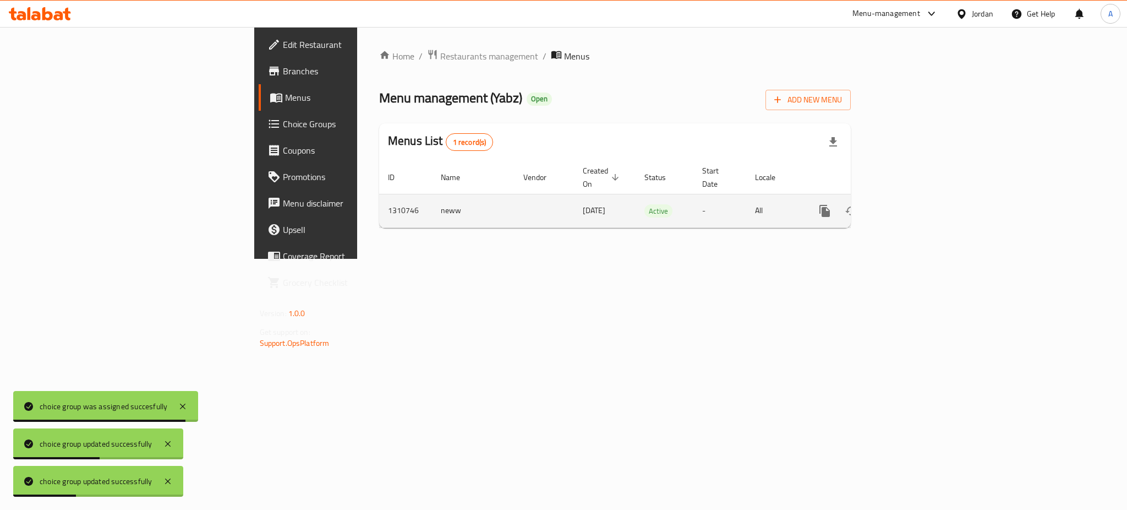
click at [909, 206] on icon "enhanced table" at bounding box center [904, 211] width 10 height 10
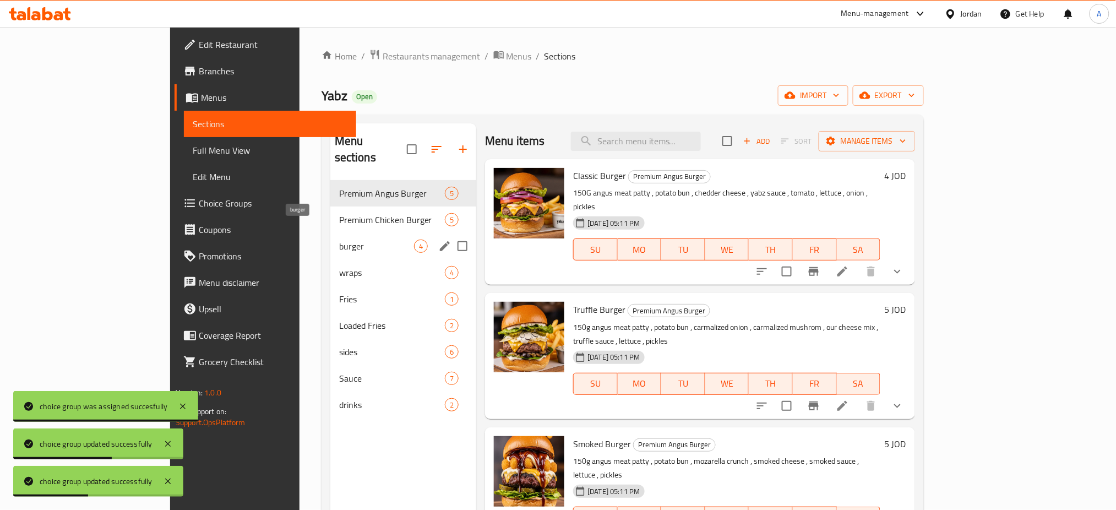
click at [330, 214] on div "Premium Chicken Burger 5" at bounding box center [403, 219] width 146 height 26
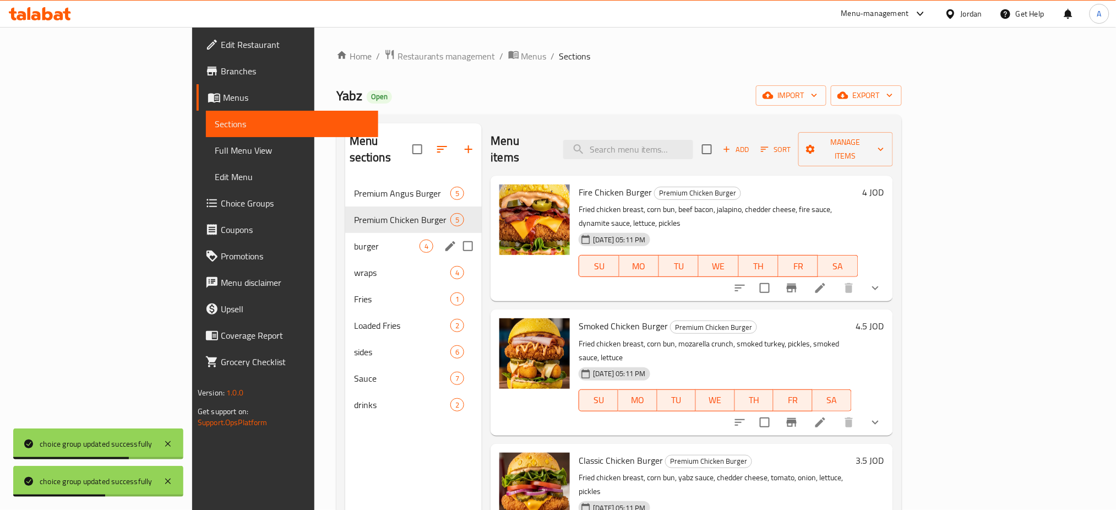
click at [345, 237] on div "burger 4" at bounding box center [413, 246] width 137 height 26
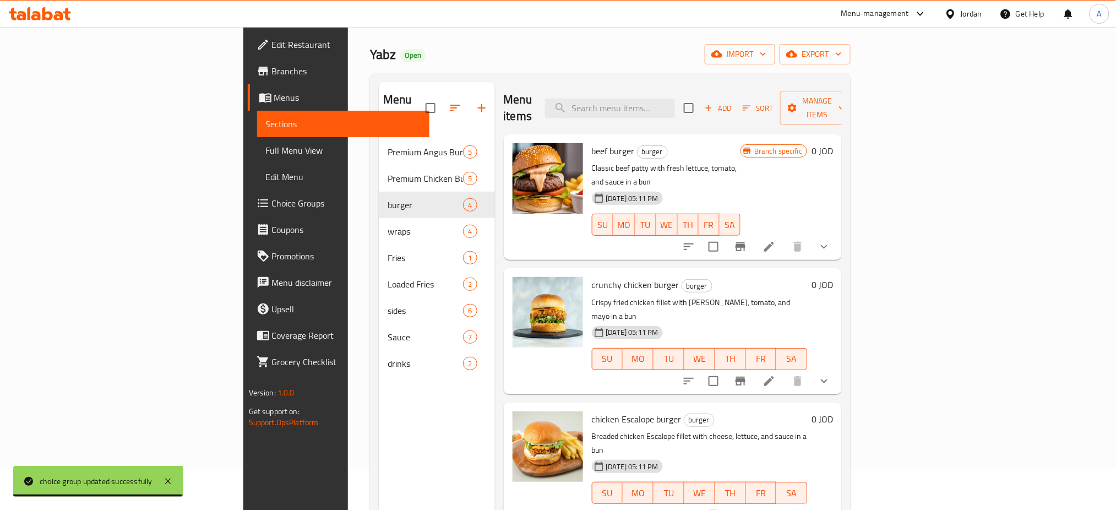
scroll to position [7, 0]
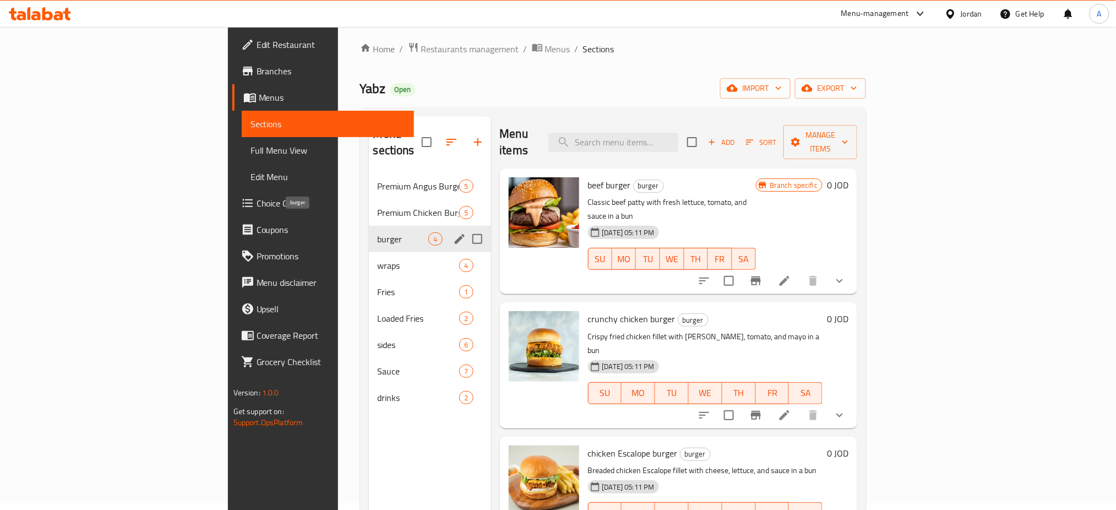
click at [369, 226] on div "burger 4" at bounding box center [430, 239] width 122 height 26
click at [369, 206] on div "Premium Chicken Burger 5" at bounding box center [430, 212] width 122 height 26
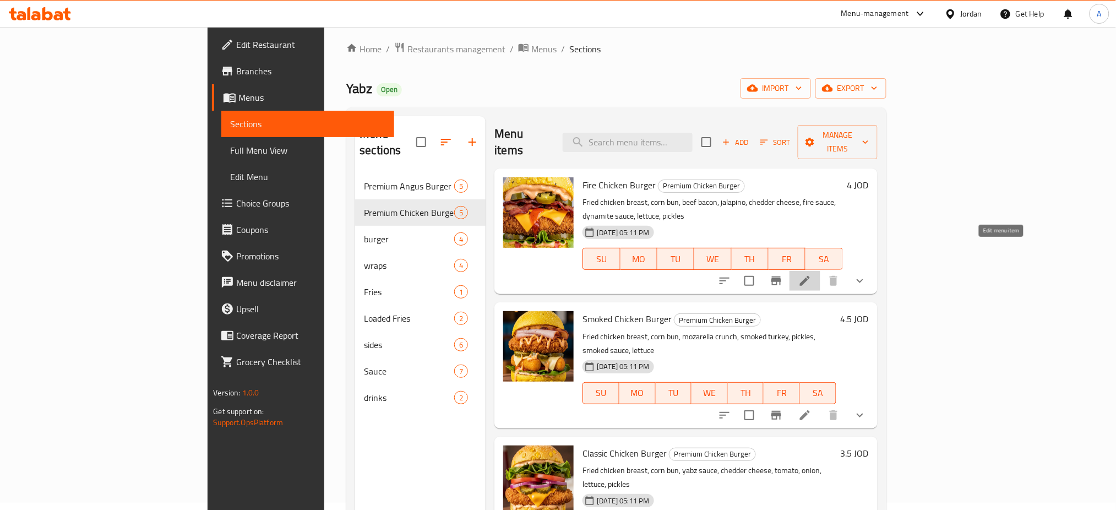
click at [811, 274] on icon at bounding box center [804, 280] width 13 height 13
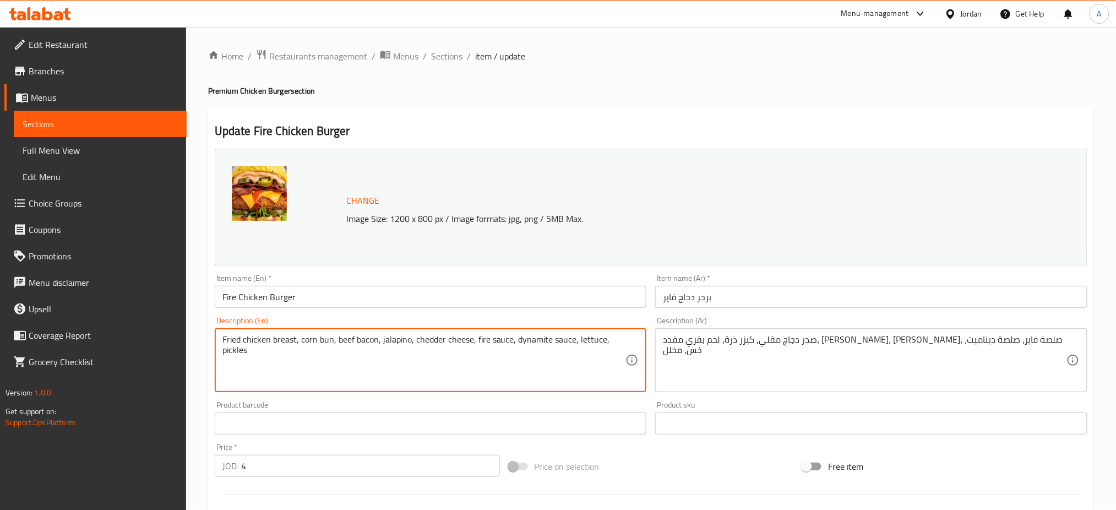
drag, startPoint x: 313, startPoint y: 341, endPoint x: 298, endPoint y: 341, distance: 14.9
type textarea "Fried chicken breast, potato bun, beef bacon, jalapino, chedder cheese, fire sa…"
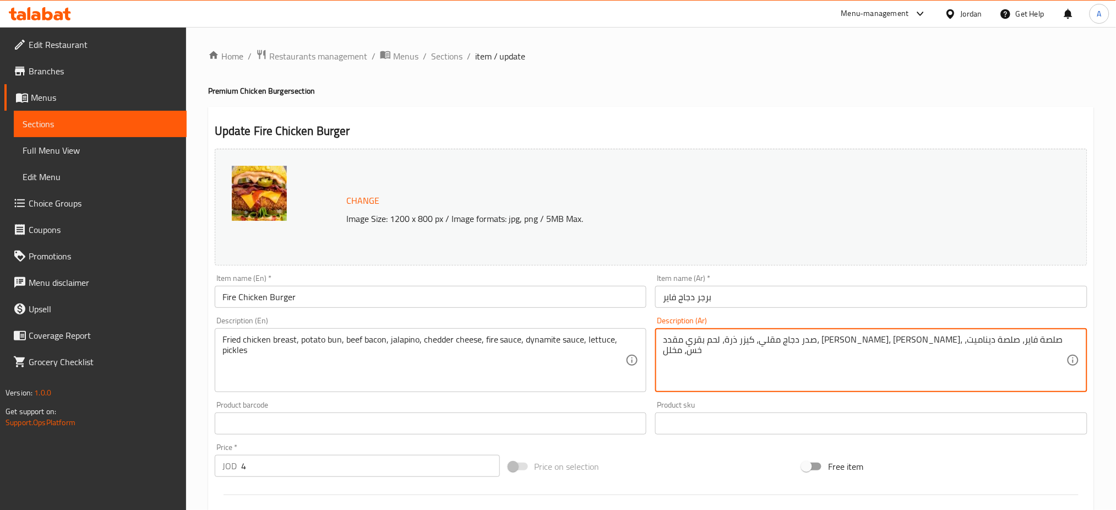
drag, startPoint x: 963, startPoint y: 340, endPoint x: 935, endPoint y: 342, distance: 27.6
drag, startPoint x: 972, startPoint y: 341, endPoint x: 934, endPoint y: 343, distance: 38.0
click at [934, 343] on textarea "صدر دجاج مقلي، خبز البطاطا، لحم بقري مقدد، [PERSON_NAME]، جبن شيدر، صلصة فاير، …" at bounding box center [864, 360] width 403 height 52
type textarea "صدر دجاج مقلي، خبز البطاطا، لحم بقري مقدد، [PERSON_NAME]، جبن شيدر، صلصة فاير، …"
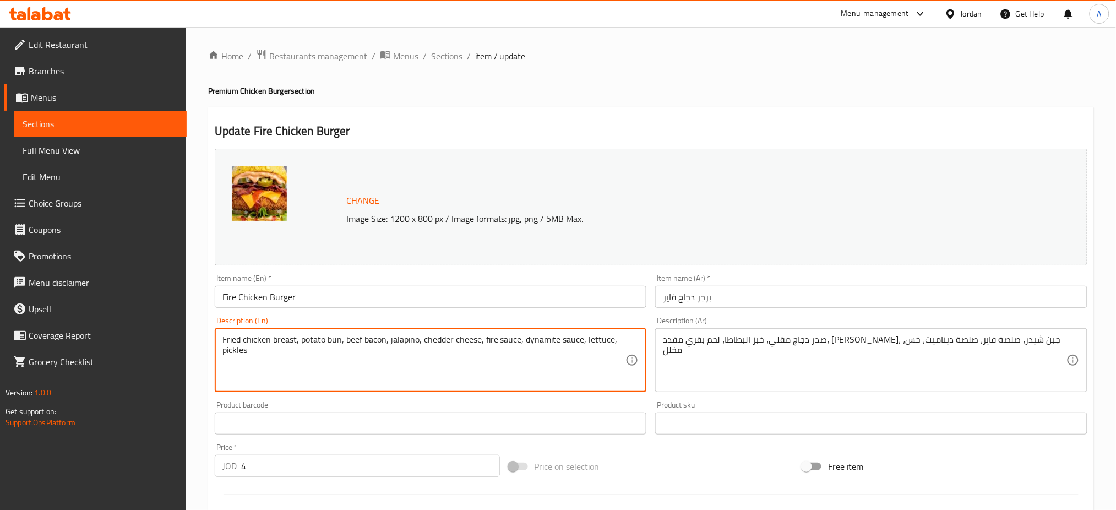
drag, startPoint x: 339, startPoint y: 339, endPoint x: 302, endPoint y: 339, distance: 36.9
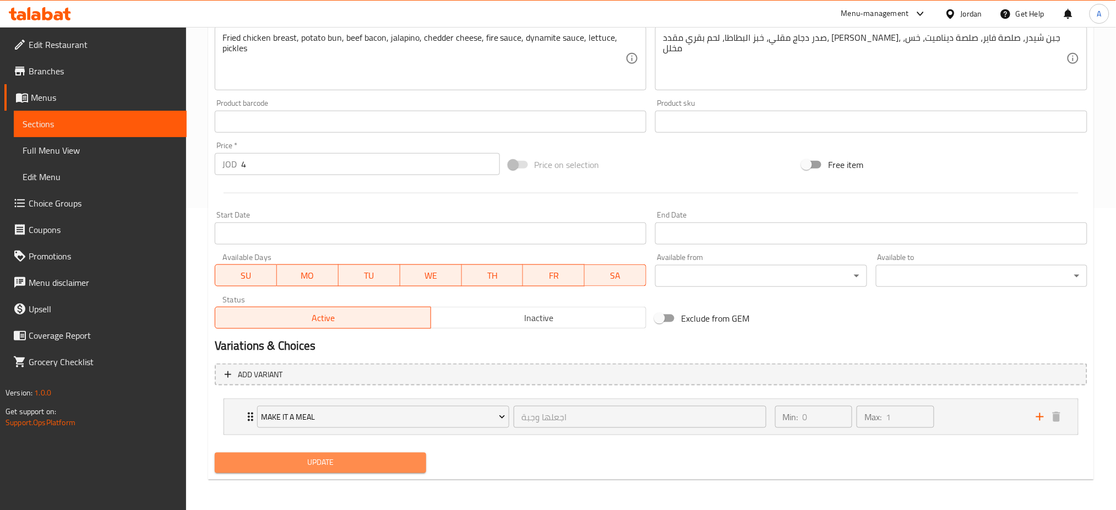
click at [332, 459] on span "Update" at bounding box center [320, 463] width 194 height 14
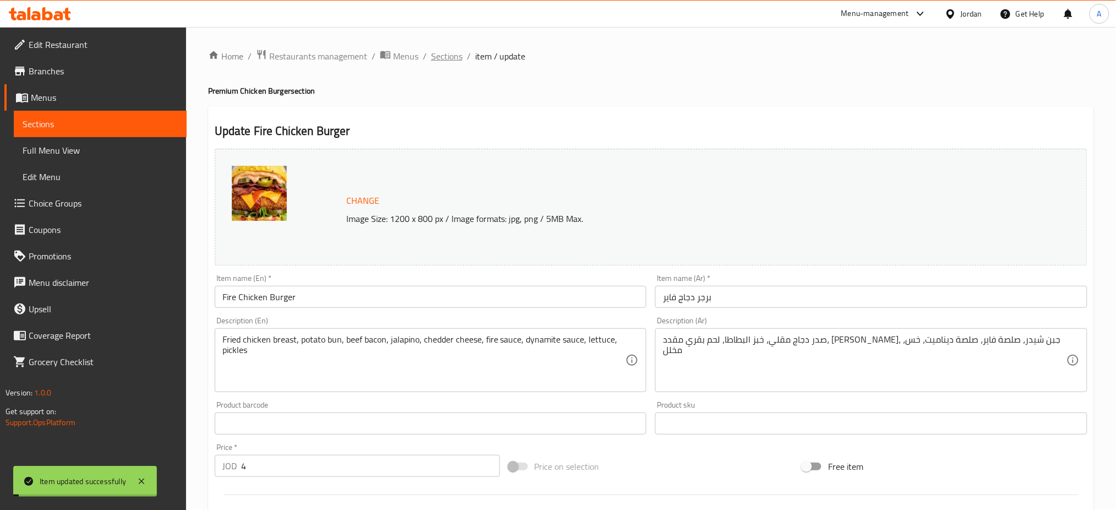
click at [450, 57] on span "Sections" at bounding box center [446, 56] width 31 height 13
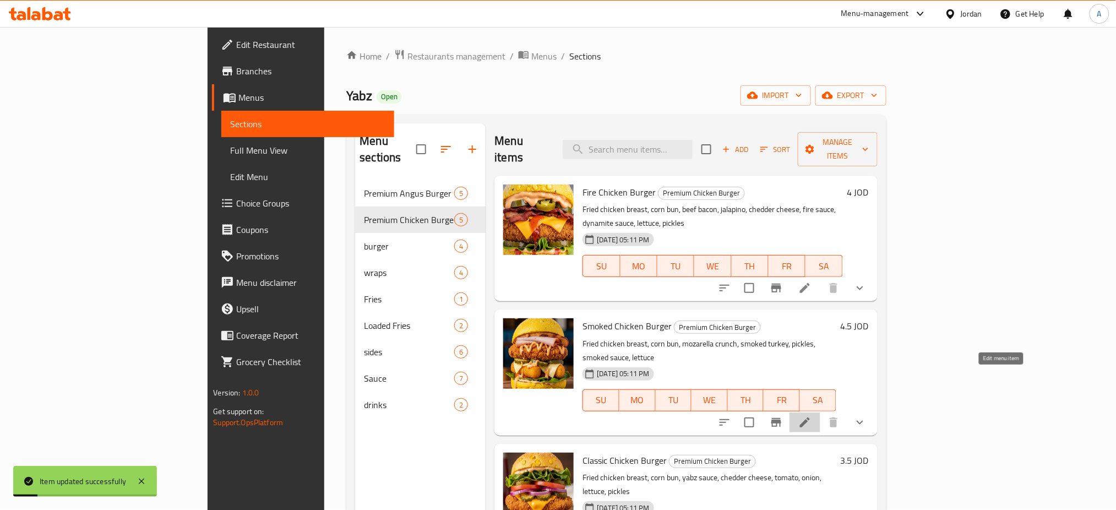
click at [811, 416] on icon at bounding box center [804, 422] width 13 height 13
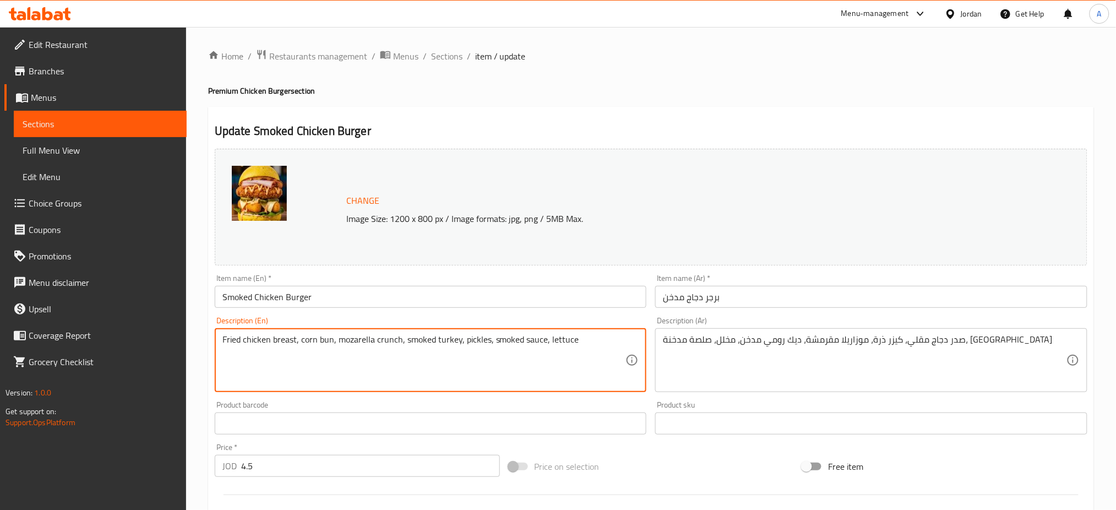
drag, startPoint x: 330, startPoint y: 337, endPoint x: 300, endPoint y: 337, distance: 29.7
paste textarea "potato"
type textarea "Fried chicken breast, potato bun, mozarella crunch, smoked turkey, pickles, smo…"
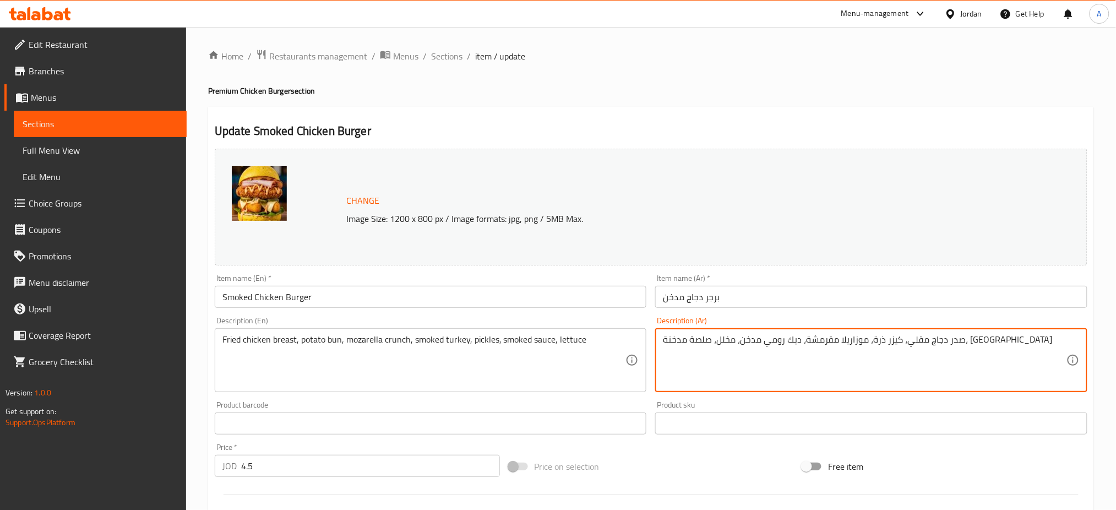
drag, startPoint x: 914, startPoint y: 339, endPoint x: 890, endPoint y: 339, distance: 24.2
click at [888, 337] on textarea "صدر دجاج مقلي، كيزر ذرة، موزاريلا مقرمشة، ديك رومي مدخن، مخلل، صلصة مدخنة، [GEO…" at bounding box center [864, 360] width 403 height 52
click at [915, 338] on textarea "صدر دجاج مقلي، كيزر ذرة، موزاريلا مقرمشة، ديك رومي مدخن، مخلل، صلصة مدخنة، [GEO…" at bounding box center [864, 360] width 403 height 52
drag, startPoint x: 916, startPoint y: 340, endPoint x: 890, endPoint y: 341, distance: 26.4
click at [890, 341] on textarea "صدر دجاج مقلي، كيزر ذرة، موزاريلا مقرمشة، ديك رومي مدخن، مخلل، صلصة مدخنة، [GEO…" at bounding box center [864, 360] width 403 height 52
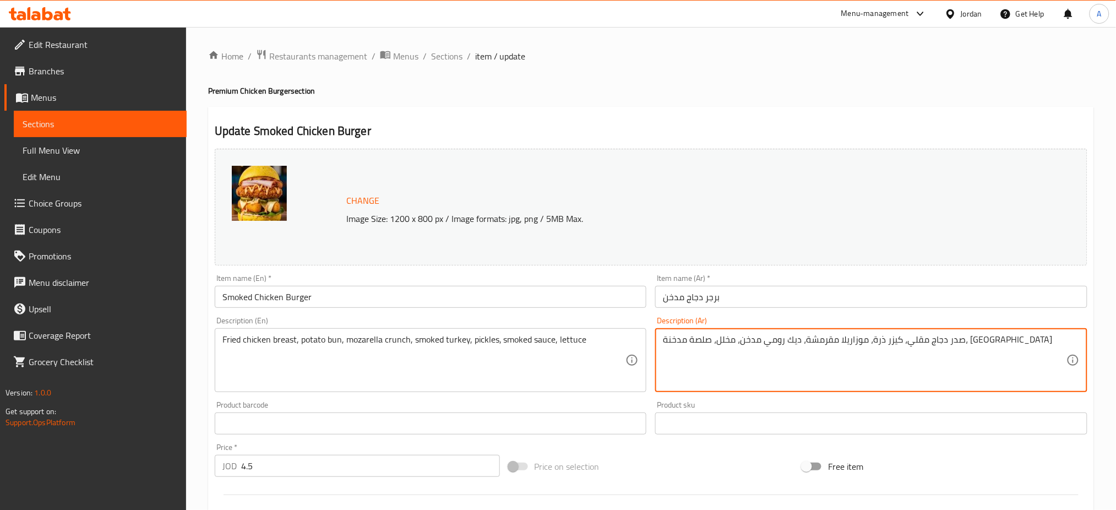
paste textarea "خبز البطاطا"
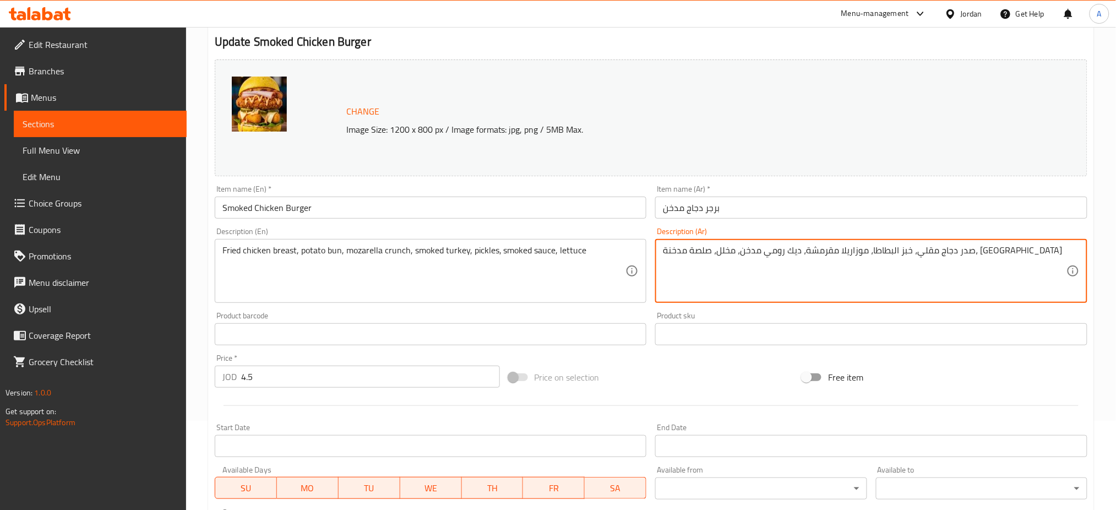
scroll to position [302, 0]
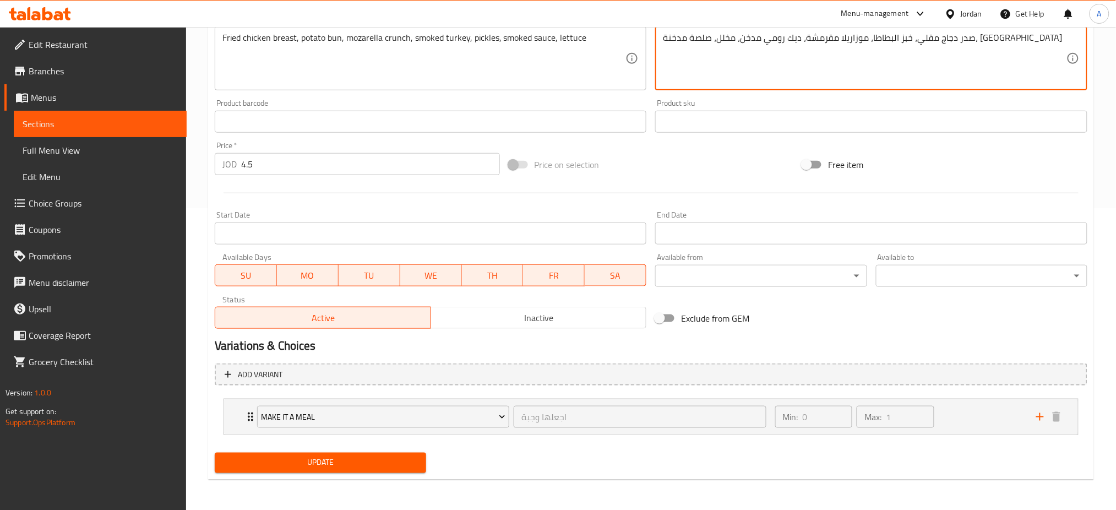
type textarea "صدر دجاج مقلي، خبز البطاطا، موزاريلا مقرمشة، ديك رومي مدخن، مخلل، صلصة مدخنة، […"
click at [380, 448] on div "Update" at bounding box center [320, 462] width 220 height 29
click at [375, 452] on button "Update" at bounding box center [320, 462] width 211 height 20
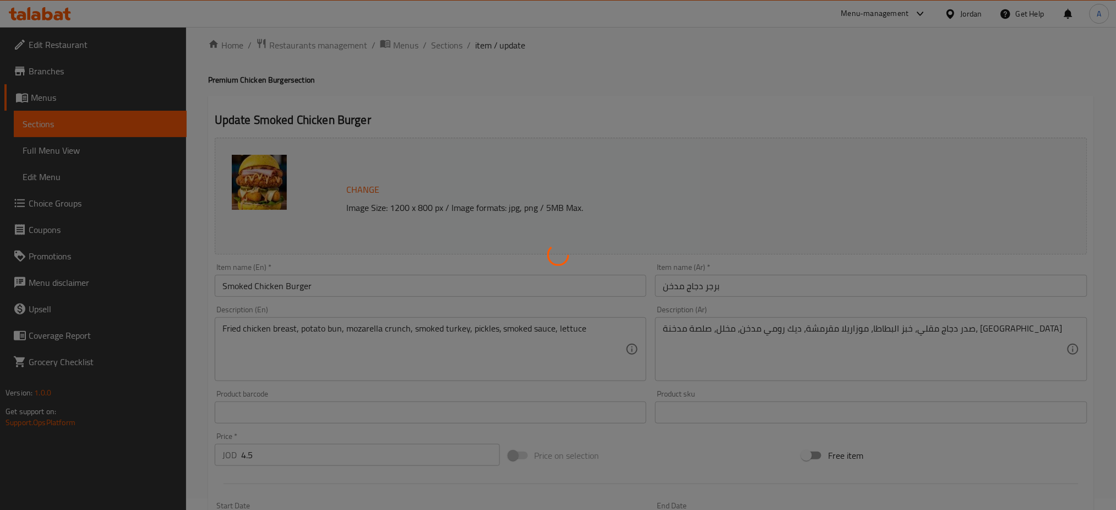
scroll to position [0, 0]
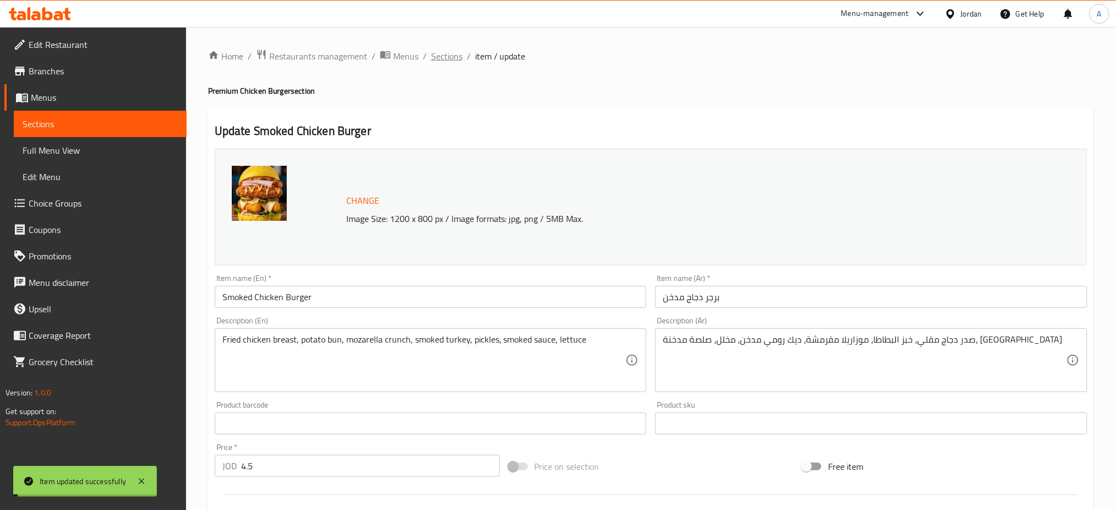
click at [448, 62] on span "Sections" at bounding box center [446, 56] width 31 height 13
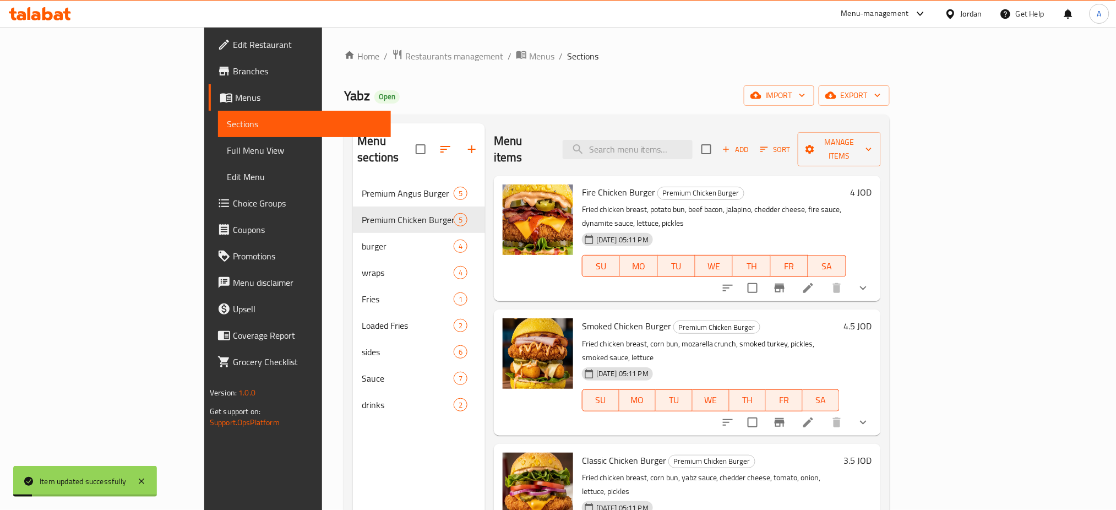
scroll to position [118, 0]
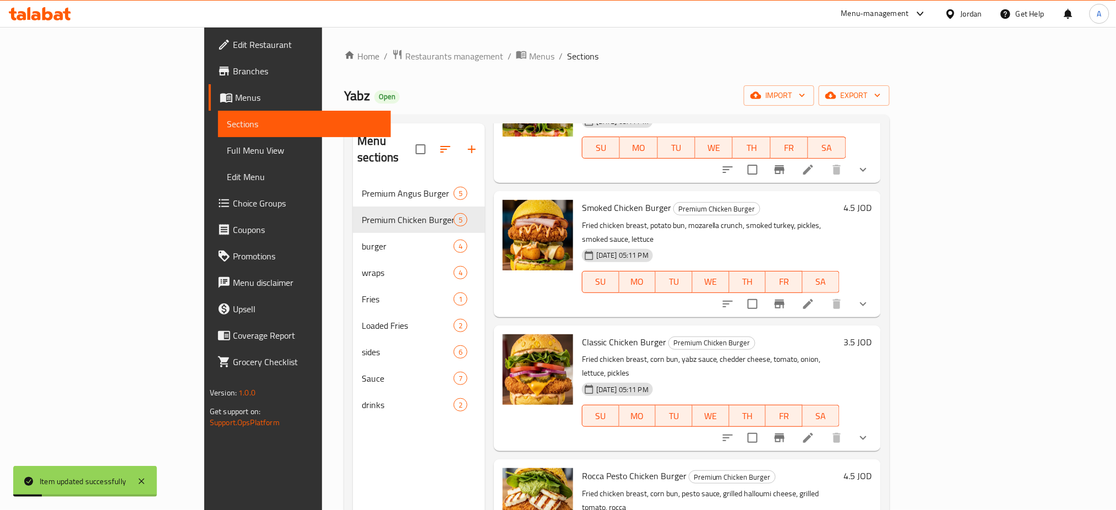
click at [815, 431] on icon at bounding box center [807, 437] width 13 height 13
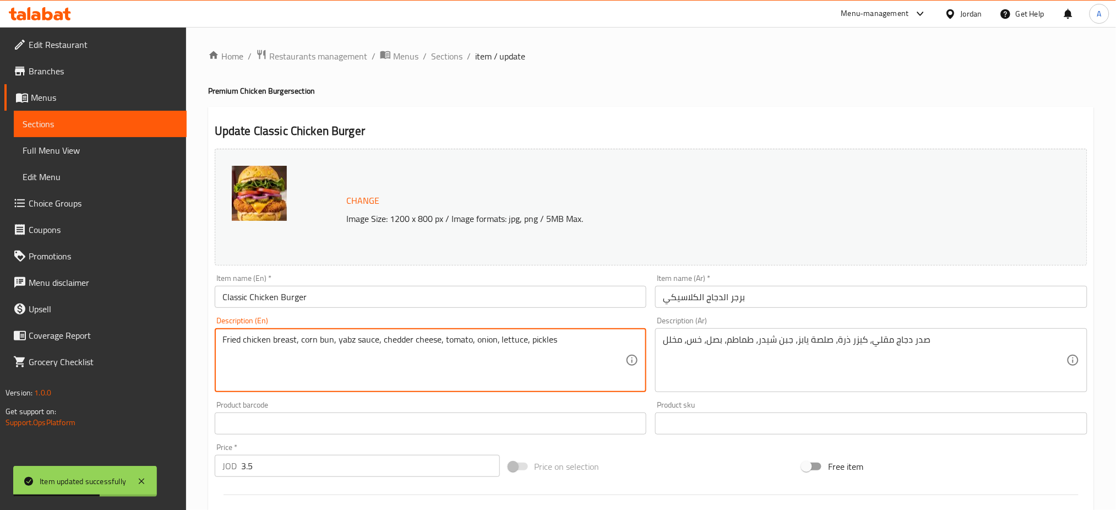
drag, startPoint x: 330, startPoint y: 338, endPoint x: 301, endPoint y: 334, distance: 30.0
paste textarea "potato"
type textarea "Fried chicken breast, potato bun, yabz sauce, chedder cheese, tomato, onion, le…"
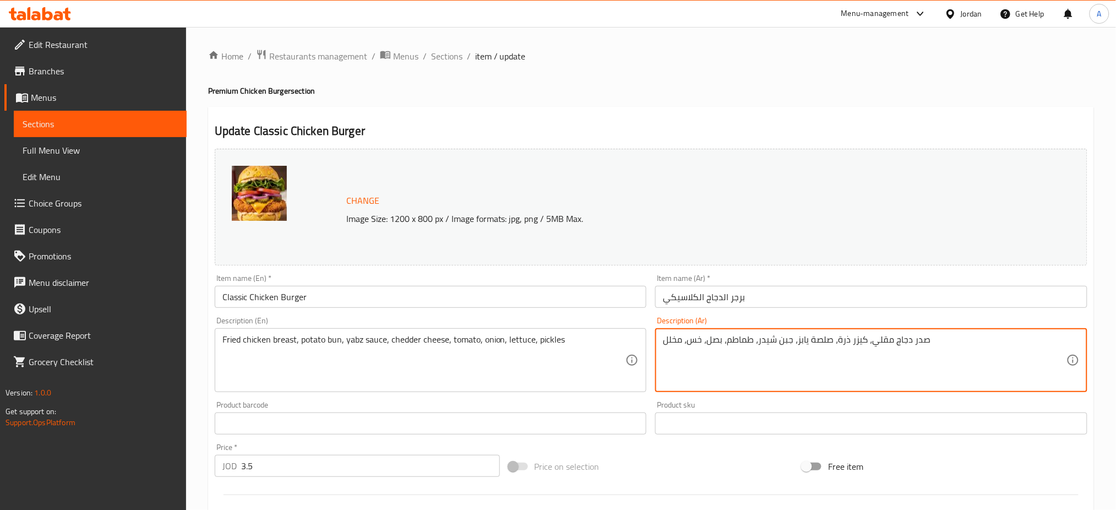
drag, startPoint x: 862, startPoint y: 342, endPoint x: 836, endPoint y: 342, distance: 26.4
paste textarea "خبز البطاطا"
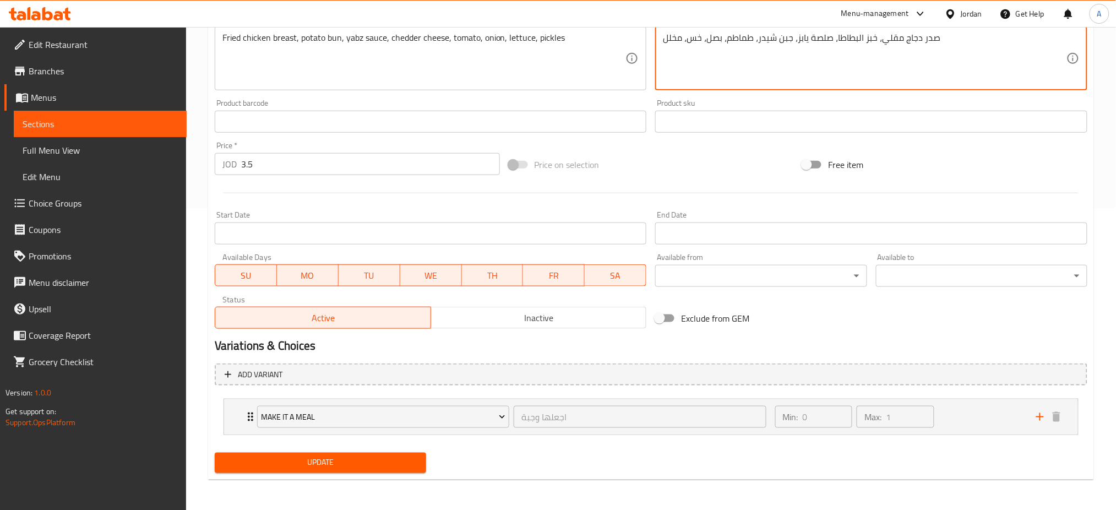
type textarea "صدر دجاج مقلي، خبز البطاطا، صلصة يابز، جبن شيدر، طماطم، بصل، خس، مخلل"
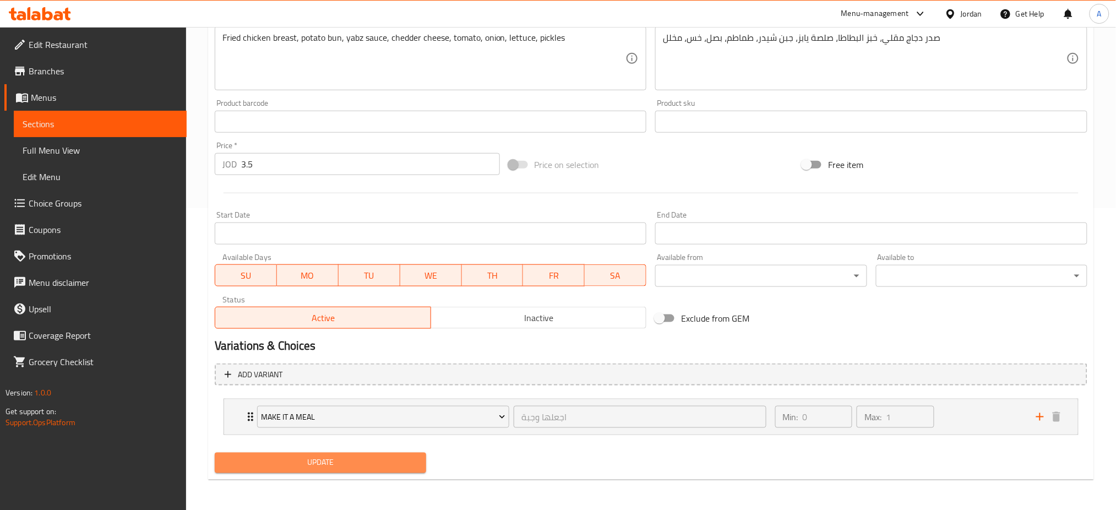
click at [363, 461] on span "Update" at bounding box center [320, 463] width 194 height 14
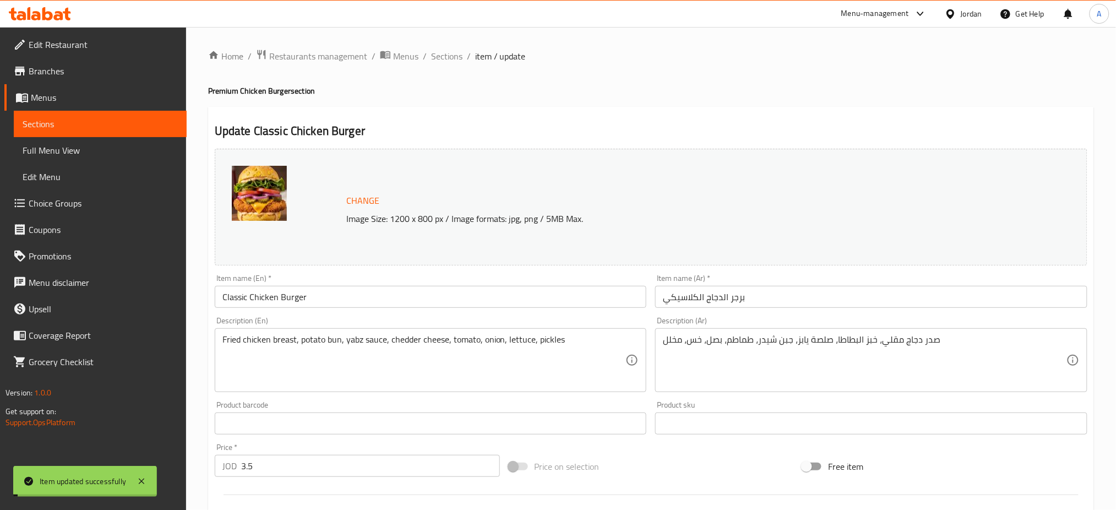
drag, startPoint x: 454, startPoint y: 58, endPoint x: 474, endPoint y: 83, distance: 31.6
click at [454, 58] on span "Sections" at bounding box center [446, 56] width 31 height 13
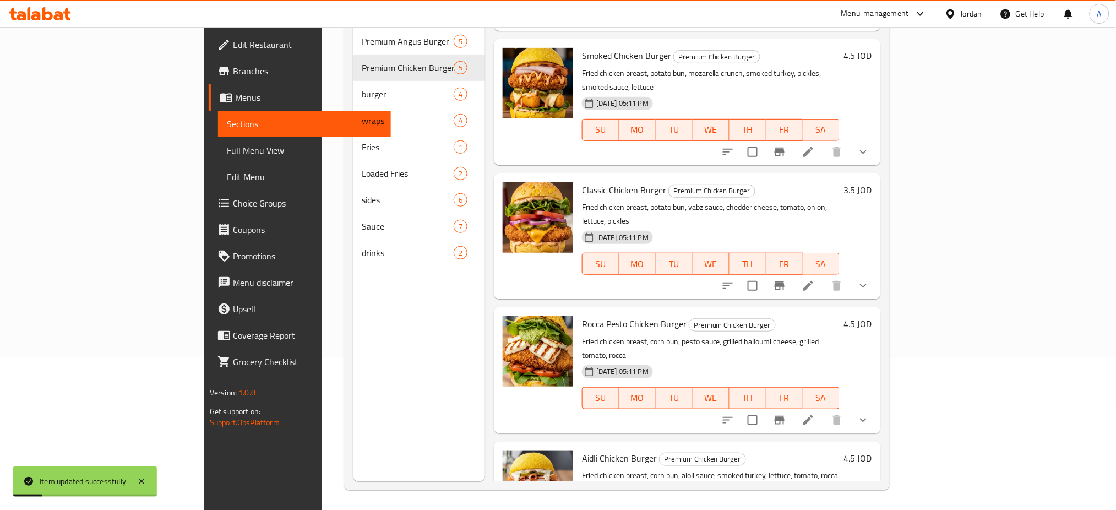
scroll to position [154, 0]
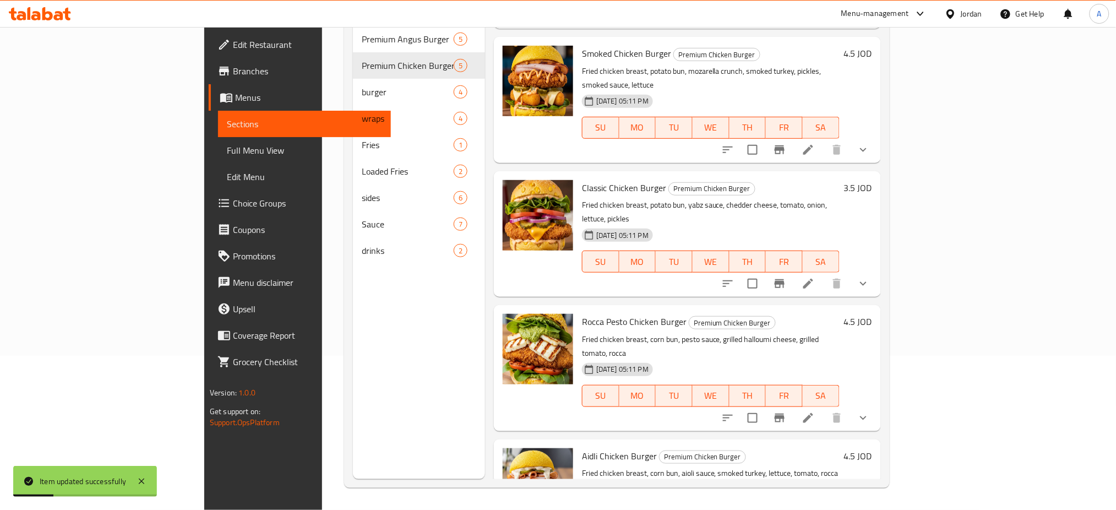
click at [815, 411] on icon at bounding box center [807, 417] width 13 height 13
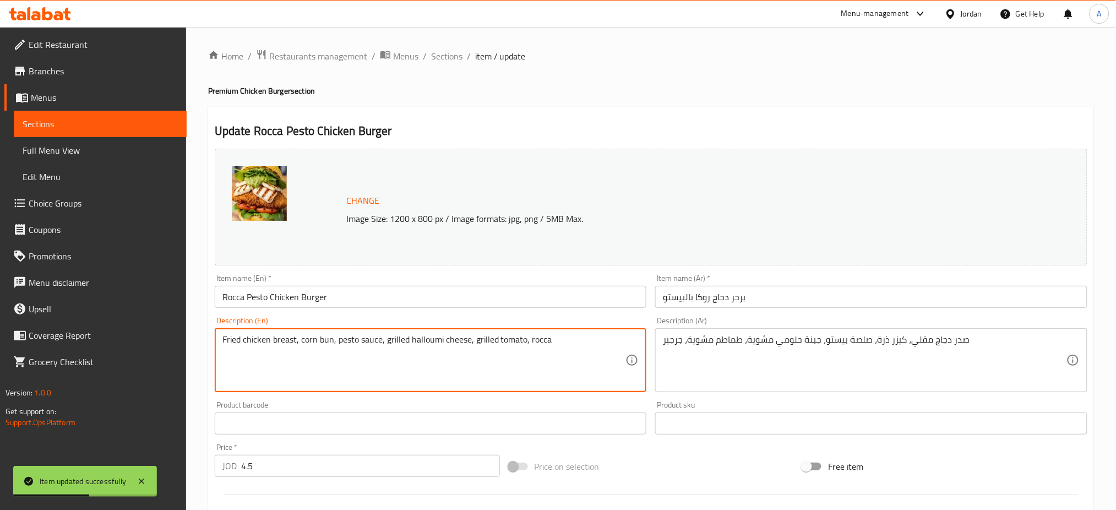
drag, startPoint x: 332, startPoint y: 341, endPoint x: 301, endPoint y: 341, distance: 30.8
paste textarea "potato"
type textarea "Fried chicken breast, potato bun, pesto sauce, grilled halloumi cheese, grilled…"
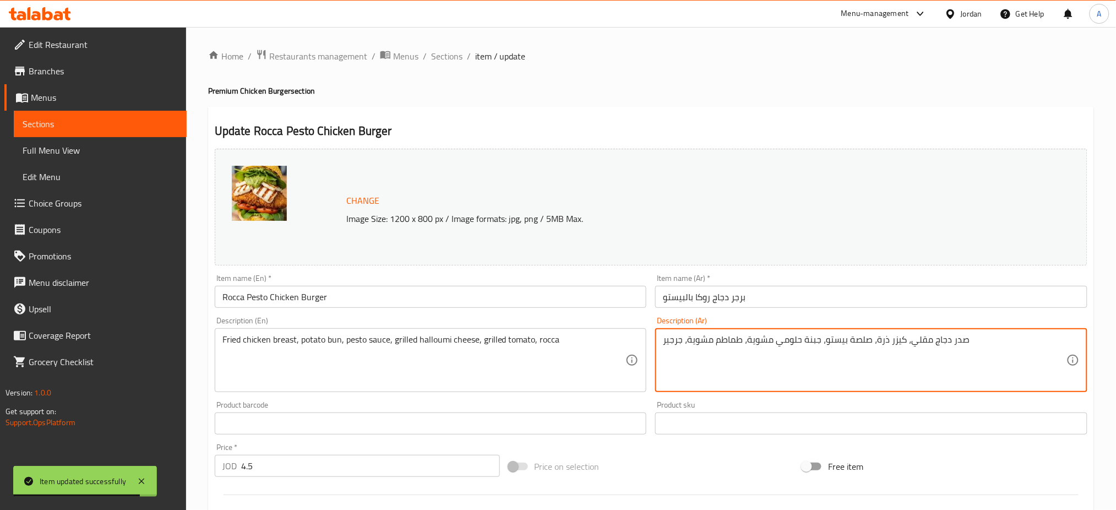
drag, startPoint x: 902, startPoint y: 341, endPoint x: 873, endPoint y: 342, distance: 28.6
paste textarea "خبز البطاطا"
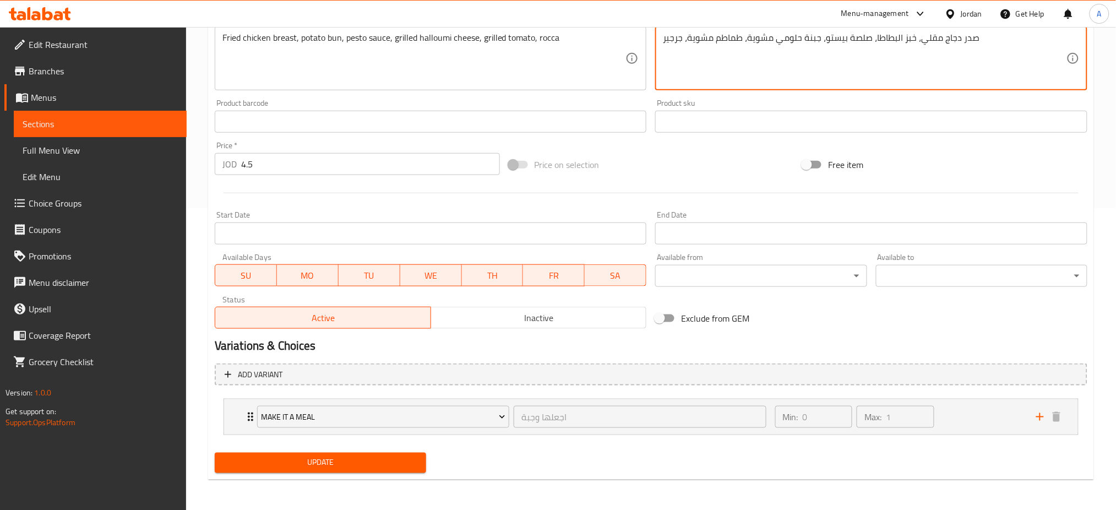
type textarea "صدر دجاج مقلي، خبز البطاطا، صلصة بيستو، جبنة حلومي مشوية، طماطم مشوية، جرجير"
click at [314, 456] on span "Update" at bounding box center [320, 463] width 194 height 14
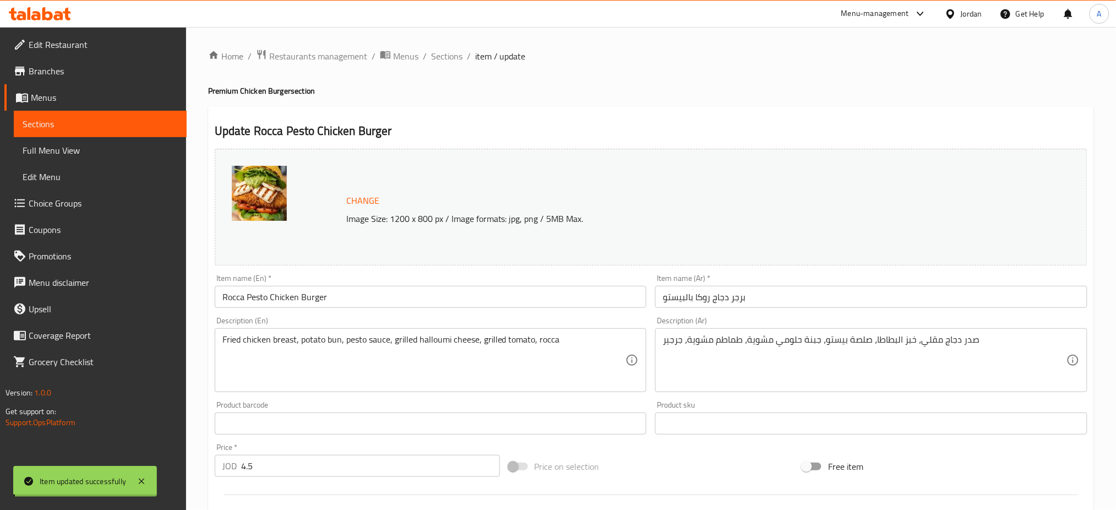
drag, startPoint x: 446, startPoint y: 62, endPoint x: 453, endPoint y: 66, distance: 7.4
click at [447, 62] on span "Sections" at bounding box center [446, 56] width 31 height 13
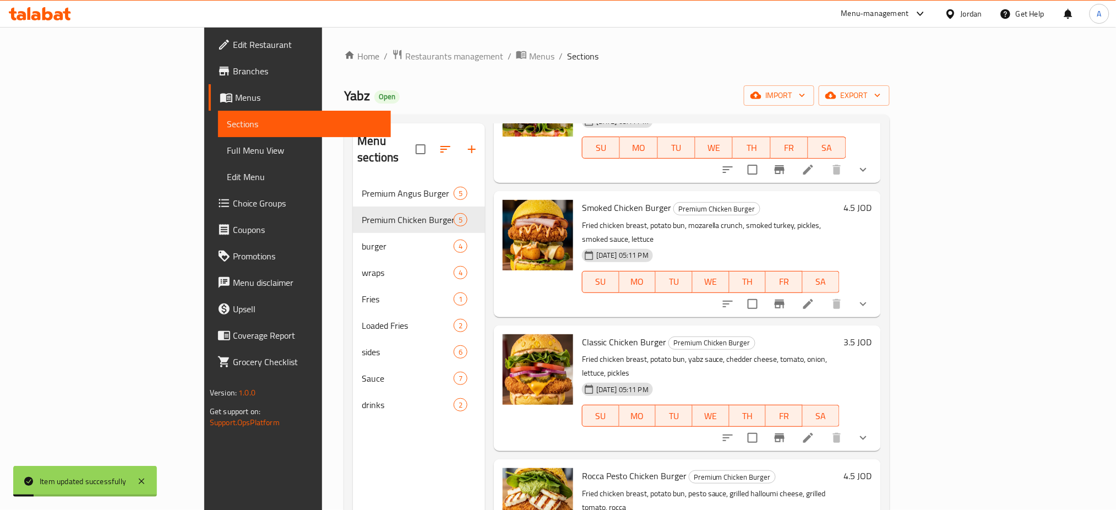
scroll to position [154, 0]
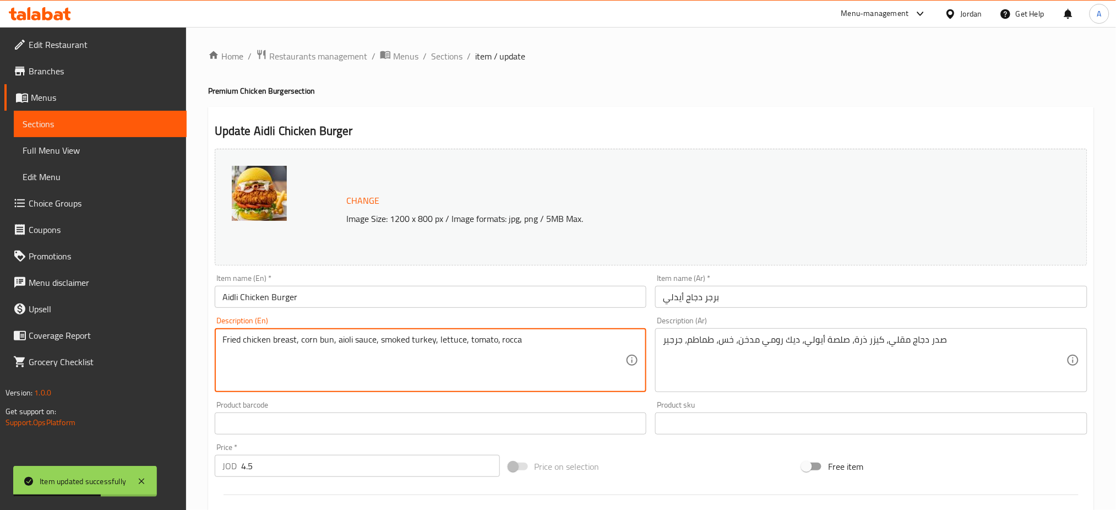
drag, startPoint x: 330, startPoint y: 342, endPoint x: 300, endPoint y: 341, distance: 30.3
paste textarea "potato"
type textarea "Fried chicken breast, potato bun, aioli sauce, smoked turkey, lettuce, tomato, …"
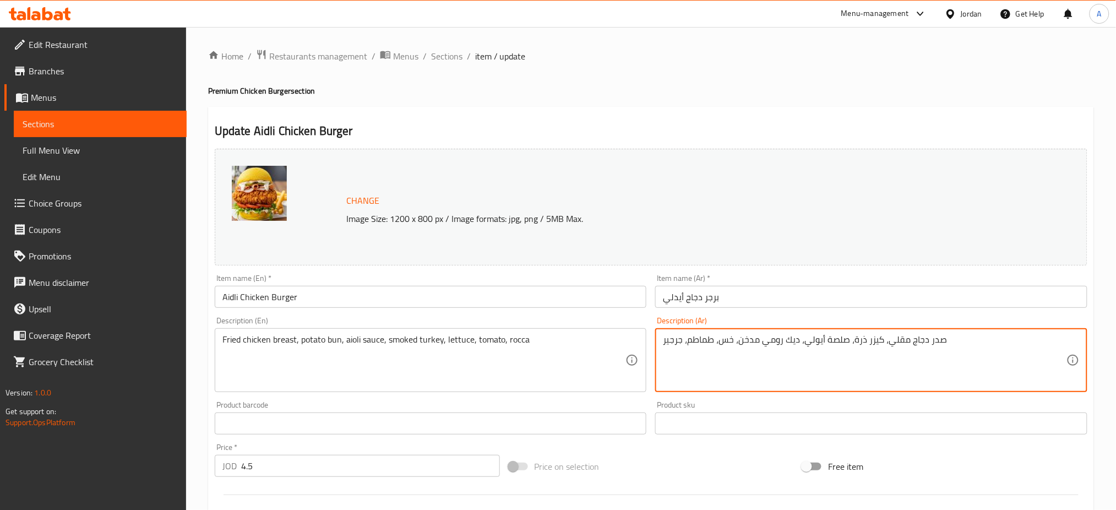
drag, startPoint x: 879, startPoint y: 340, endPoint x: 851, endPoint y: 340, distance: 27.5
paste textarea "خبز البطاطا"
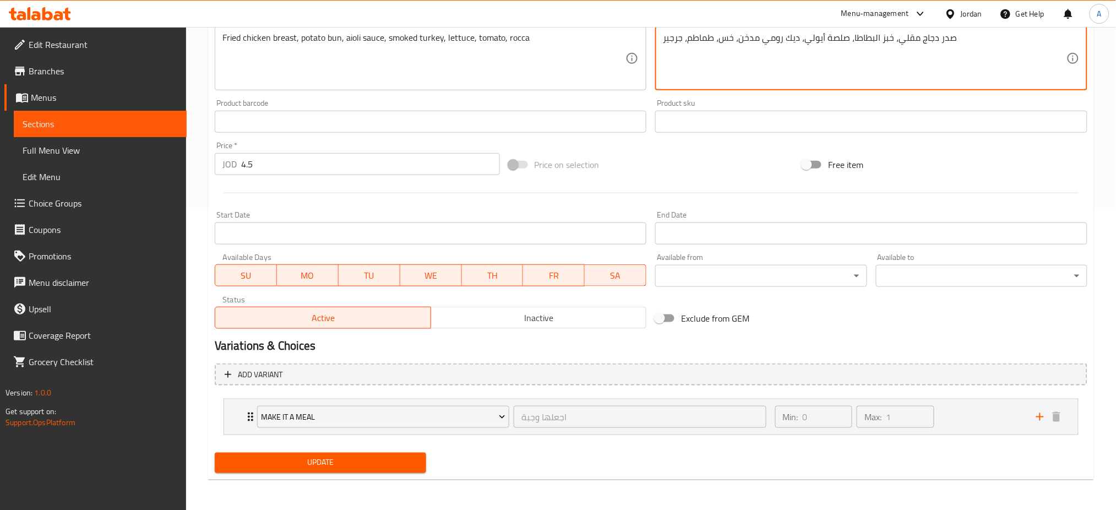
type textarea "صدر دجاج مقلي، خبز البطاطا، صلصة أيولي، ديك رومي مدخن، خس، طماطم، جرجير"
click at [375, 448] on div "Update" at bounding box center [320, 462] width 220 height 29
click at [375, 456] on span "Update" at bounding box center [320, 463] width 194 height 14
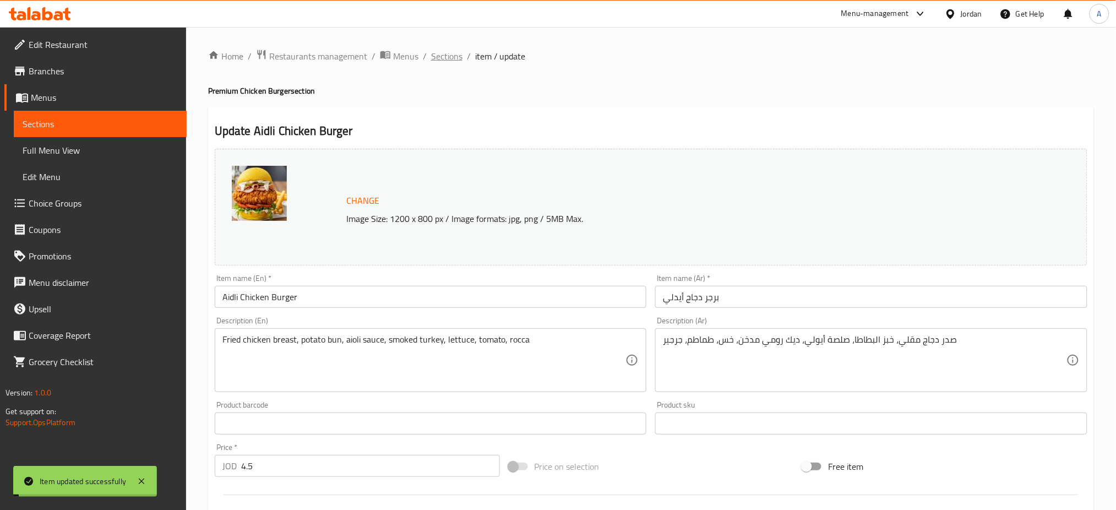
click at [449, 59] on span "Sections" at bounding box center [446, 56] width 31 height 13
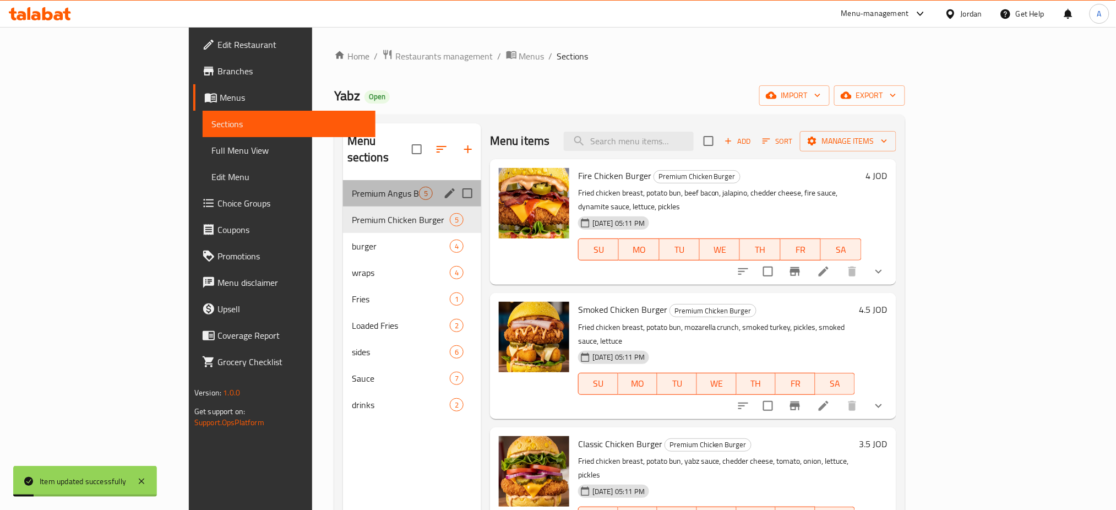
click at [343, 186] on div "Premium Angus Burger 5" at bounding box center [412, 193] width 138 height 26
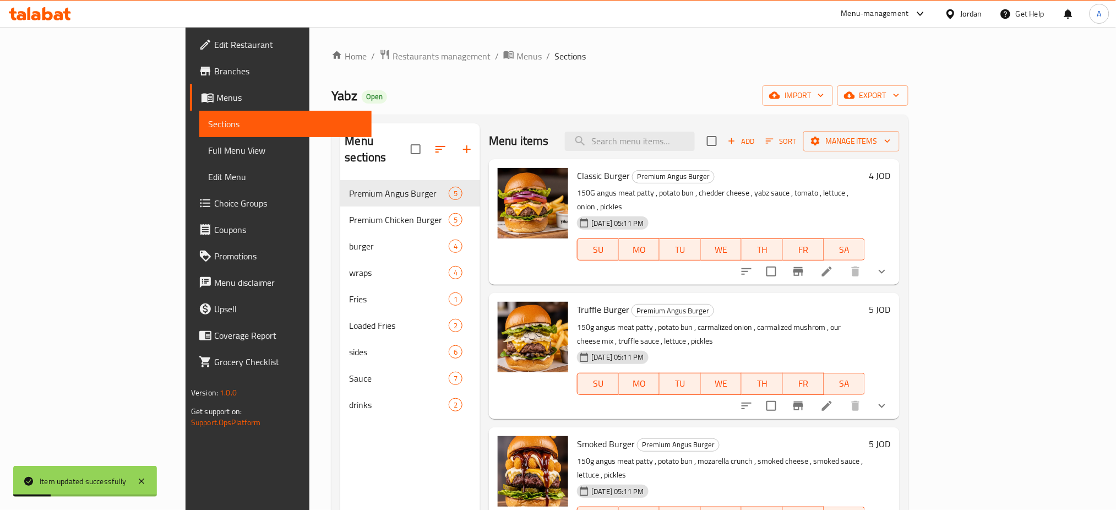
click at [842, 261] on li at bounding box center [826, 271] width 31 height 20
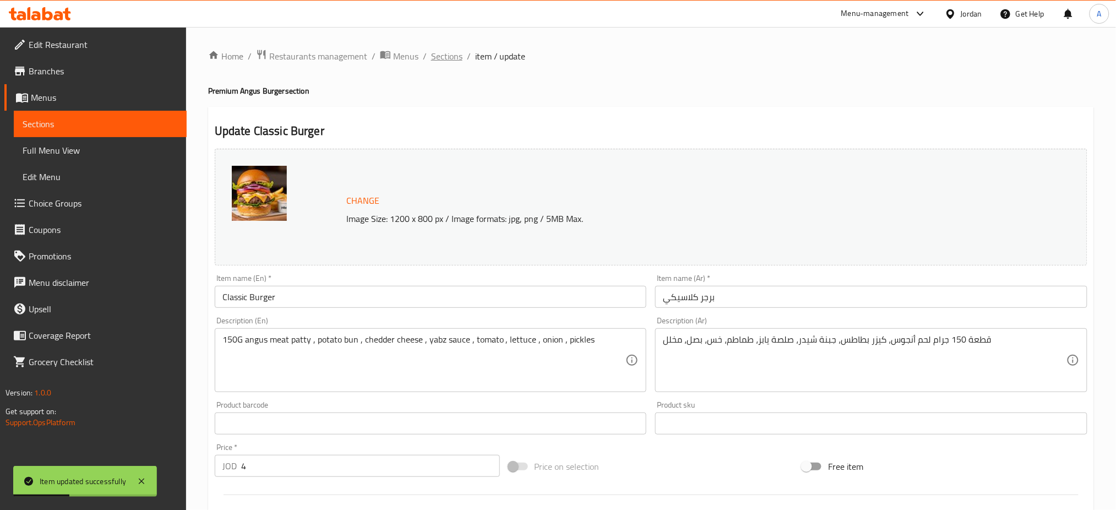
click at [453, 61] on span "Sections" at bounding box center [446, 56] width 31 height 13
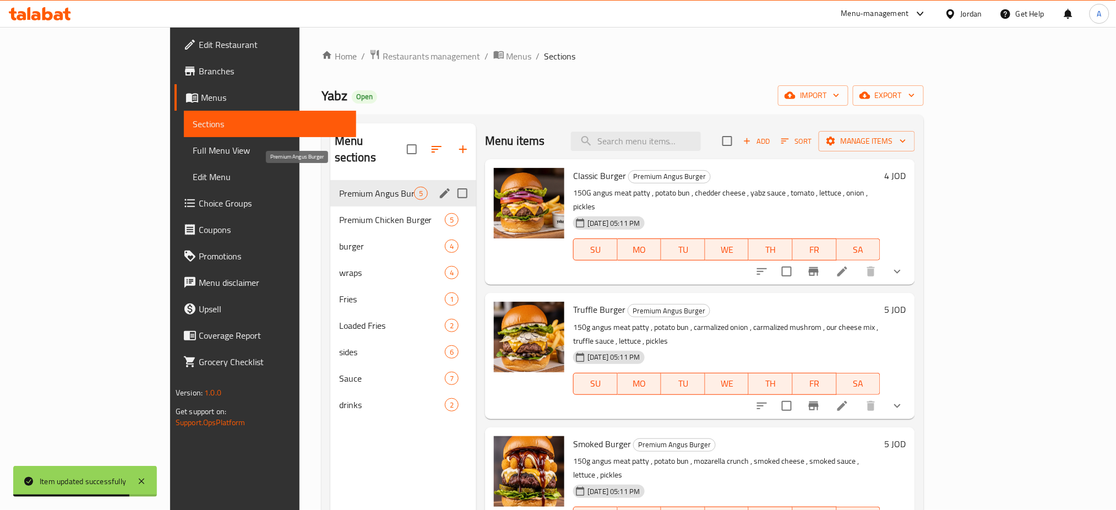
click at [339, 213] on span "Premium Chicken Burger" at bounding box center [392, 219] width 106 height 13
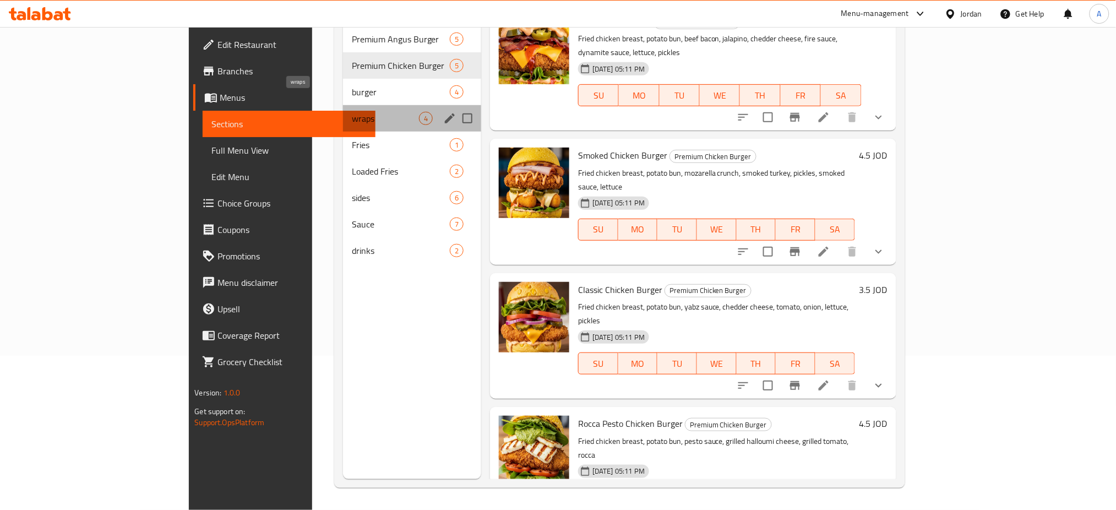
click at [352, 112] on span "wraps" at bounding box center [385, 118] width 67 height 13
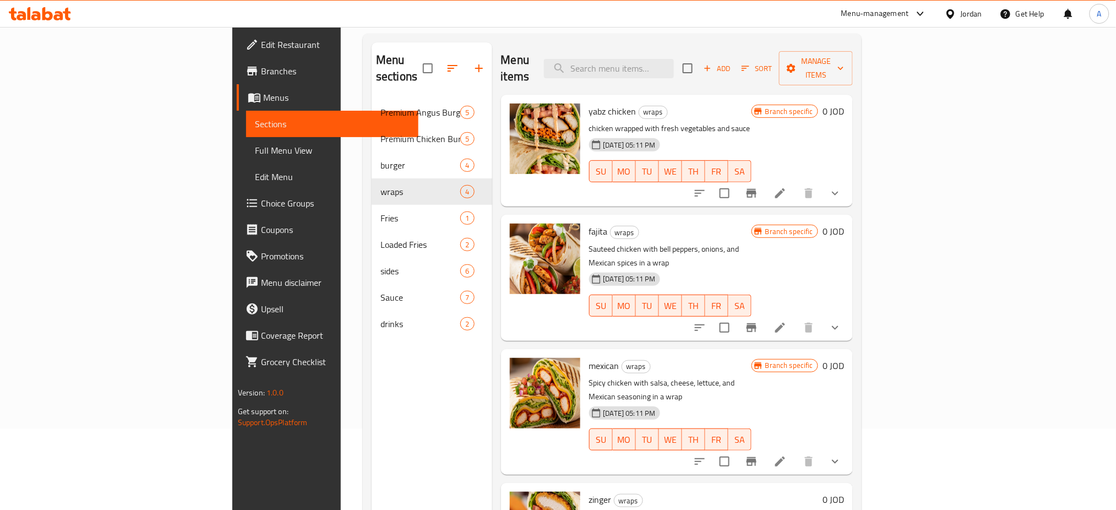
scroll to position [80, 0]
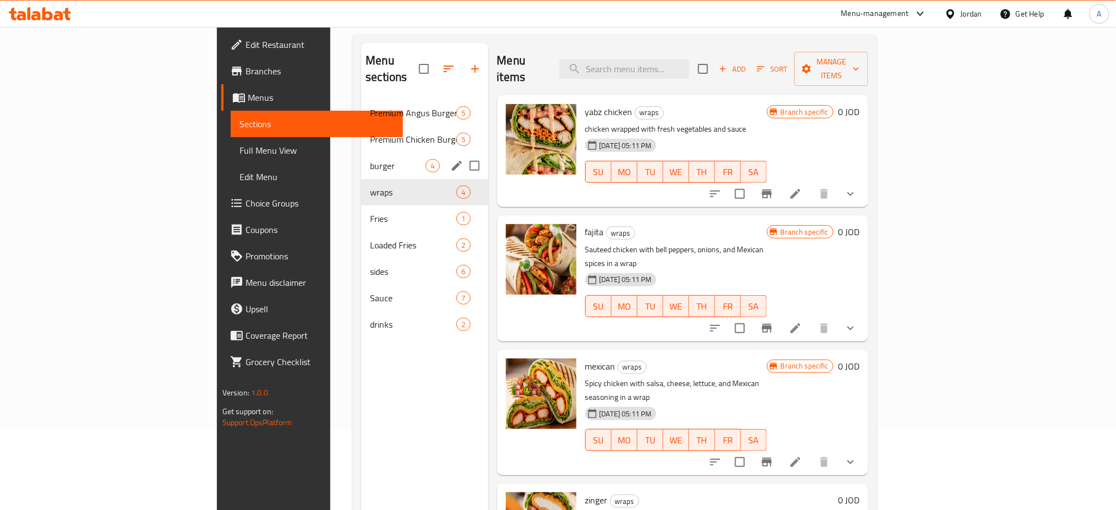
click at [370, 159] on span "burger" at bounding box center [398, 165] width 56 height 13
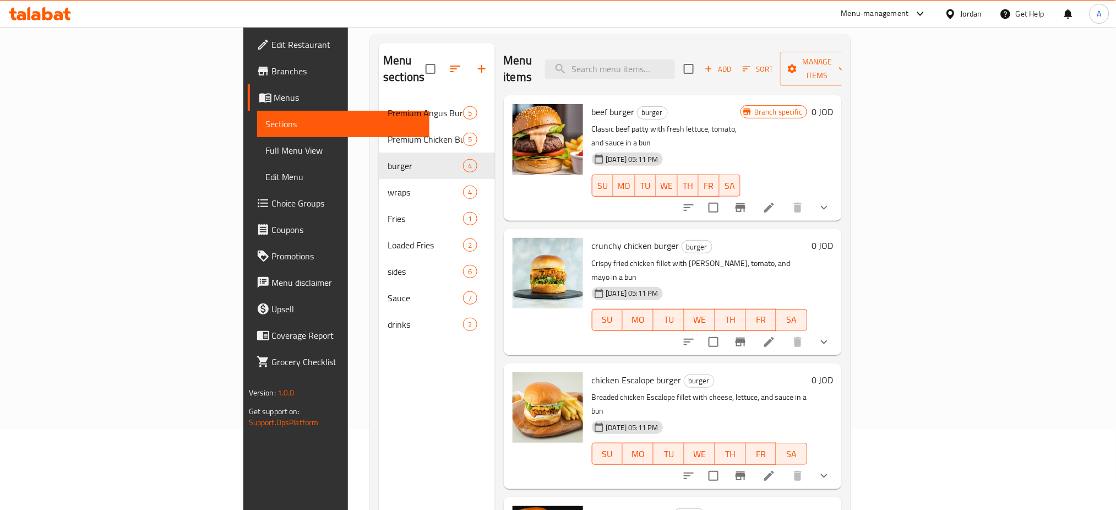
scroll to position [80, 0]
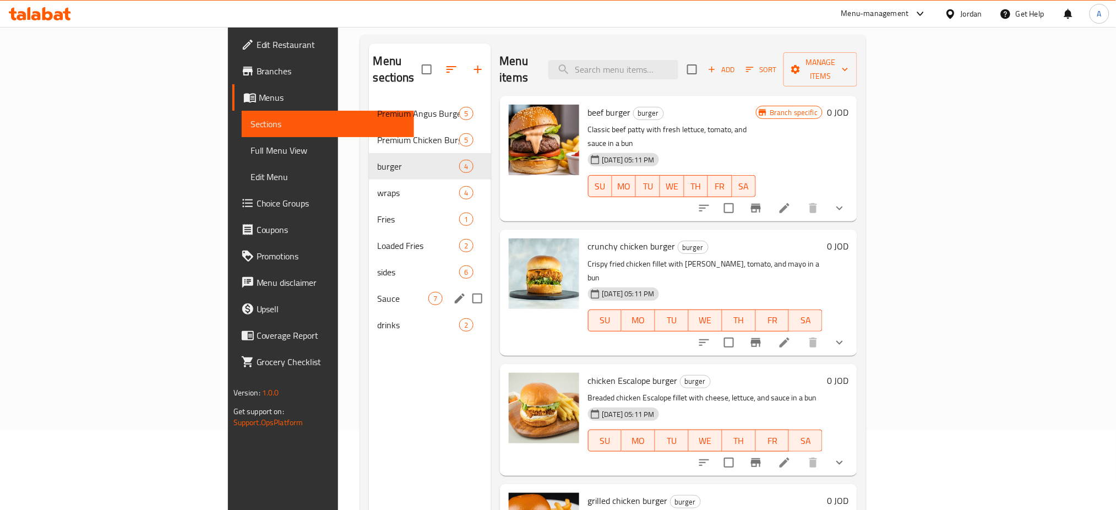
click at [378, 292] on span "Sauce" at bounding box center [403, 298] width 51 height 13
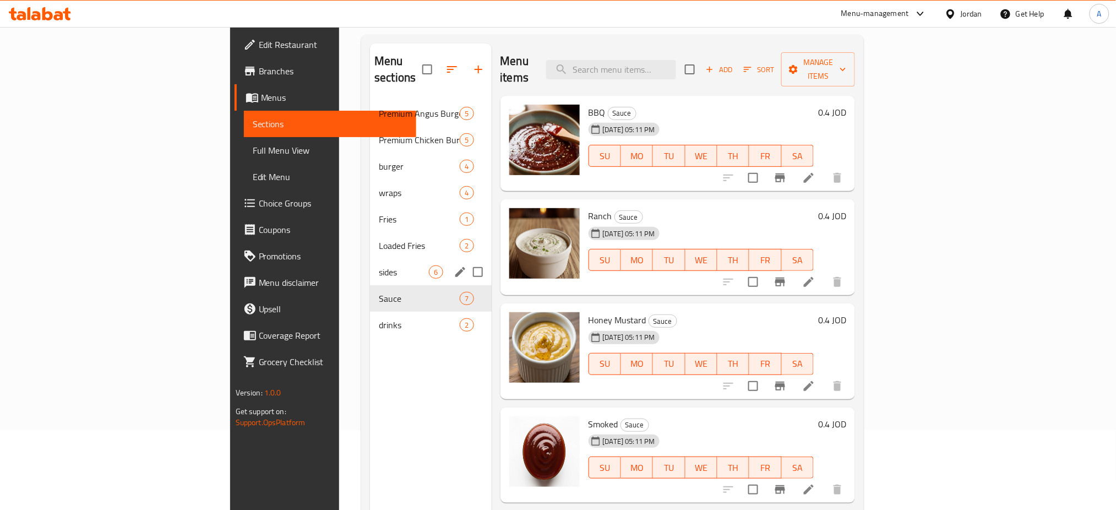
click at [370, 312] on div "drinks 2" at bounding box center [430, 325] width 121 height 26
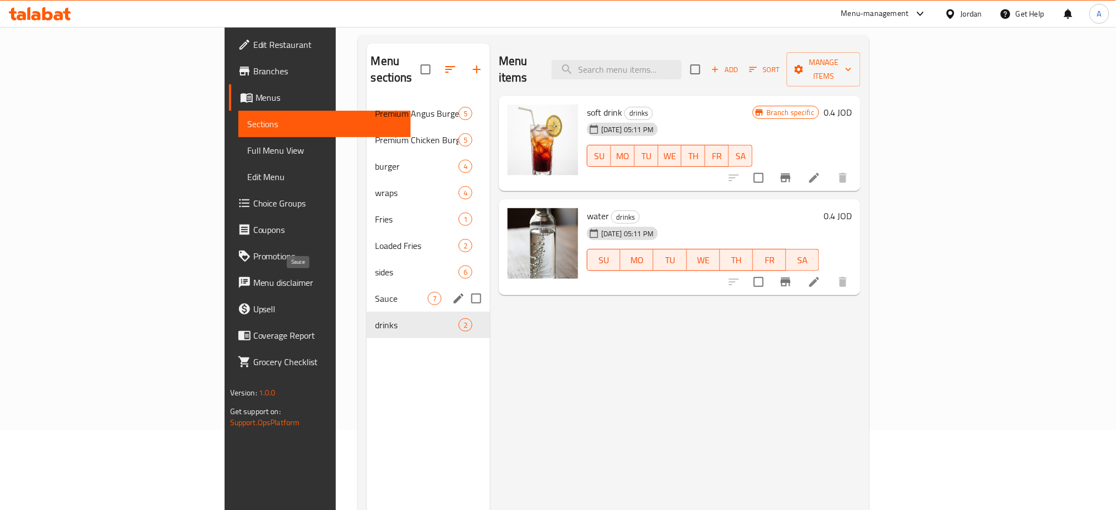
click at [375, 292] on span "Sauce" at bounding box center [401, 298] width 52 height 13
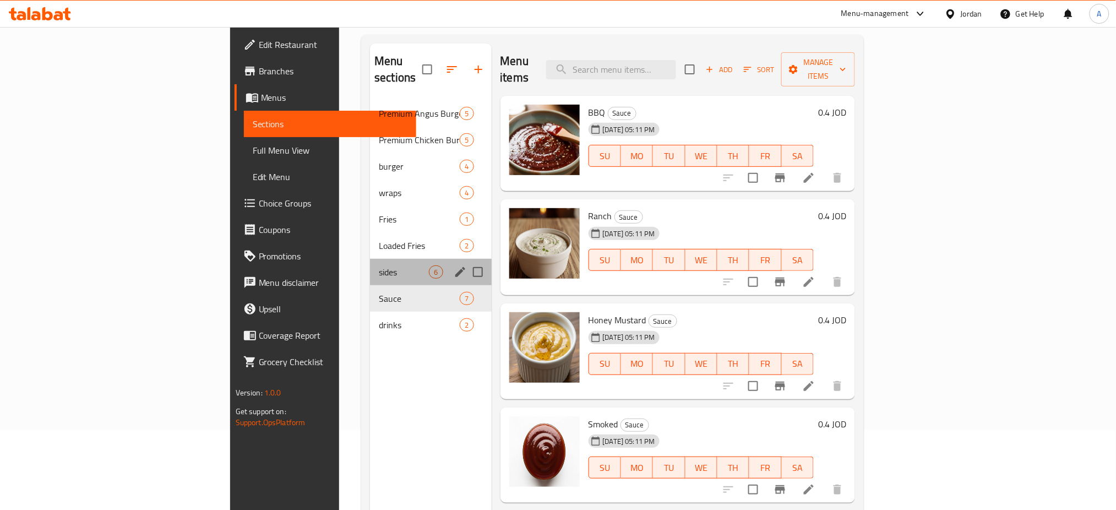
click at [370, 259] on div "sides 6" at bounding box center [430, 272] width 121 height 26
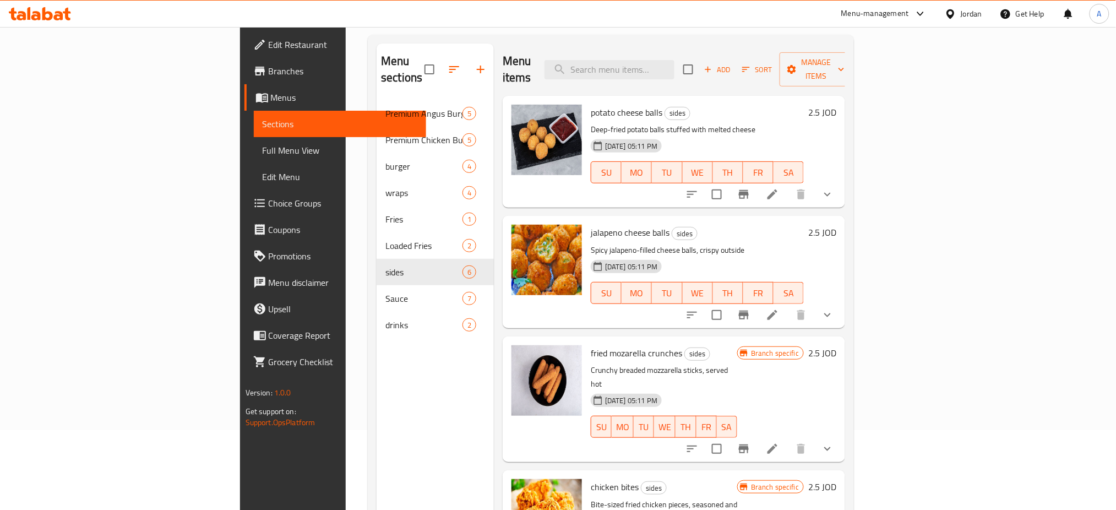
click at [841, 182] on button "show more" at bounding box center [827, 194] width 26 height 26
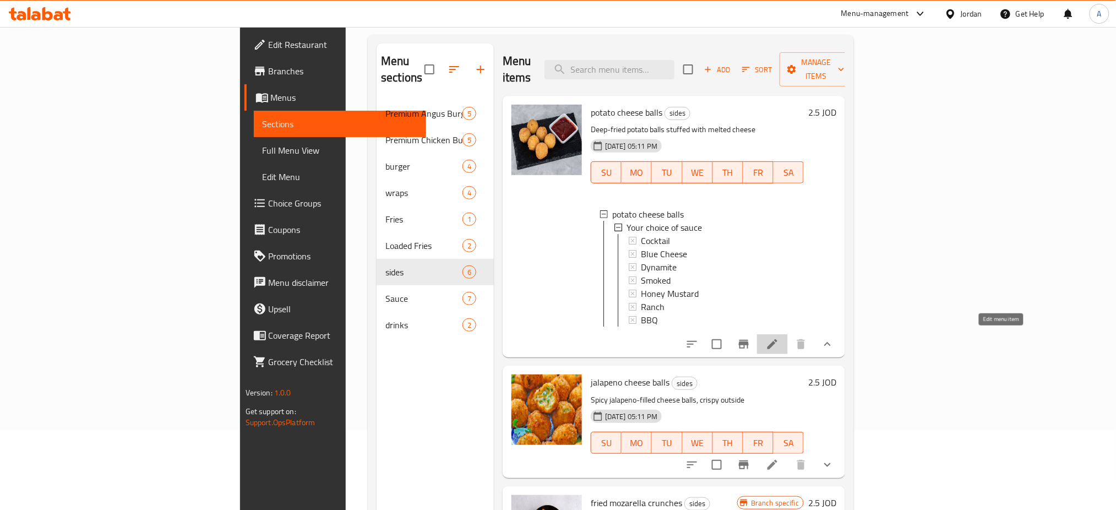
click at [779, 341] on icon at bounding box center [772, 343] width 13 height 13
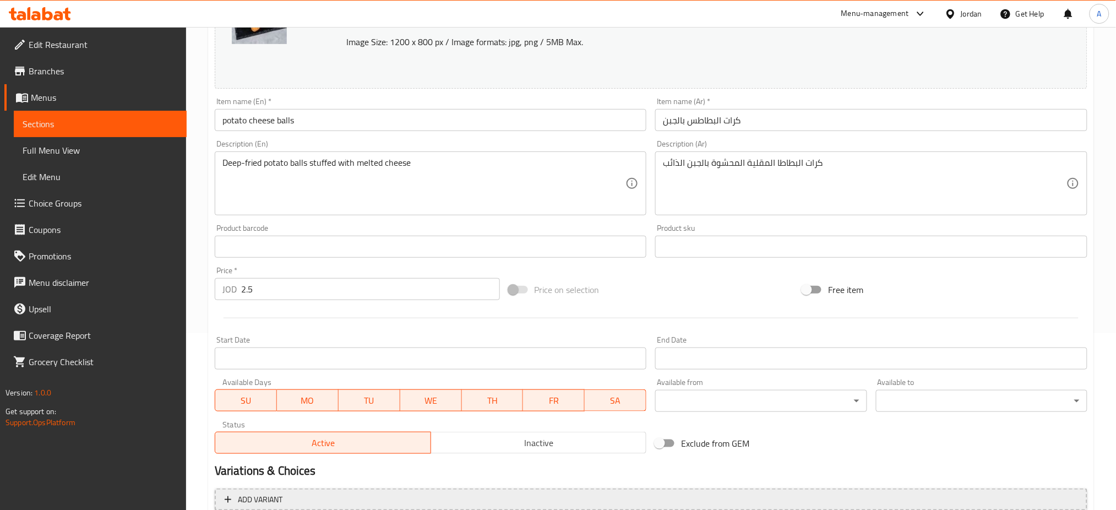
scroll to position [302, 0]
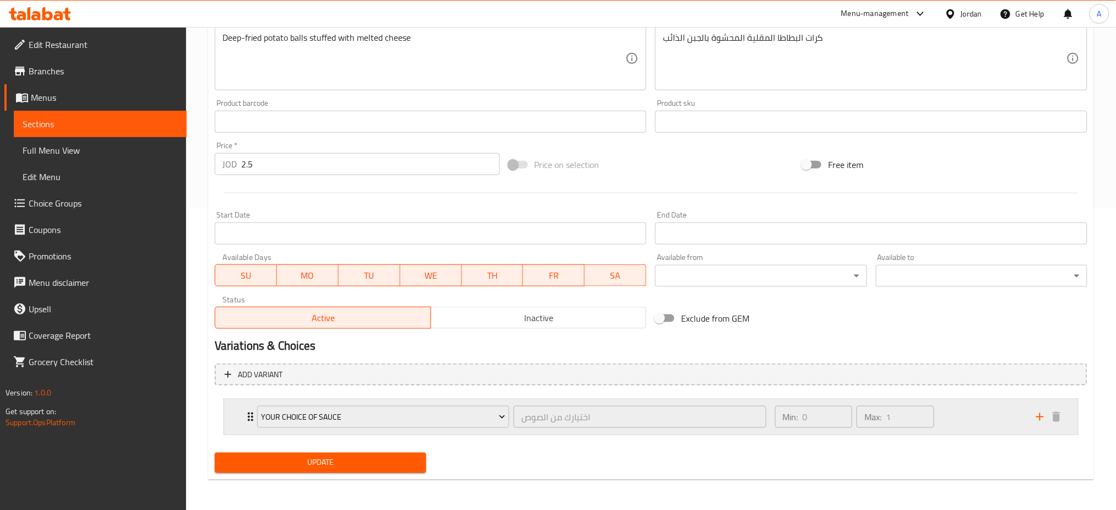
click at [962, 414] on div "Min: 0 ​ Max: 1 ​" at bounding box center [898, 416] width 261 height 35
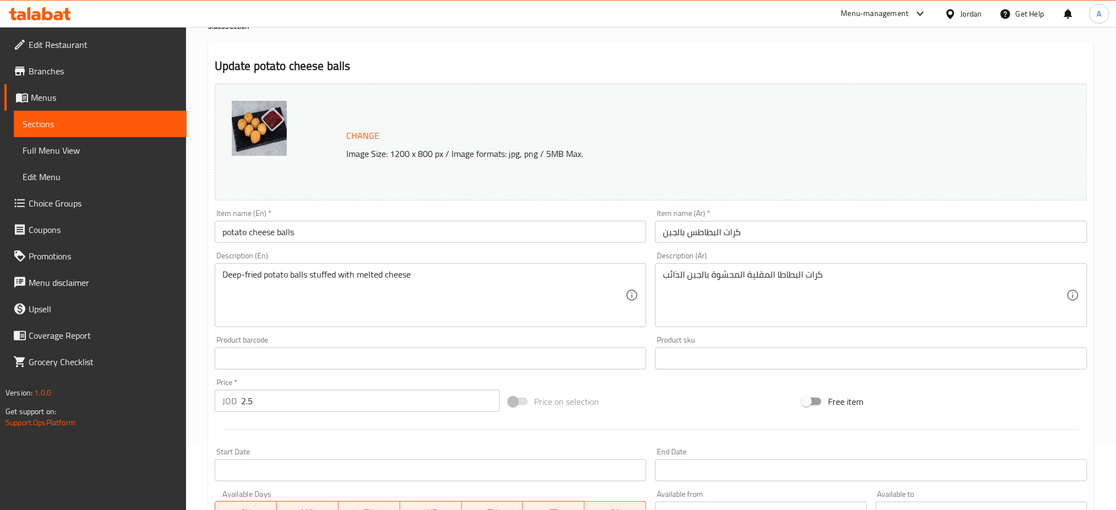
scroll to position [0, 0]
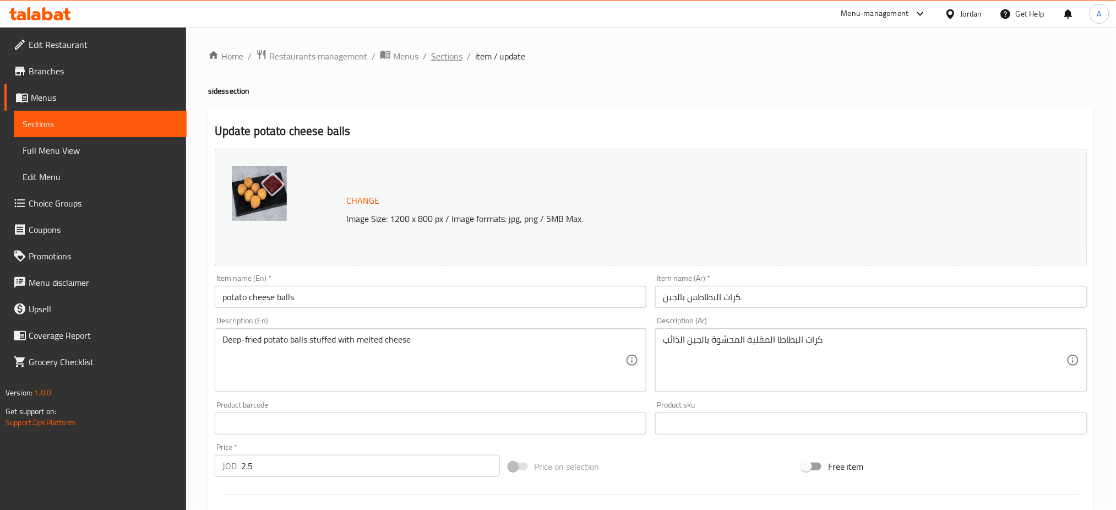
click at [444, 62] on span "Sections" at bounding box center [446, 56] width 31 height 13
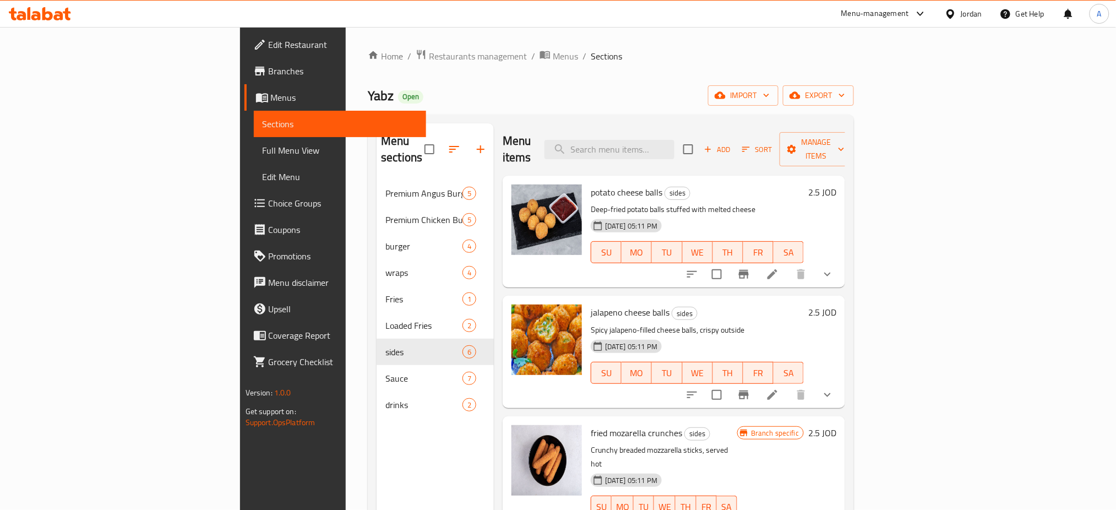
click at [741, 498] on div "[DATE] 05:11 PM SU MO TU WE TH FR SA" at bounding box center [663, 498] width 155 height 59
